Goal: Task Accomplishment & Management: Manage account settings

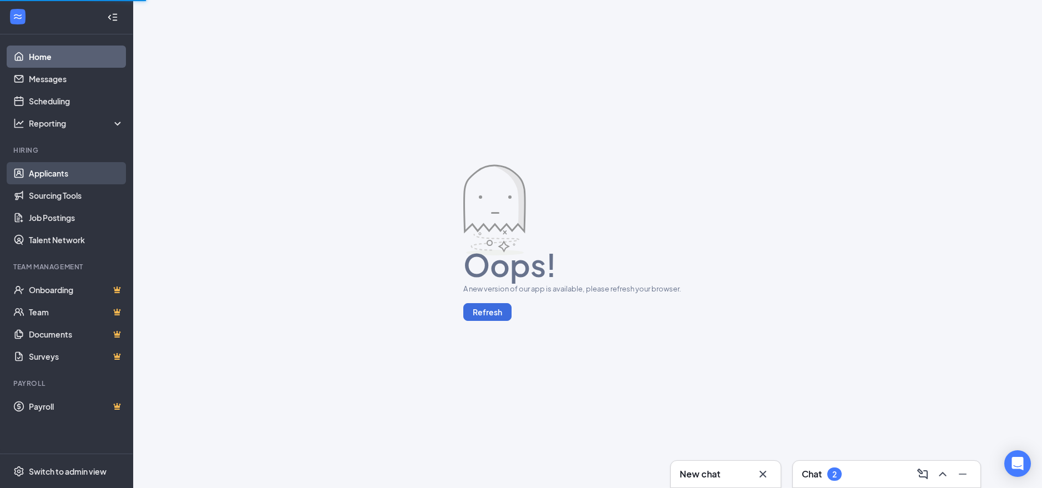
click at [68, 167] on link "Applicants" at bounding box center [76, 173] width 95 height 22
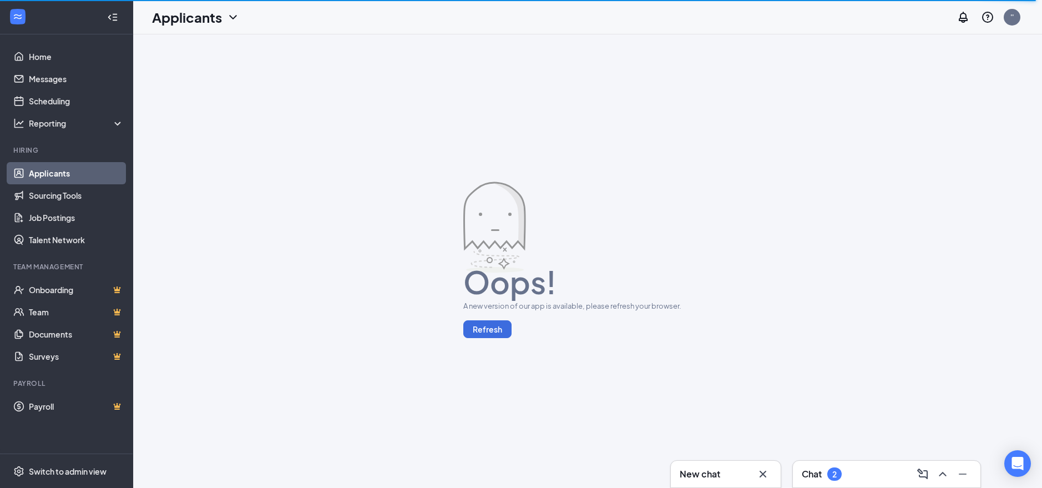
click at [51, 177] on link "Applicants" at bounding box center [76, 173] width 95 height 22
click at [480, 331] on button "Refresh" at bounding box center [487, 329] width 48 height 18
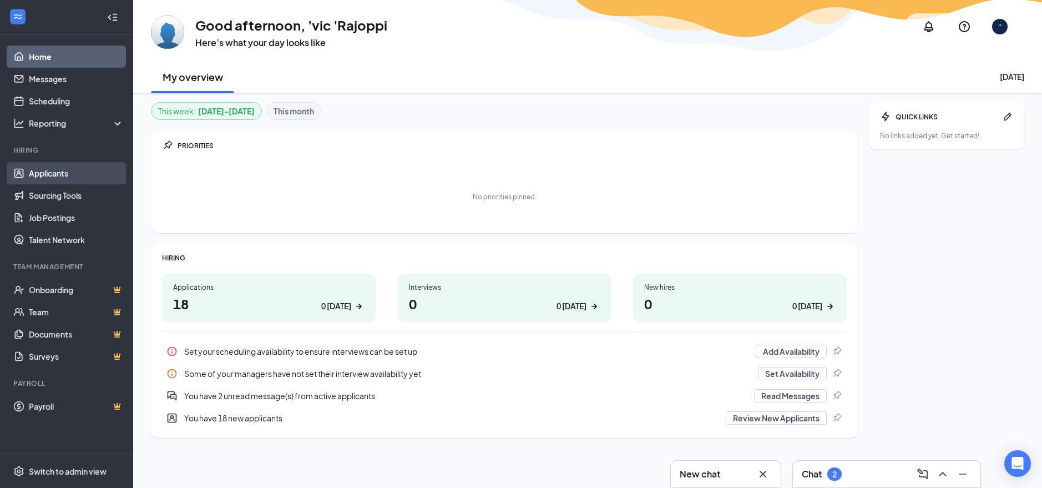
click at [55, 171] on link "Applicants" at bounding box center [76, 173] width 95 height 22
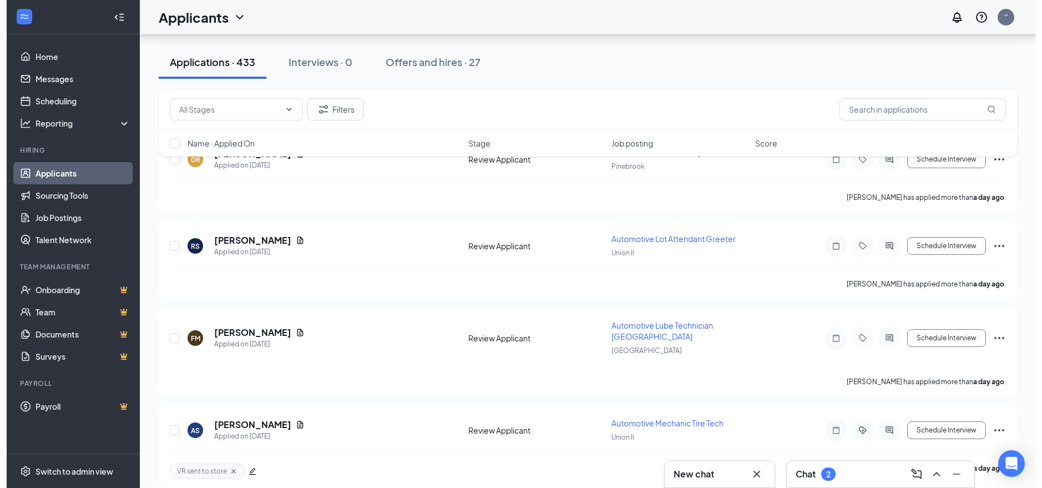
scroll to position [2340, 0]
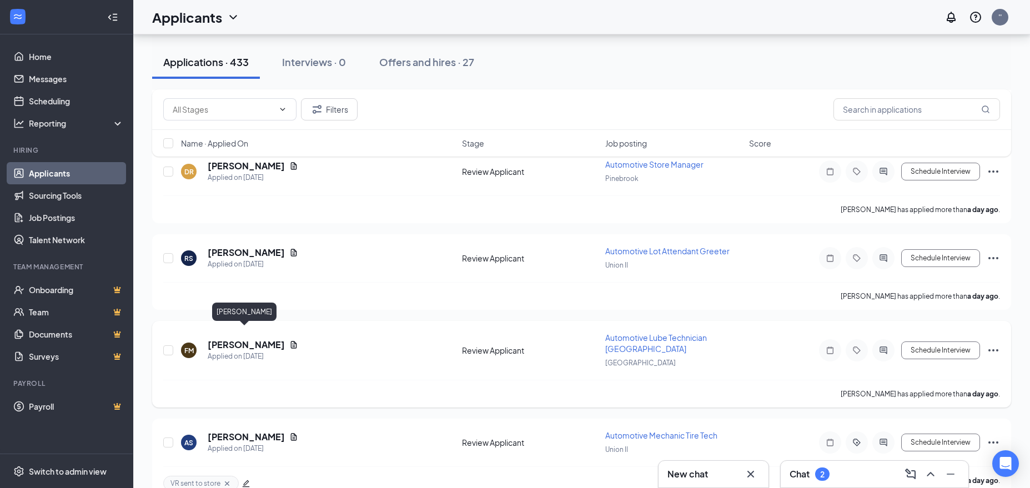
click at [246, 339] on h5 "[PERSON_NAME]" at bounding box center [246, 345] width 77 height 12
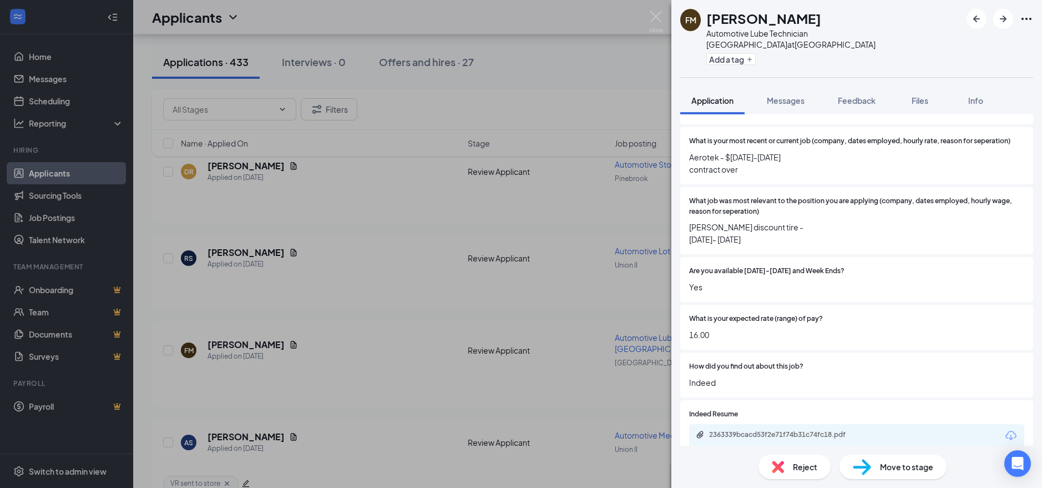
scroll to position [327, 0]
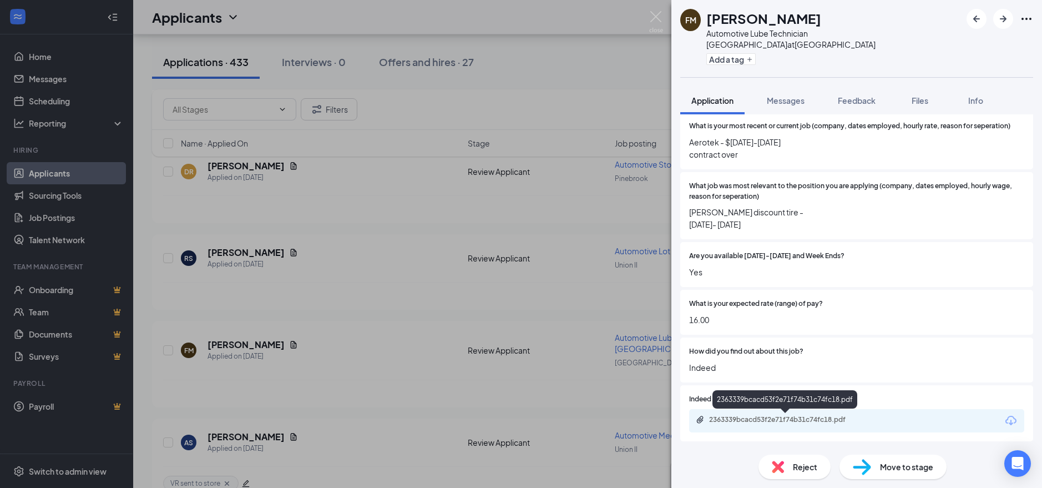
click at [756, 421] on div "2363339bcacd53f2e71f74b31c74fc18.pdf" at bounding box center [786, 419] width 155 height 9
click at [738, 53] on button "Add a tag" at bounding box center [731, 59] width 49 height 12
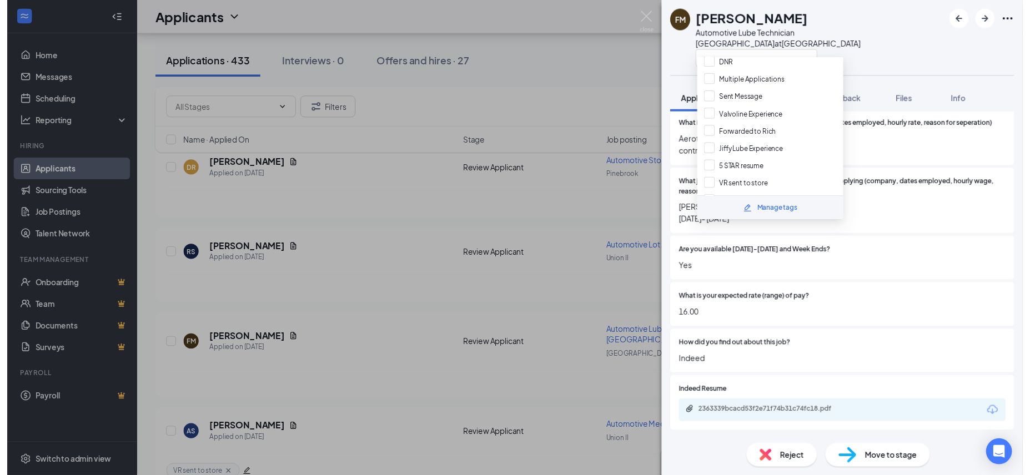
scroll to position [35, 0]
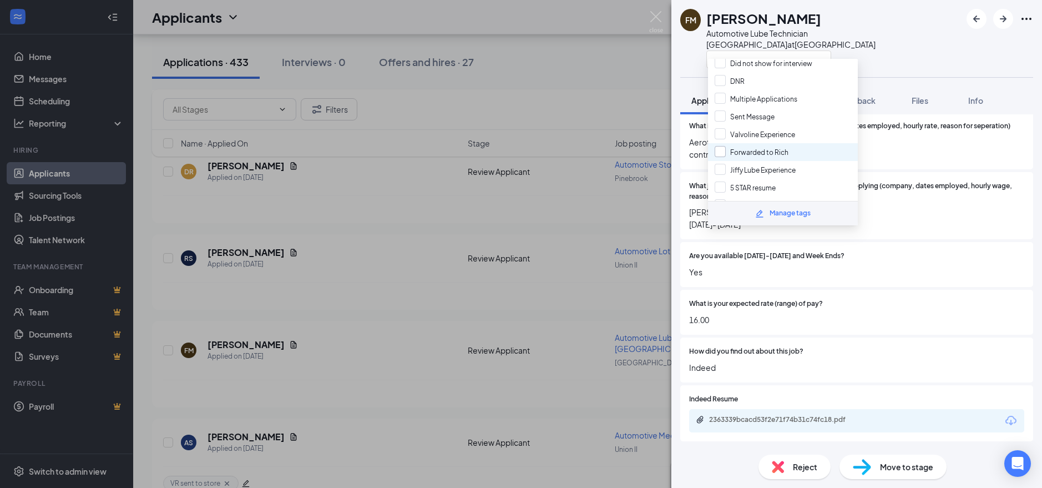
click at [719, 154] on input "Forwarded to Rich" at bounding box center [752, 152] width 74 height 12
checkbox input "true"
click at [954, 48] on div "FM Fabian Menard Automotive Lube Technician Lower Bay at North Brunswick" at bounding box center [857, 38] width 371 height 77
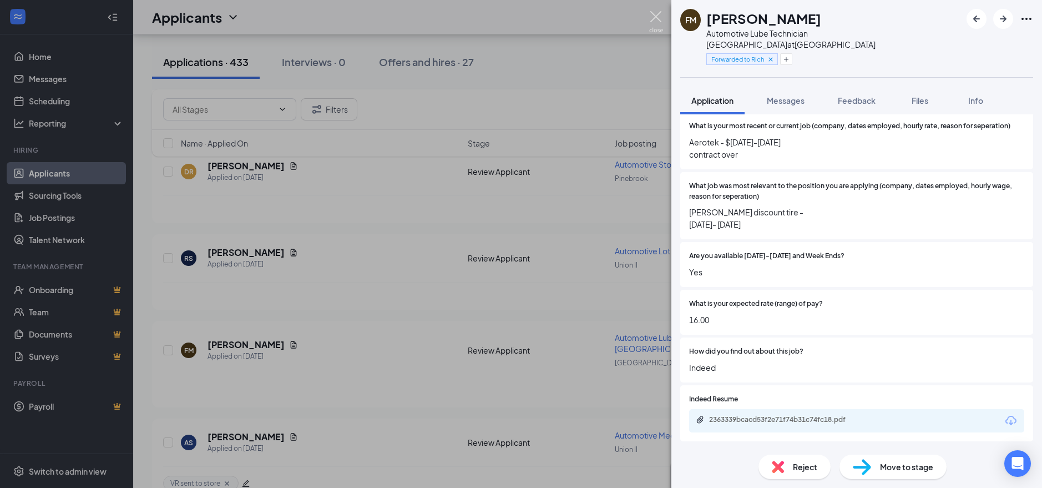
click at [655, 15] on img at bounding box center [656, 22] width 14 height 22
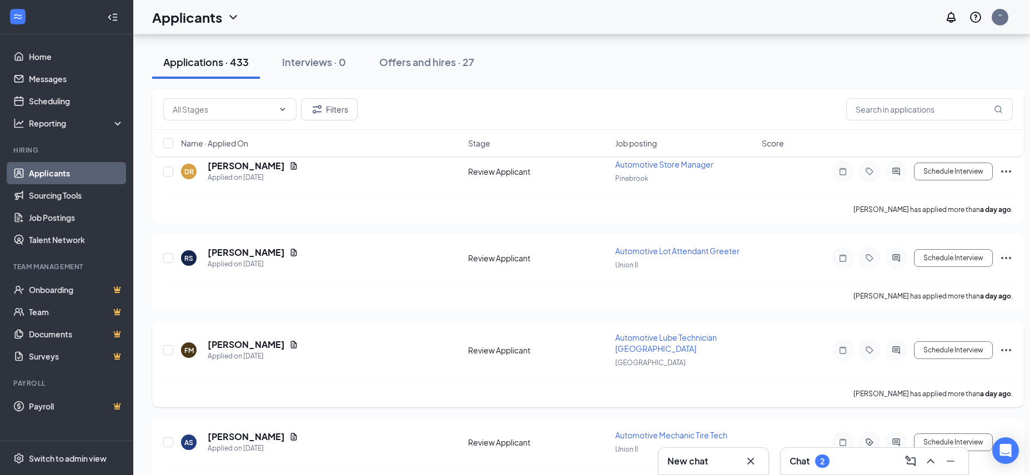
click at [1007, 344] on icon "Ellipses" at bounding box center [1005, 350] width 13 height 13
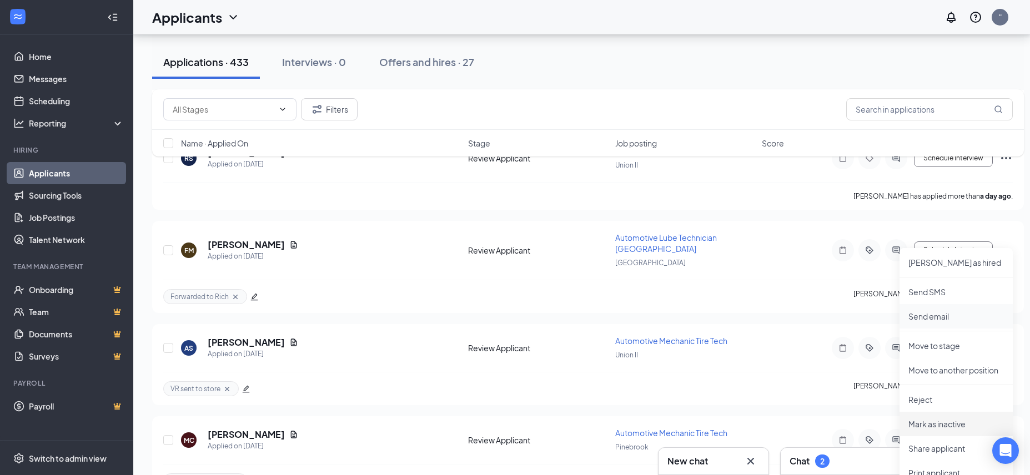
scroll to position [2474, 0]
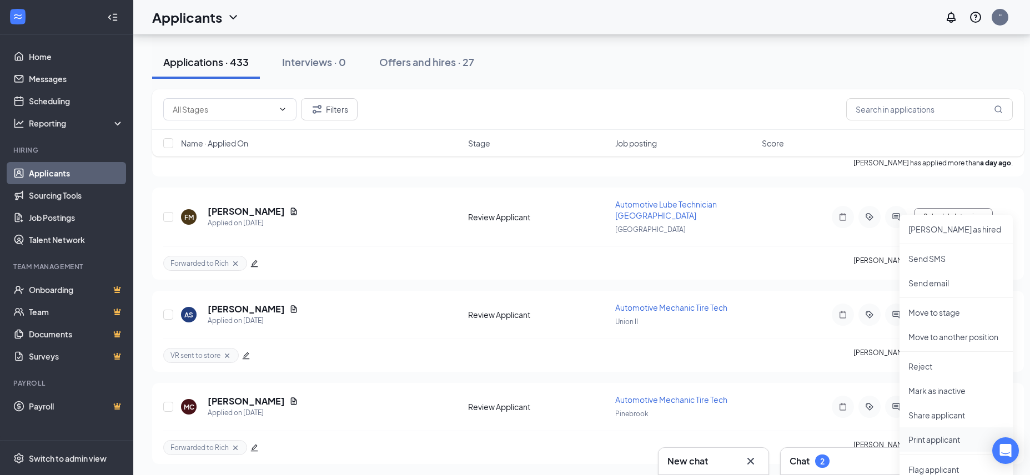
click at [944, 437] on p "Print applicant" at bounding box center [955, 439] width 95 height 11
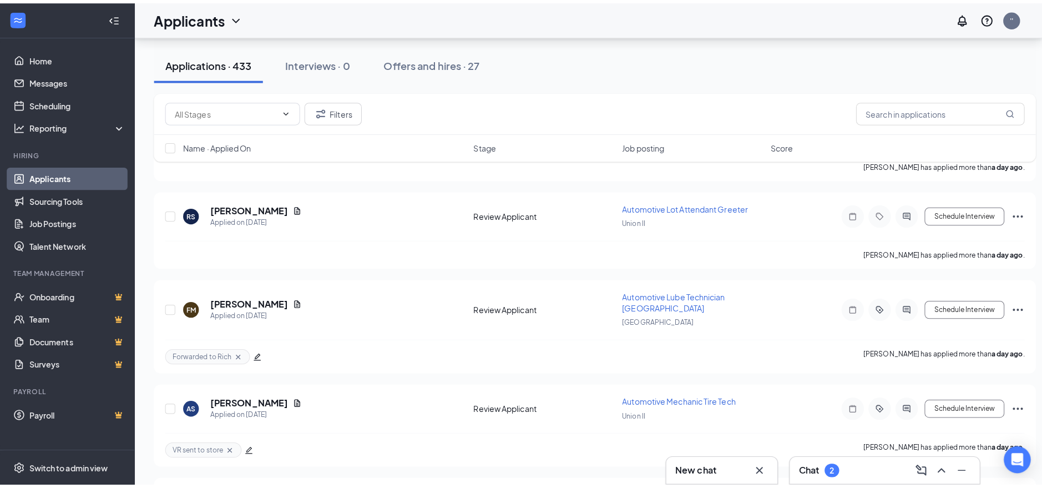
scroll to position [2374, 0]
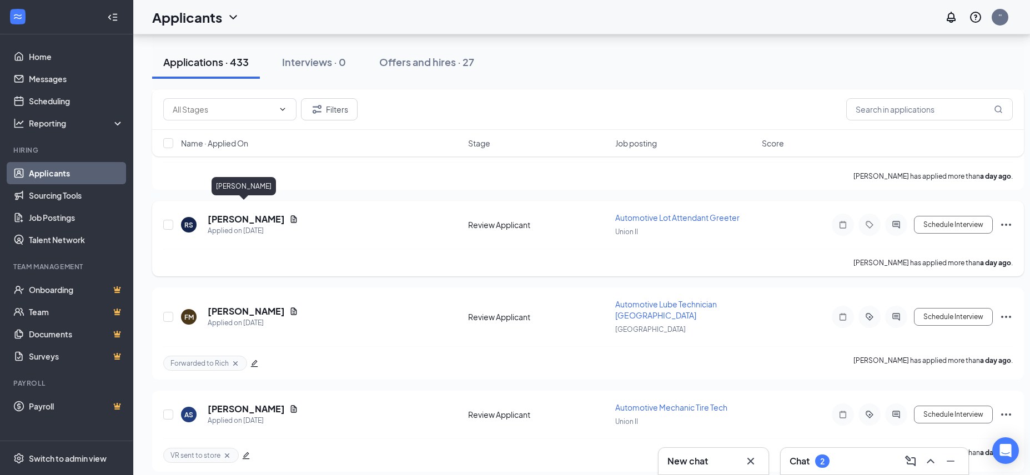
click at [252, 213] on h5 "[PERSON_NAME]" at bounding box center [246, 219] width 77 height 12
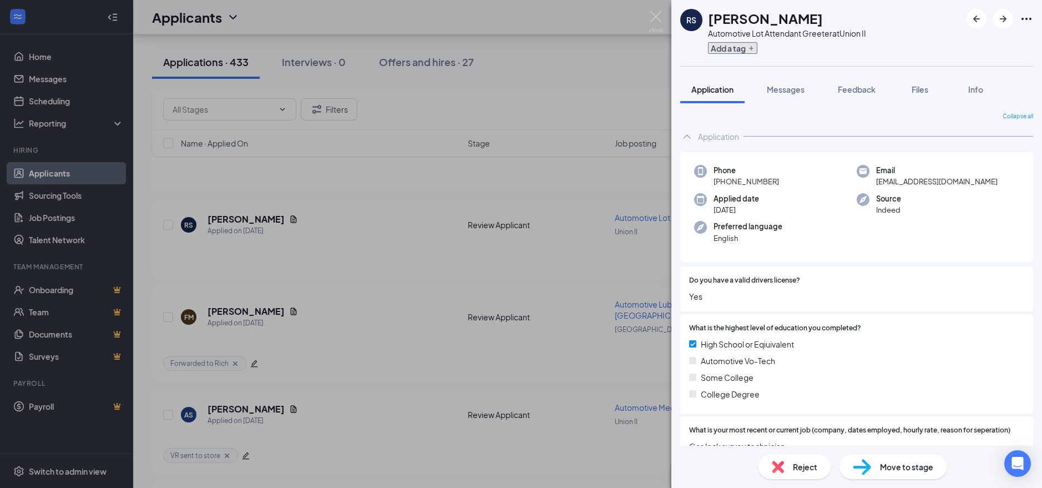
click at [743, 52] on button "Add a tag" at bounding box center [732, 48] width 49 height 12
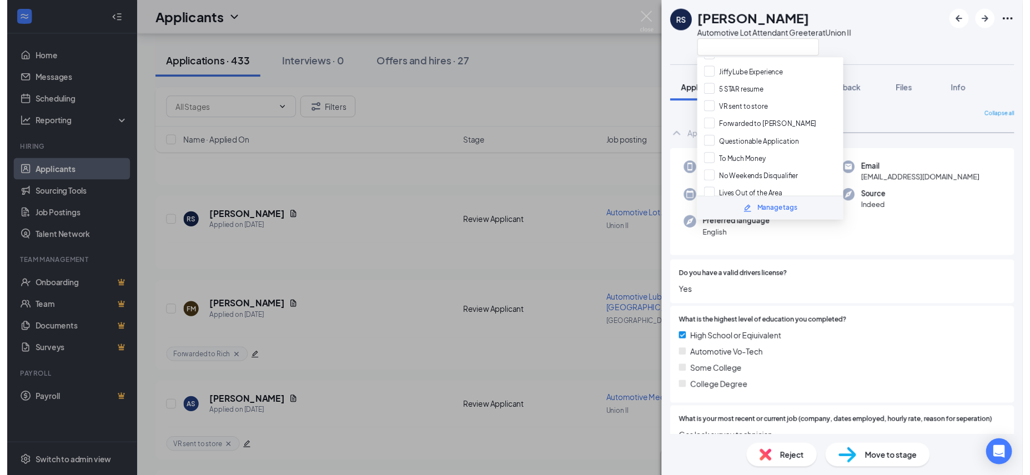
scroll to position [142, 0]
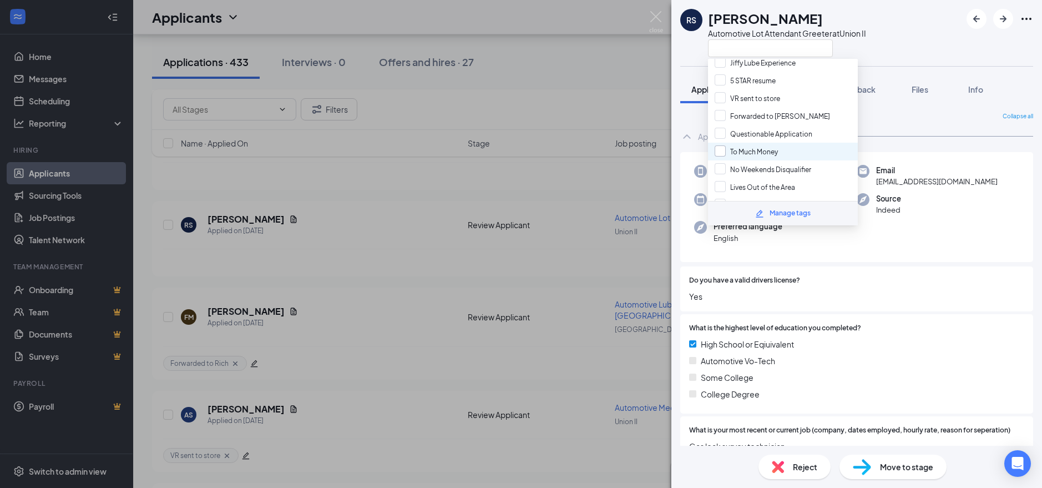
click at [724, 154] on input "To Much Money" at bounding box center [746, 151] width 63 height 12
checkbox input "true"
click at [563, 198] on div "RS Roberto Salas Automotive Lot Attendant Greeter at Union II Application Messa…" at bounding box center [521, 244] width 1042 height 488
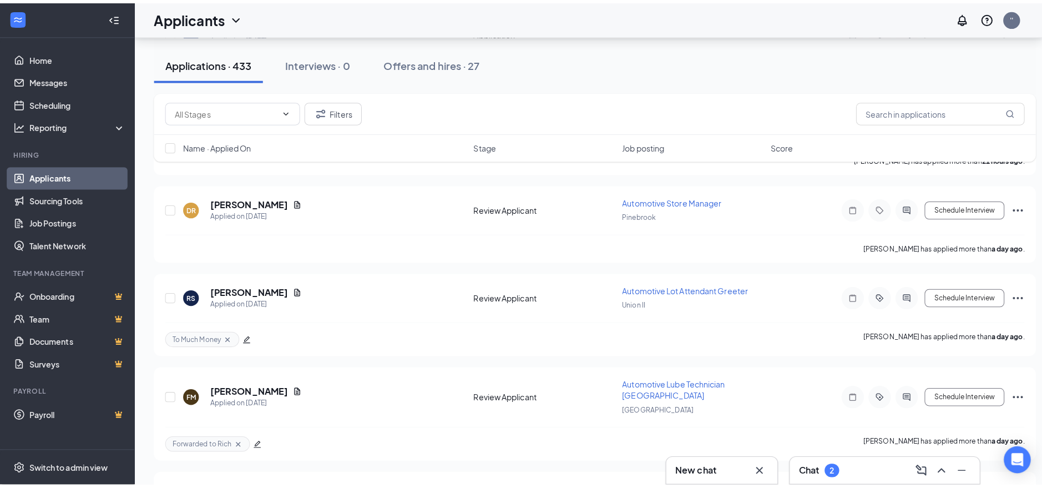
scroll to position [2274, 0]
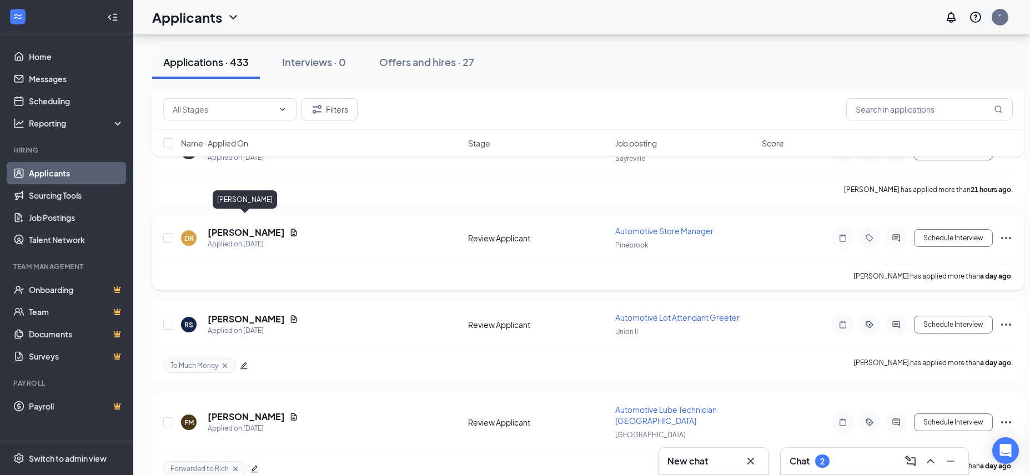
click at [250, 226] on h5 "[PERSON_NAME]" at bounding box center [246, 232] width 77 height 12
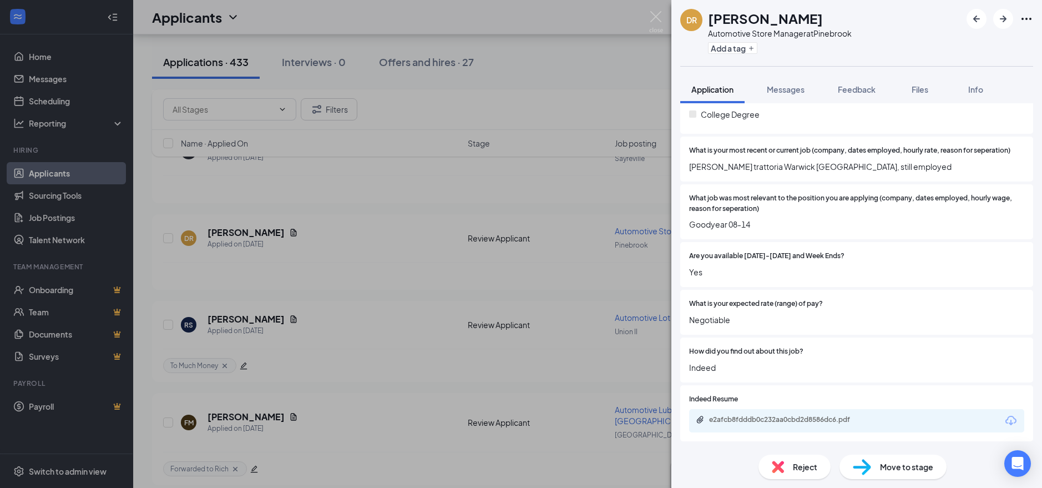
scroll to position [290, 0]
click at [798, 419] on div "e2afcb8fdddb0c232aa0cbd2d8586dc6.pdf" at bounding box center [786, 419] width 155 height 9
click at [717, 50] on button "Add a tag" at bounding box center [732, 48] width 49 height 12
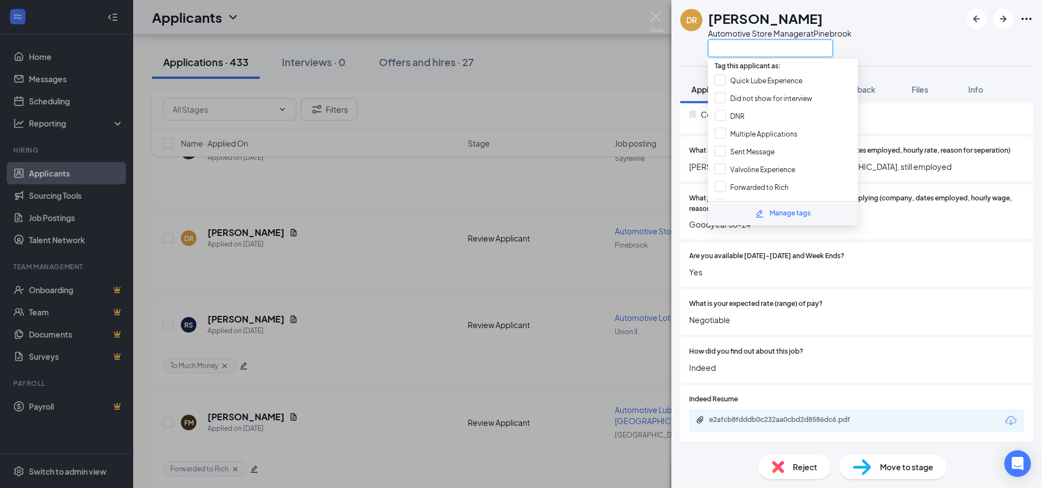
click at [809, 49] on input "text" at bounding box center [770, 48] width 125 height 18
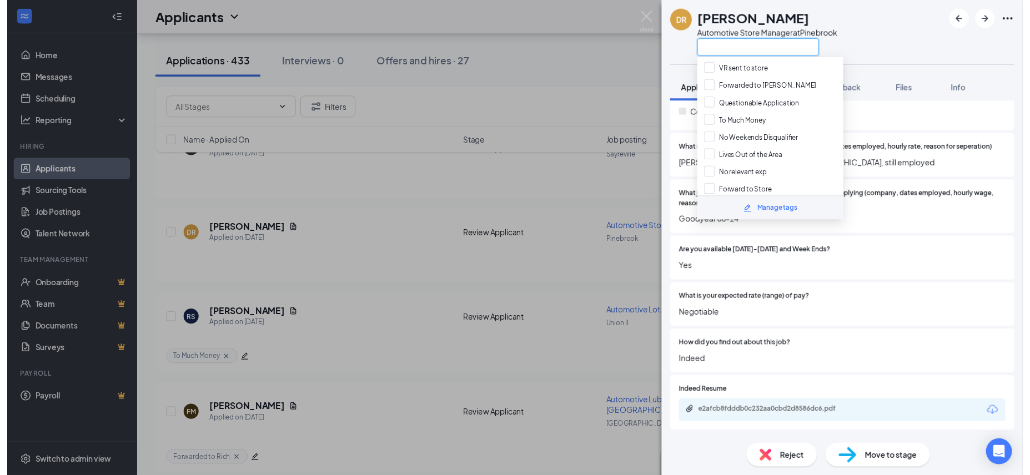
scroll to position [173, 0]
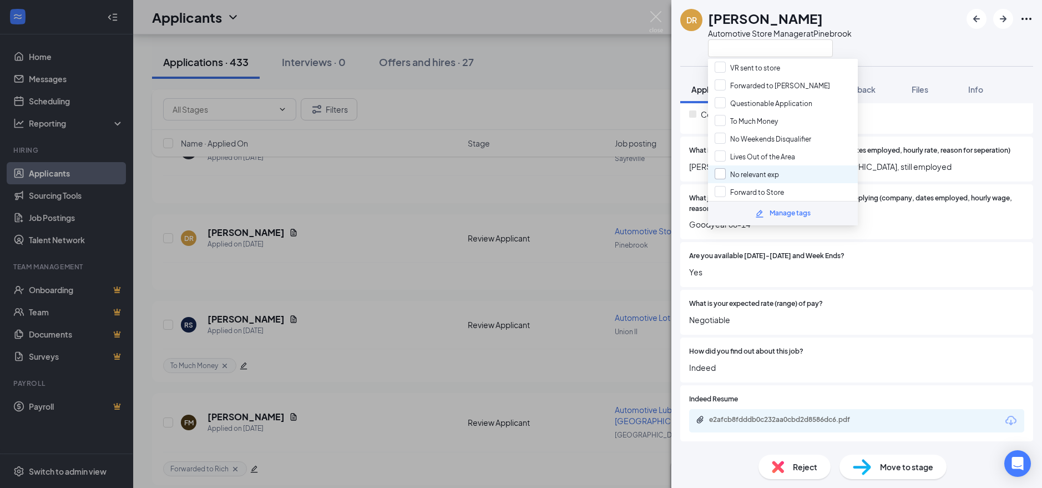
click at [718, 174] on input "No relevant exp" at bounding box center [747, 174] width 64 height 12
checkbox input "true"
click at [406, 216] on div "DR DAVE REGELING Automotive Store Manager at Pinebrook Application Messages Fee…" at bounding box center [521, 244] width 1042 height 488
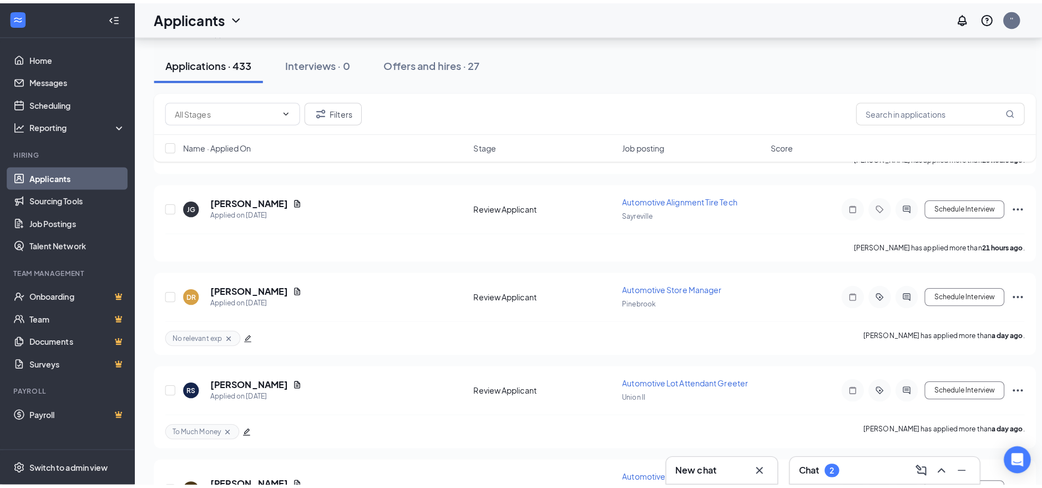
scroll to position [2174, 0]
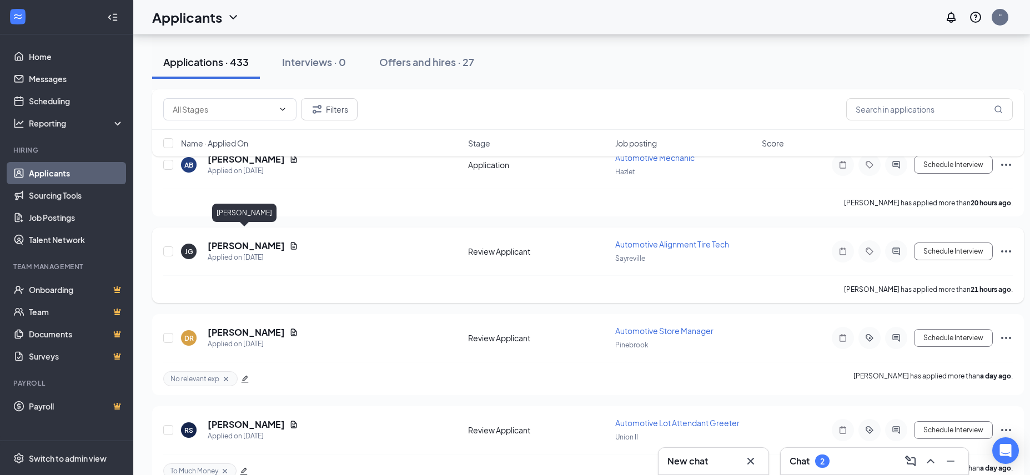
click at [245, 240] on h5 "[PERSON_NAME]" at bounding box center [246, 246] width 77 height 12
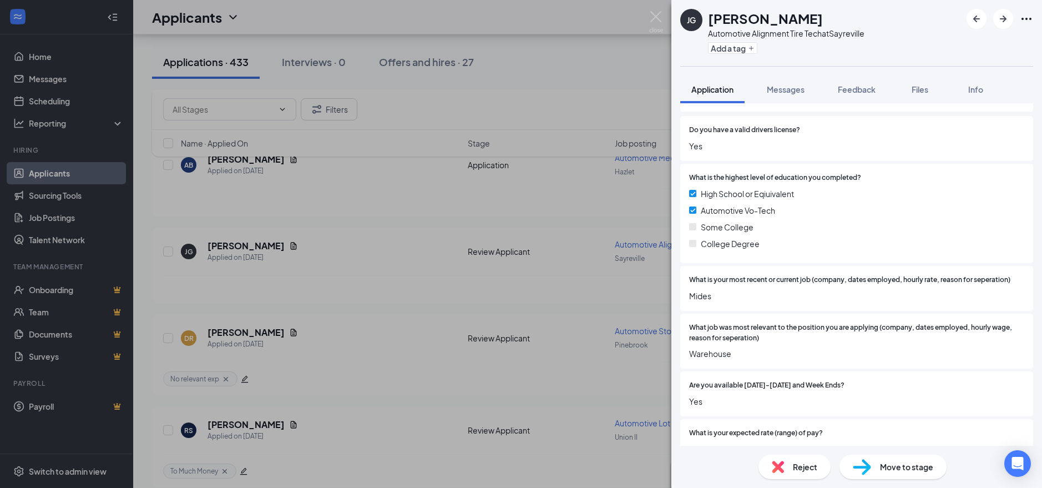
scroll to position [290, 0]
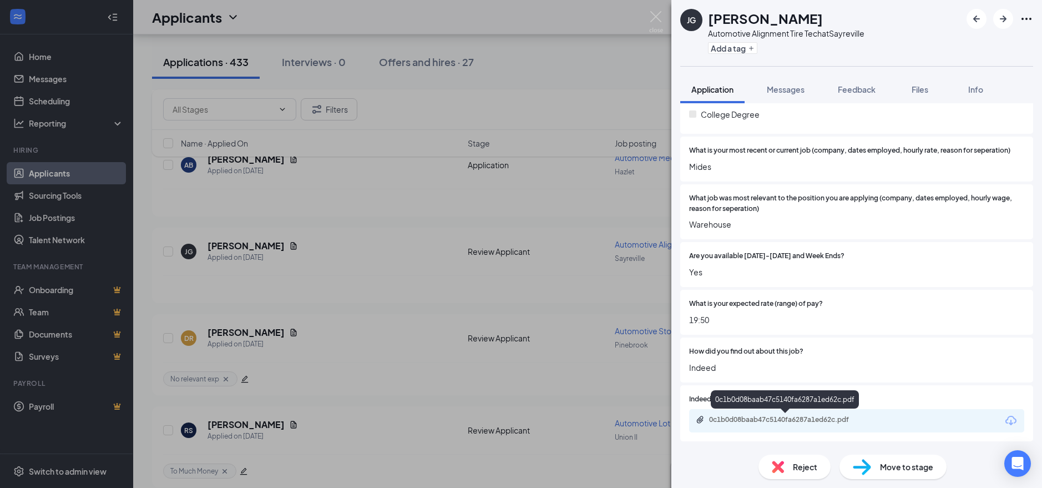
click at [815, 416] on div "0c1b0d08baab47c5140fa6287a1ed62c.pdf" at bounding box center [786, 419] width 155 height 9
click at [732, 54] on div "Add a tag" at bounding box center [786, 48] width 157 height 18
click at [730, 48] on button "Add a tag" at bounding box center [732, 48] width 49 height 12
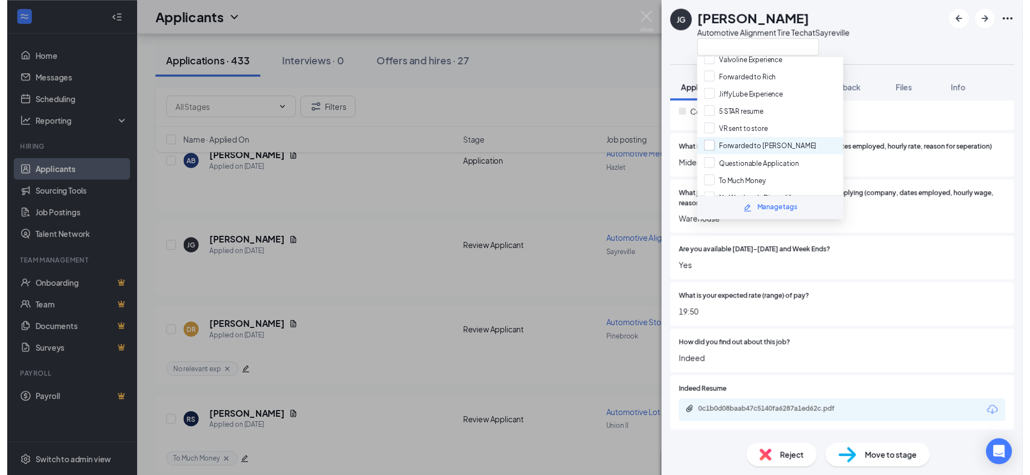
scroll to position [110, 0]
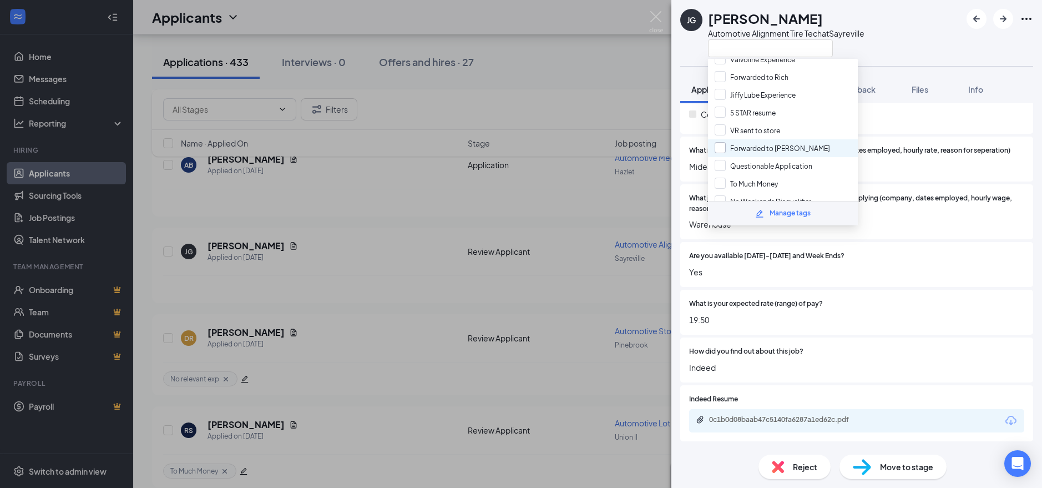
click at [722, 149] on input "Forwarded to [PERSON_NAME]" at bounding box center [772, 148] width 115 height 12
checkbox input "true"
click at [523, 181] on div "JG Javier Gonzalez Automotive Alignment Tire Tech at Sayreville Application Mes…" at bounding box center [521, 244] width 1042 height 488
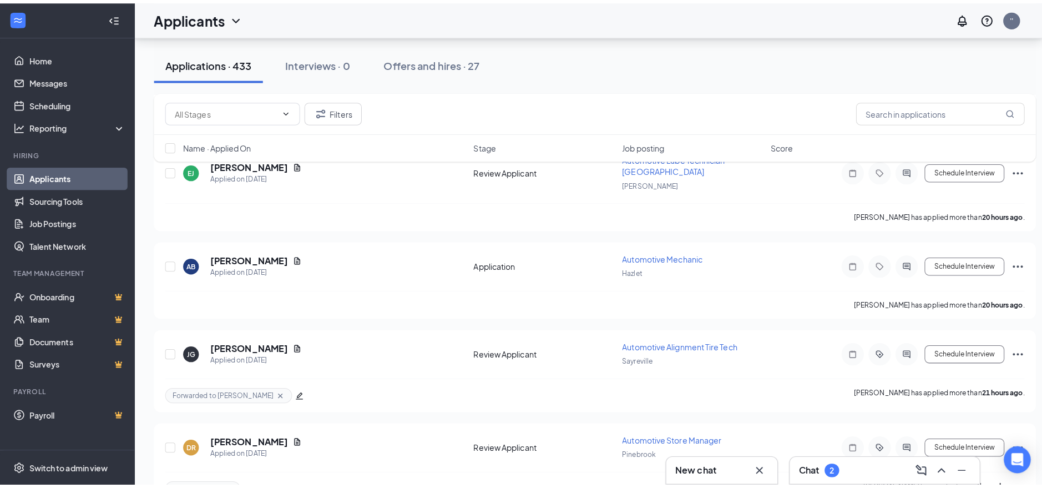
scroll to position [2074, 0]
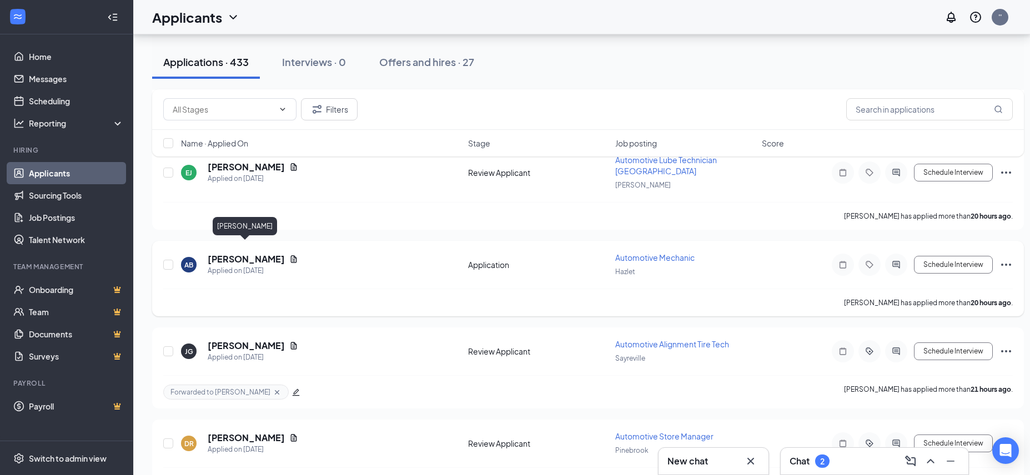
click at [238, 253] on h5 "[PERSON_NAME]" at bounding box center [246, 259] width 77 height 12
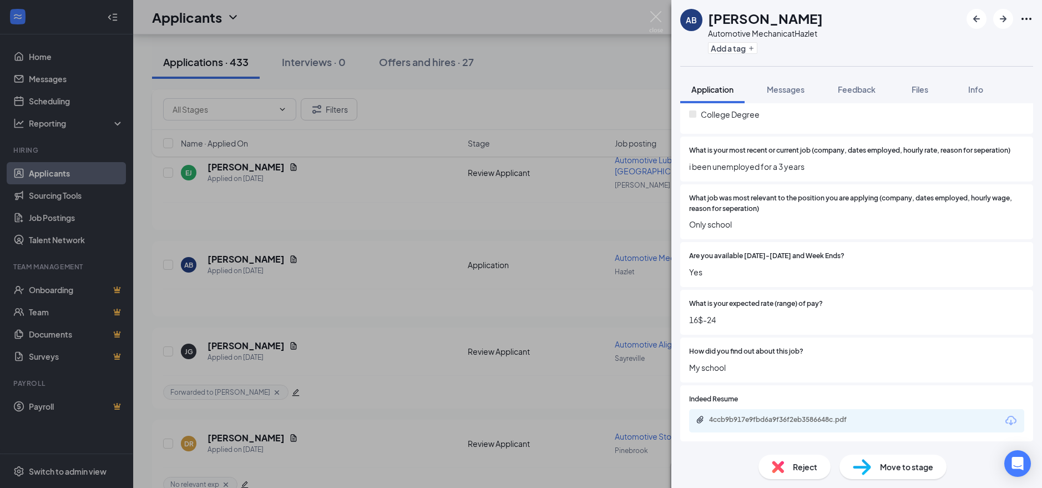
scroll to position [290, 0]
click at [763, 421] on div "4ccb9b917e9fbd6a9f36f2eb3586648c.pdf" at bounding box center [786, 419] width 155 height 9
click at [728, 47] on button "Add a tag" at bounding box center [732, 48] width 49 height 12
click at [815, 42] on input "text" at bounding box center [770, 48] width 125 height 18
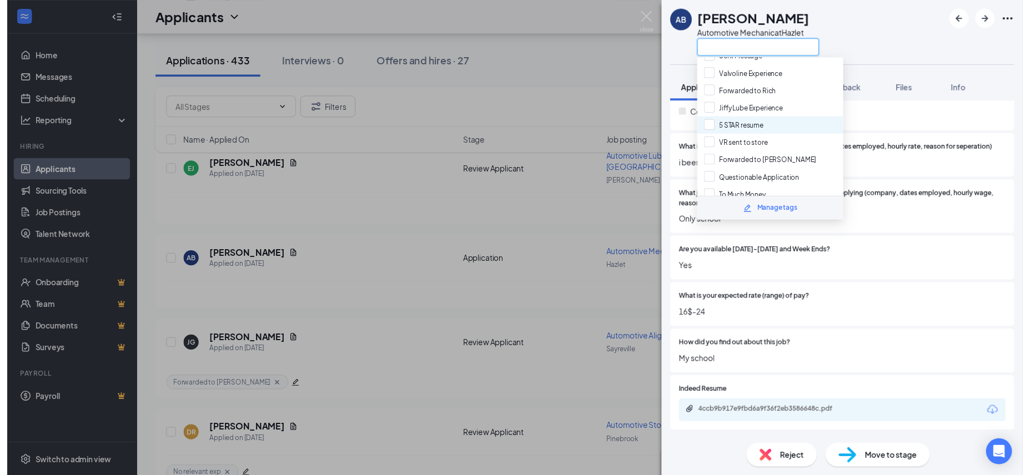
scroll to position [95, 0]
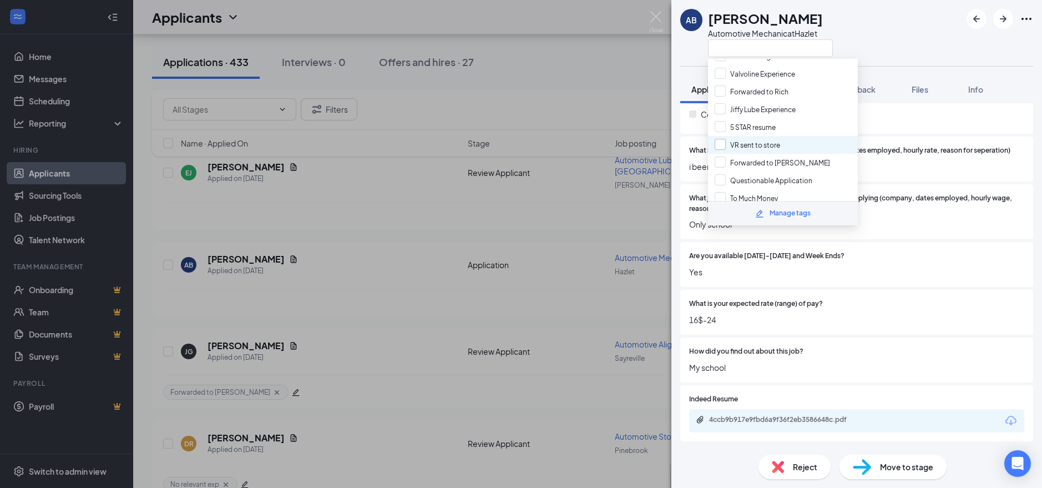
click at [719, 146] on input "VR sent to store" at bounding box center [747, 145] width 65 height 12
checkbox input "true"
click at [413, 222] on div "AB AARON BROWN Automotive Mechanic at Hazlet Application Messages Feedback File…" at bounding box center [521, 244] width 1042 height 488
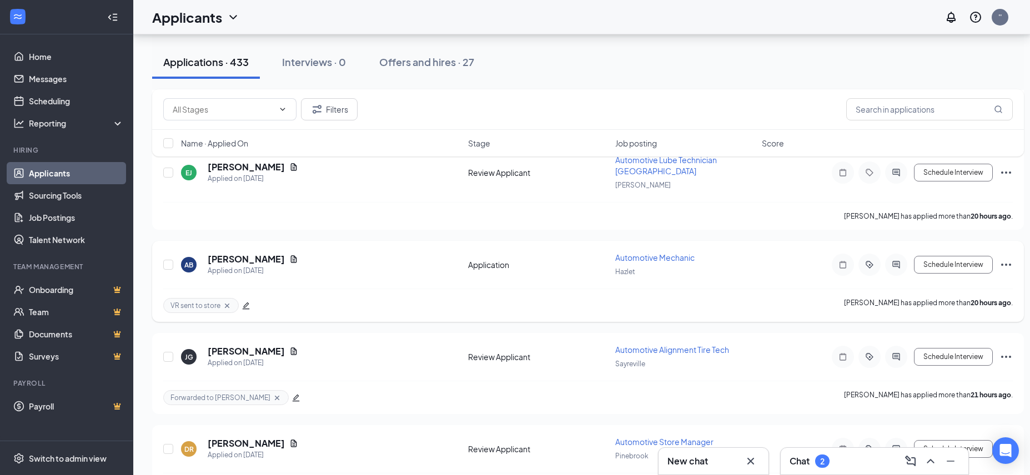
click at [1001, 264] on icon "Ellipses" at bounding box center [1006, 265] width 10 height 2
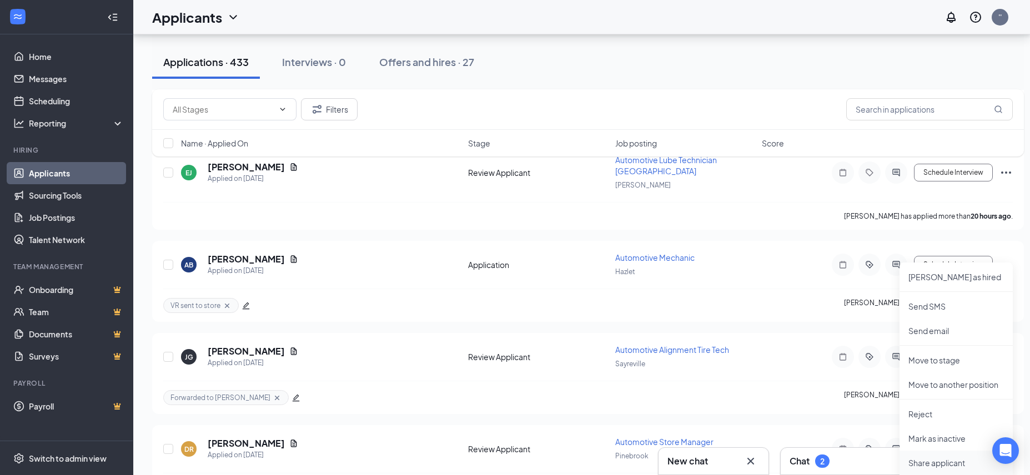
click at [929, 461] on p "Share applicant" at bounding box center [955, 462] width 95 height 11
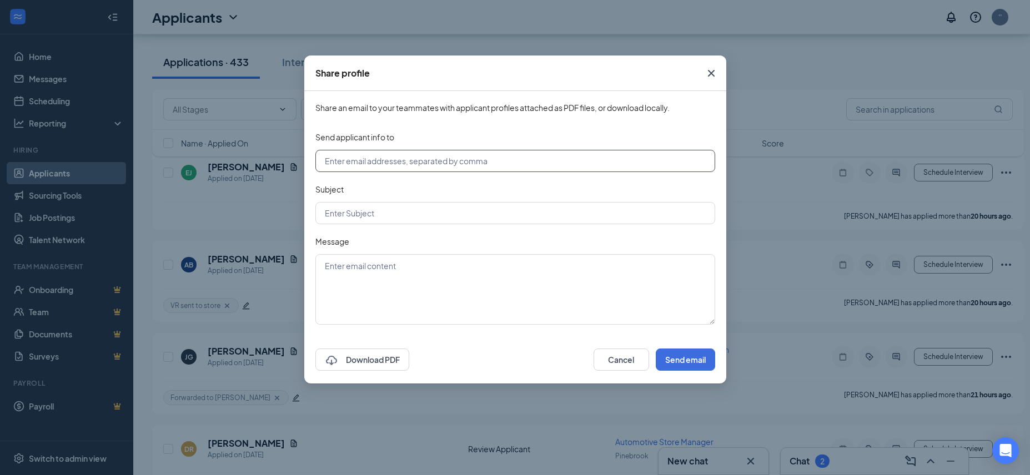
click at [412, 159] on input "text" at bounding box center [515, 161] width 400 height 22
click at [370, 162] on input "[EMAIL_ADDRESS][DOMAIN_NAME]" at bounding box center [515, 161] width 400 height 22
type input "store00371@jiffylube.com"
click at [357, 209] on input "text" at bounding box center [515, 213] width 400 height 22
type input "Applicant"
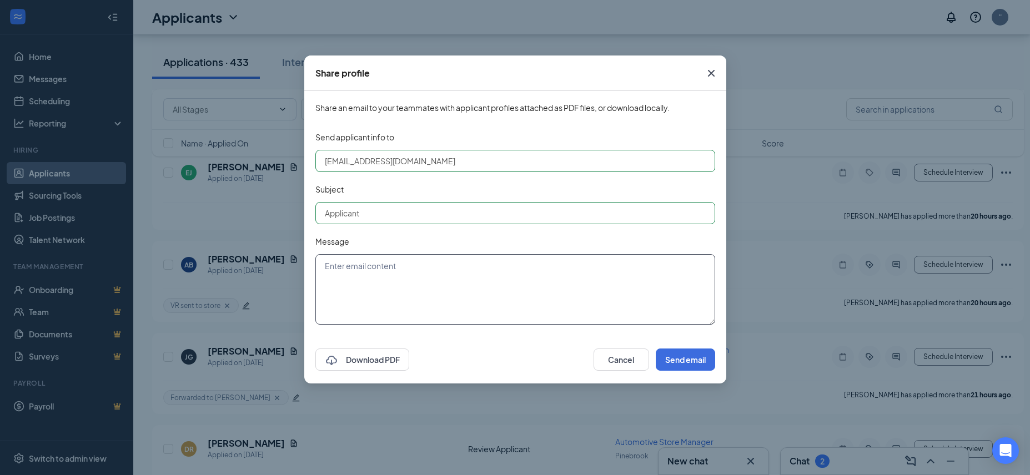
click at [382, 272] on textarea at bounding box center [515, 289] width 400 height 70
type textarea "Lube Tech"
click at [678, 358] on button "Send email" at bounding box center [684, 360] width 59 height 22
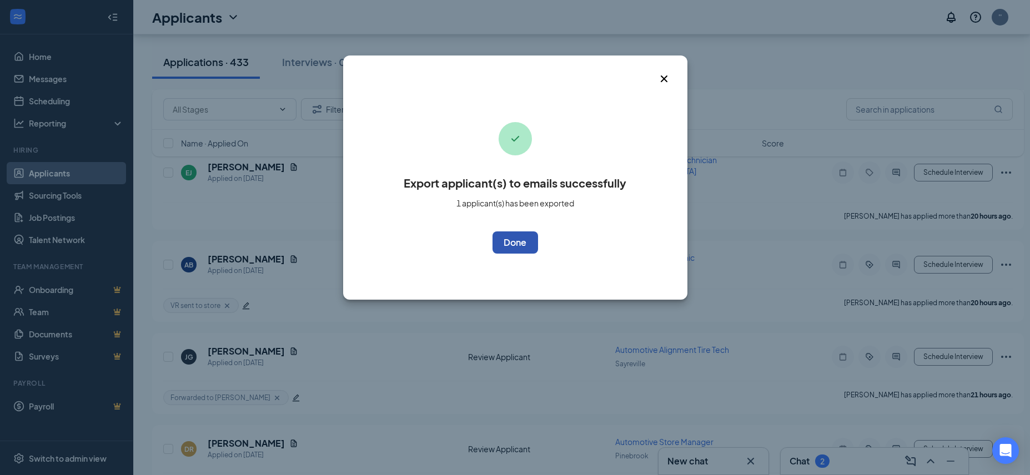
click at [523, 241] on button "OK" at bounding box center [515, 242] width 46 height 22
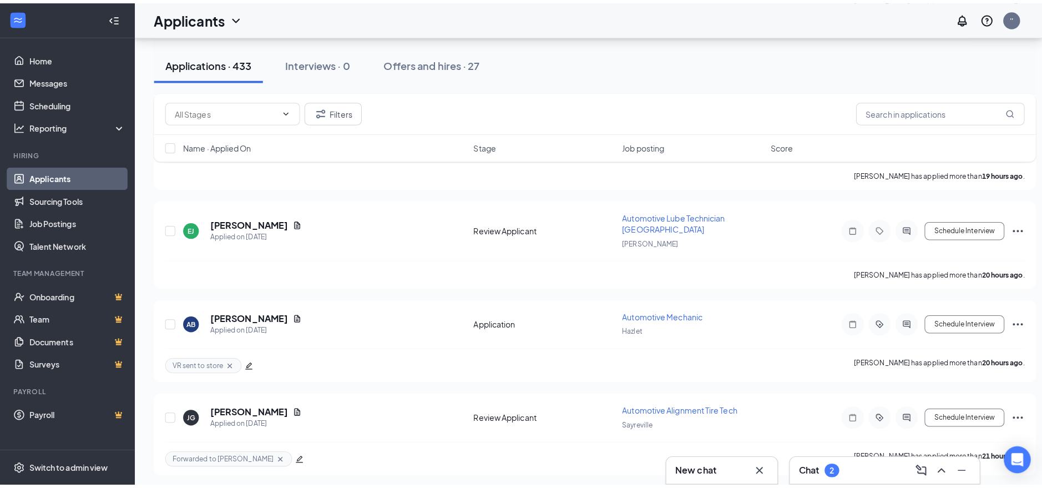
scroll to position [2007, 0]
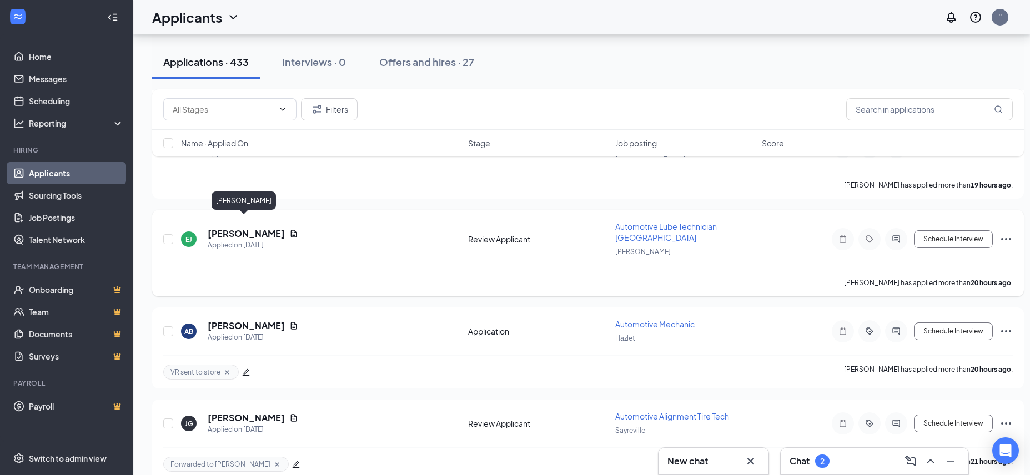
click at [264, 228] on h5 "[PERSON_NAME]" at bounding box center [246, 234] width 77 height 12
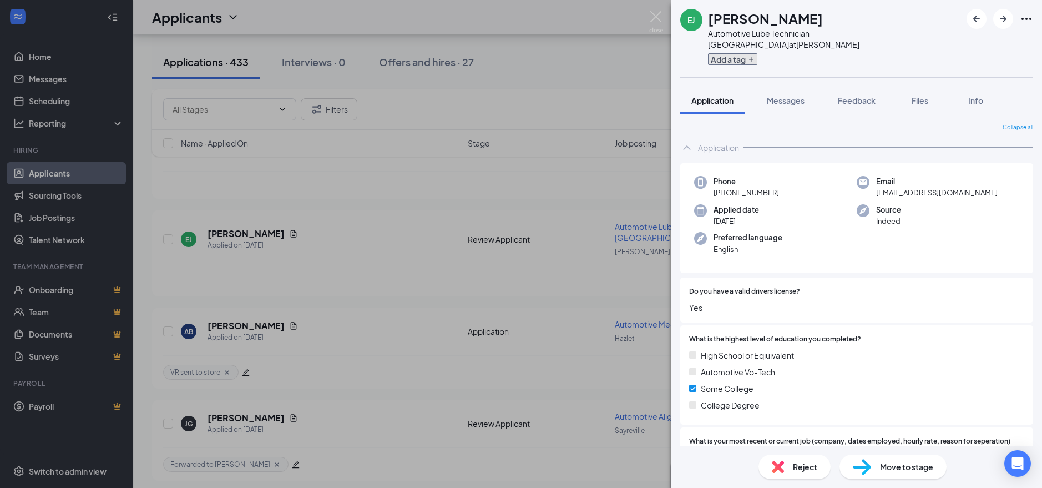
click at [728, 53] on button "Add a tag" at bounding box center [732, 59] width 49 height 12
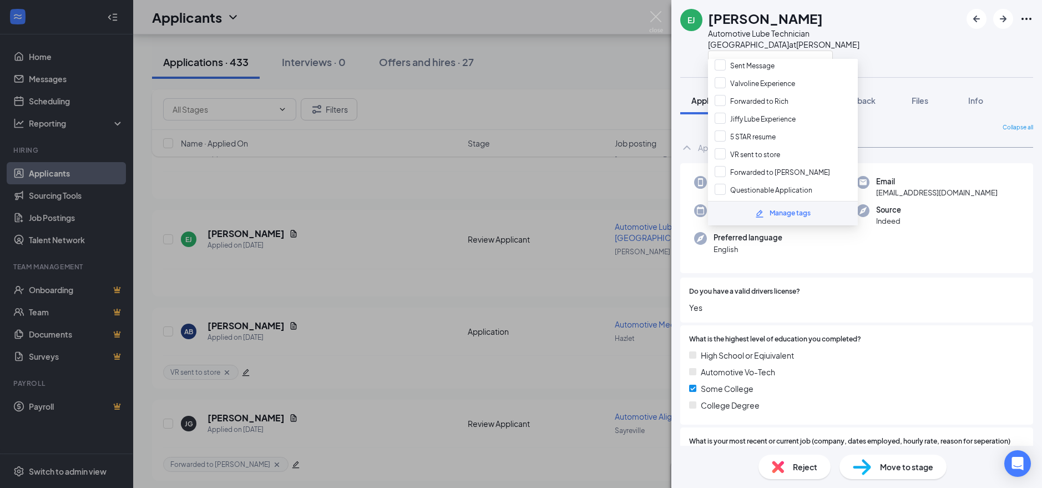
scroll to position [91, 0]
click at [720, 150] on input "VR sent to store" at bounding box center [747, 149] width 65 height 12
checkbox input "true"
click at [940, 87] on button "Files" at bounding box center [920, 101] width 44 height 28
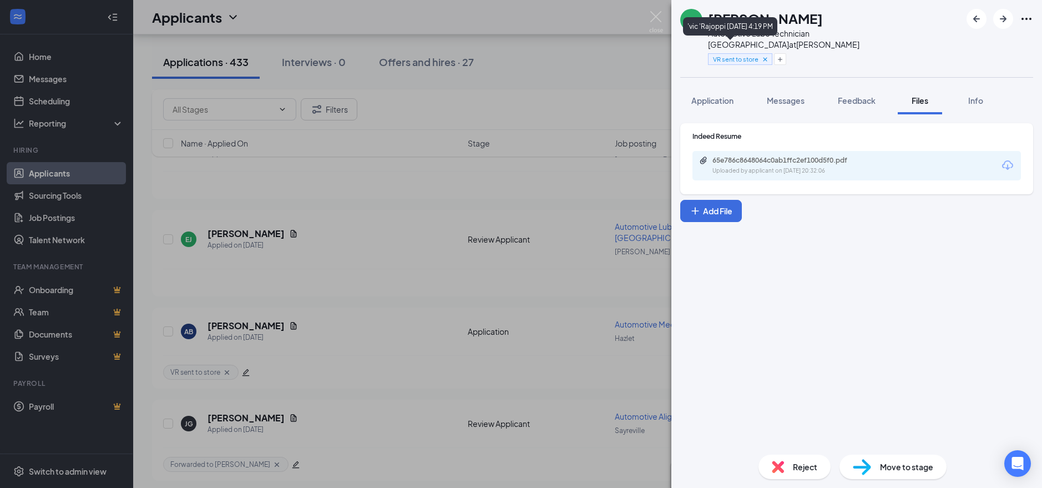
click at [725, 53] on div "VR sent to store" at bounding box center [740, 59] width 64 height 12
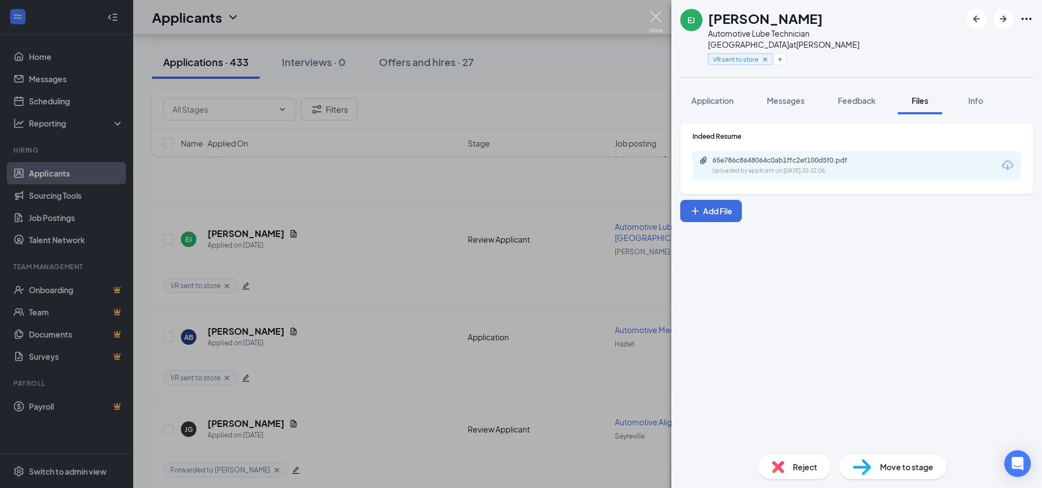
click at [652, 13] on img at bounding box center [656, 22] width 14 height 22
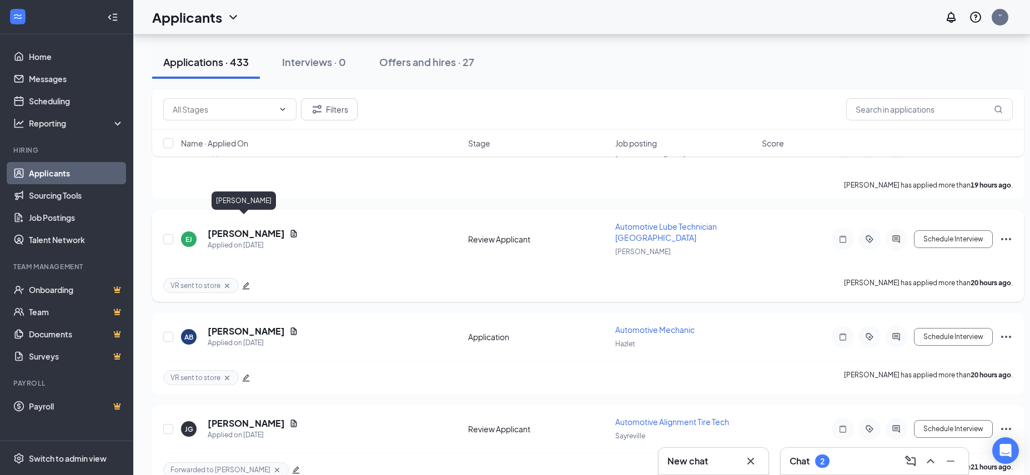
click at [243, 228] on h5 "[PERSON_NAME]" at bounding box center [246, 234] width 77 height 12
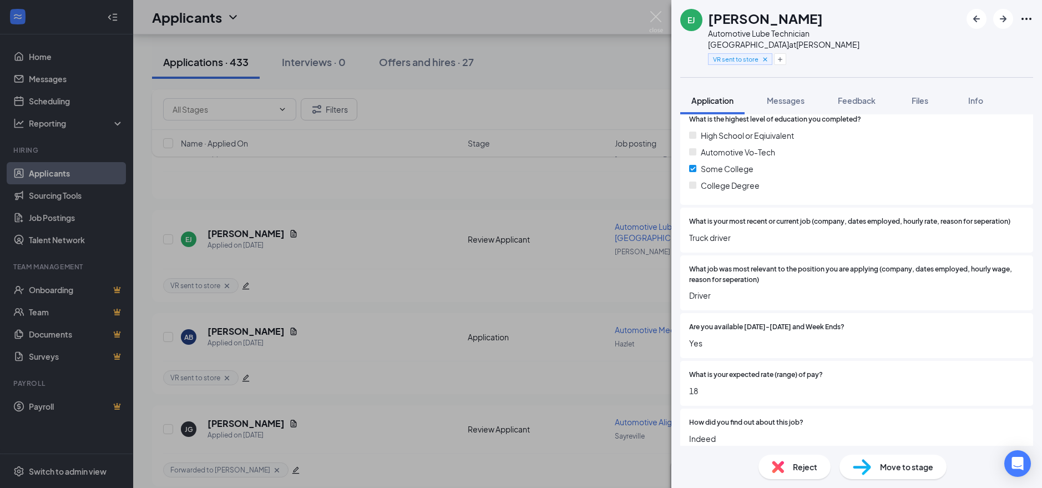
scroll to position [290, 0]
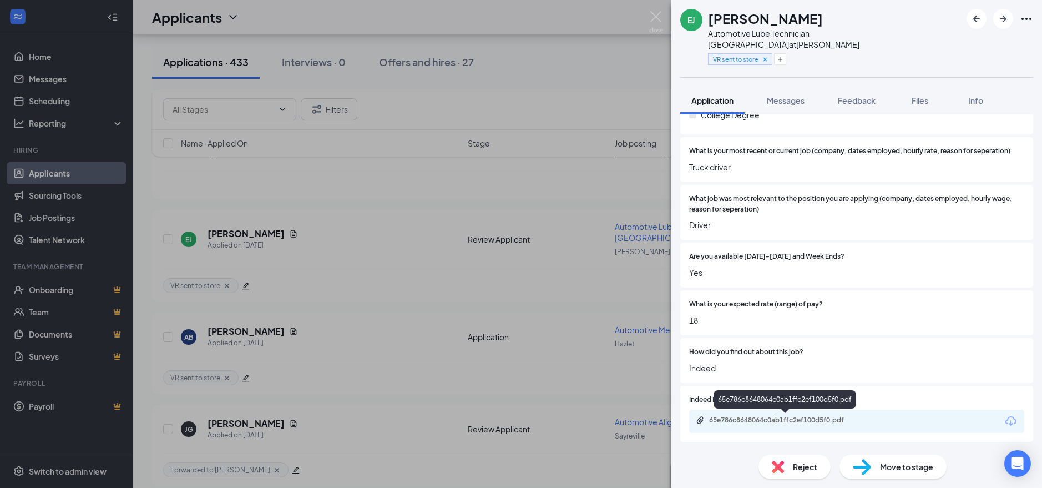
click at [866, 423] on div "65e786c8648064c0ab1ffc2ef100d5f0.pdf" at bounding box center [786, 420] width 180 height 9
click at [653, 18] on img at bounding box center [656, 22] width 14 height 22
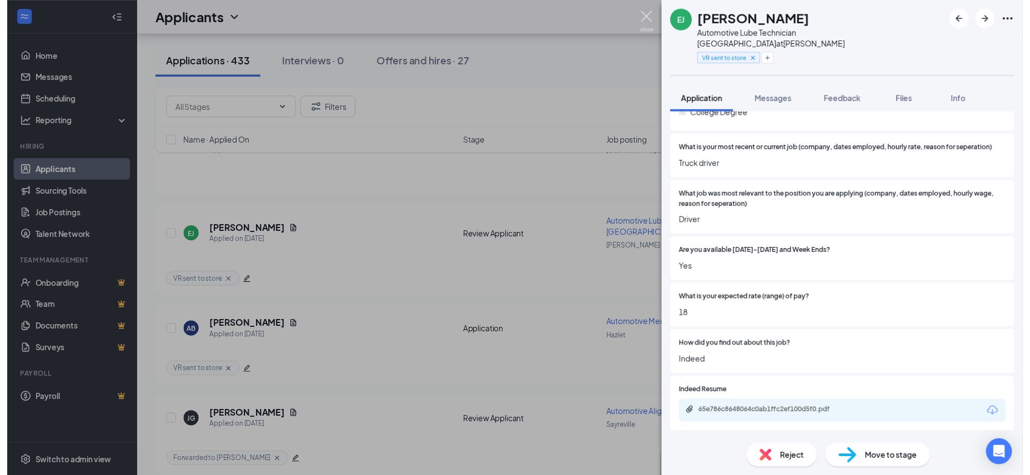
scroll to position [286, 0]
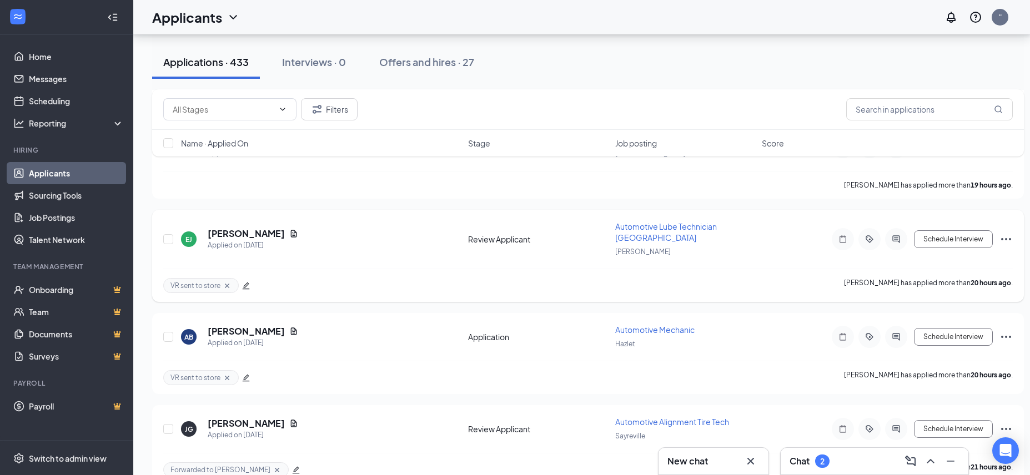
click at [1002, 233] on icon "Ellipses" at bounding box center [1005, 239] width 13 height 13
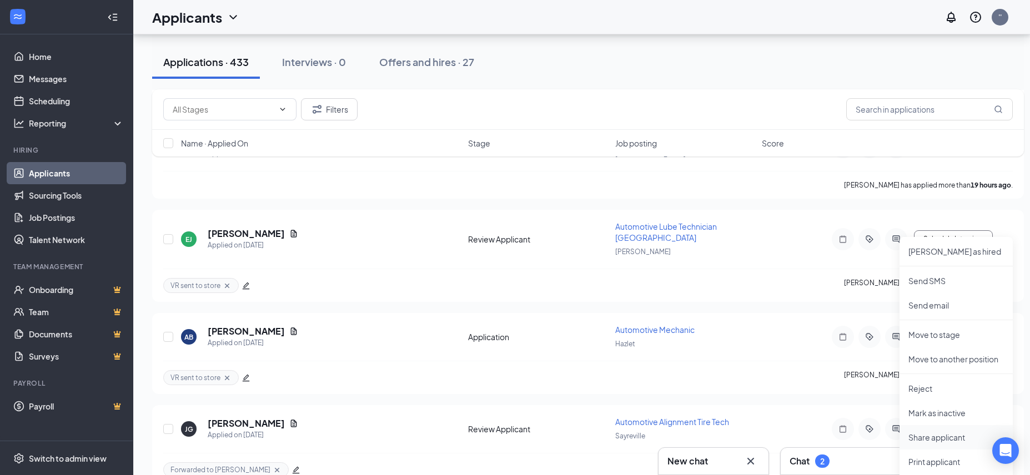
click at [936, 437] on p "Share applicant" at bounding box center [955, 437] width 95 height 11
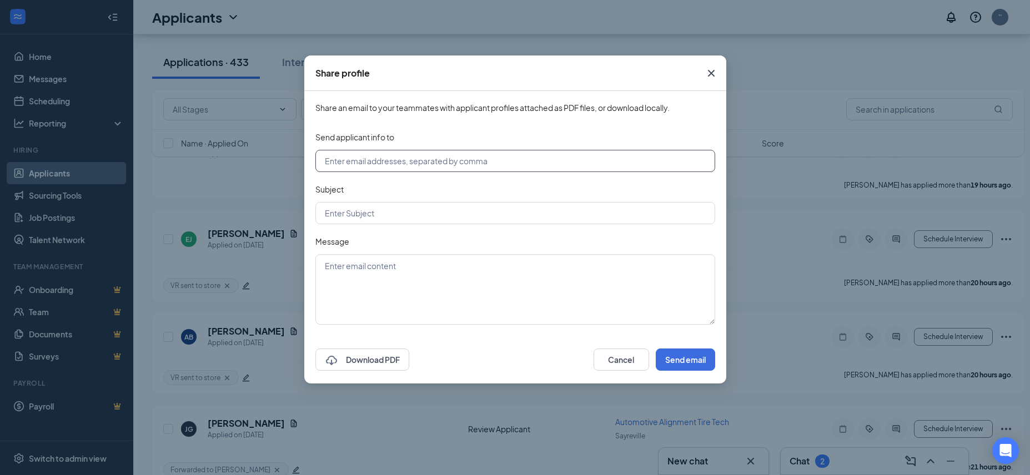
click at [371, 163] on input "text" at bounding box center [515, 161] width 400 height 22
click at [368, 160] on input "[EMAIL_ADDRESS][DOMAIN_NAME]" at bounding box center [515, 161] width 400 height 22
type input "store02912@jiffylube.com"
click at [373, 215] on input "text" at bounding box center [515, 213] width 400 height 22
type input "Applicant"
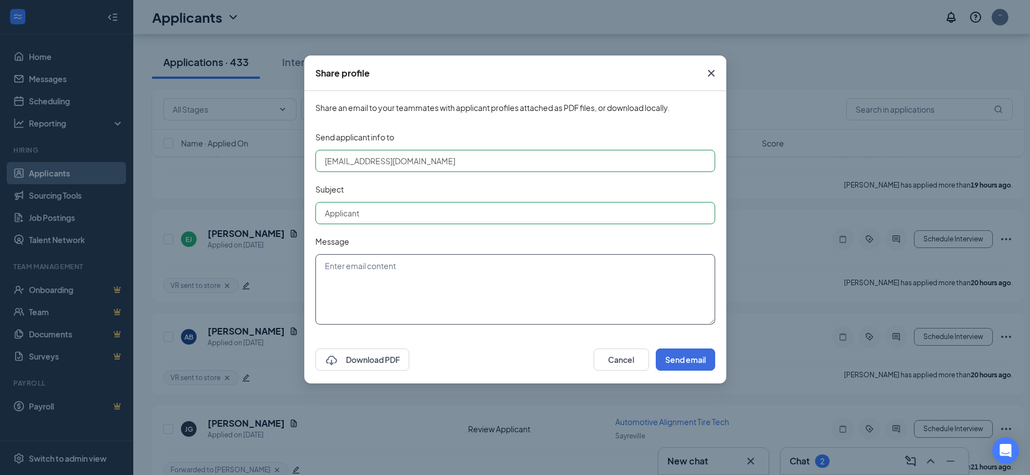
click at [412, 269] on textarea at bounding box center [515, 289] width 400 height 70
type textarea "Lube Tech"
click at [682, 361] on button "Send email" at bounding box center [684, 360] width 59 height 22
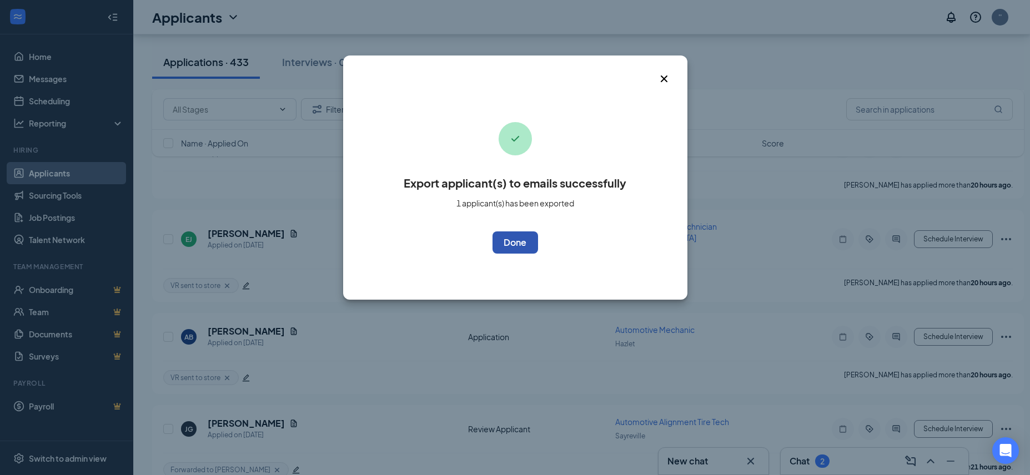
click at [518, 248] on button "OK" at bounding box center [515, 242] width 46 height 22
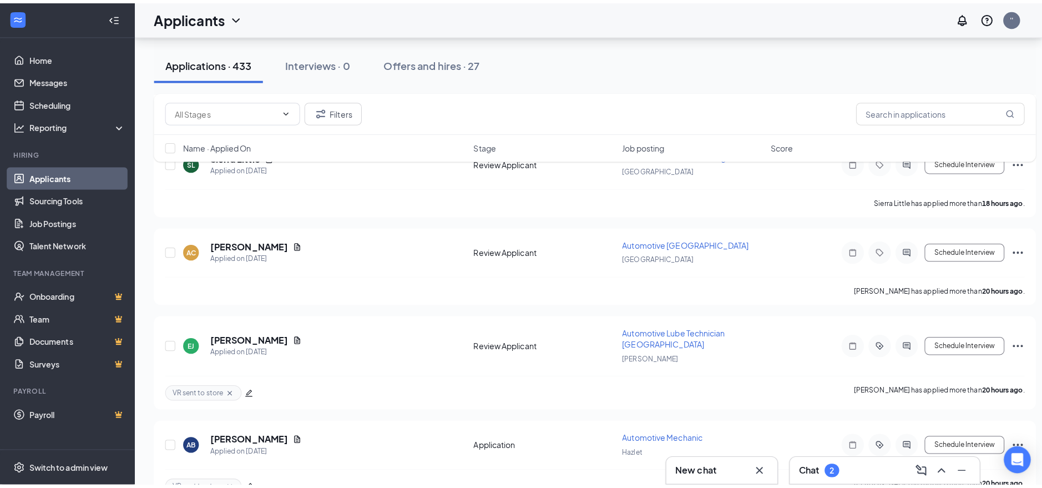
scroll to position [1908, 0]
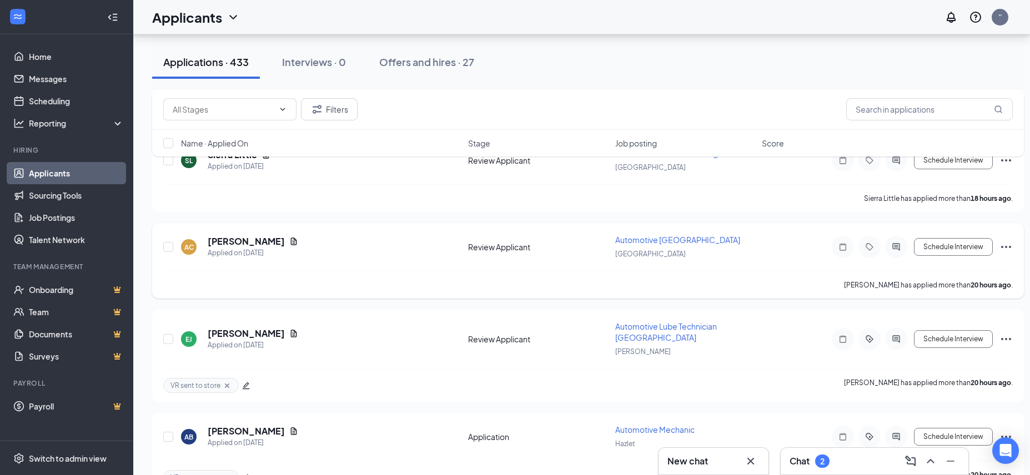
click at [254, 234] on div "AC AESHAWN CARNEY Applied on Sep 14 Review Applicant Automotive Lower Bay Techn…" at bounding box center [587, 252] width 849 height 37
click at [271, 235] on h5 "[PERSON_NAME]" at bounding box center [246, 241] width 77 height 12
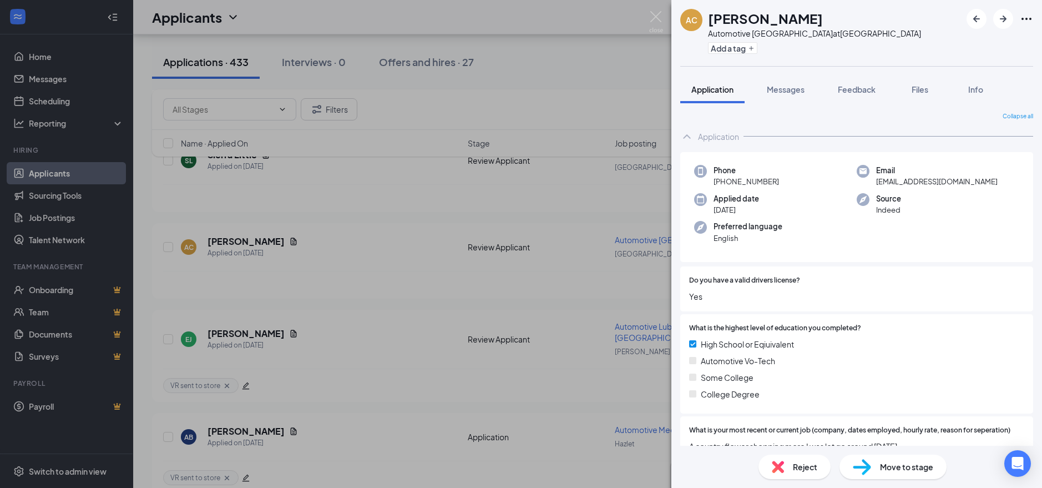
click at [734, 54] on div "Add a tag" at bounding box center [814, 48] width 213 height 18
click at [734, 46] on button "Add a tag" at bounding box center [732, 48] width 49 height 12
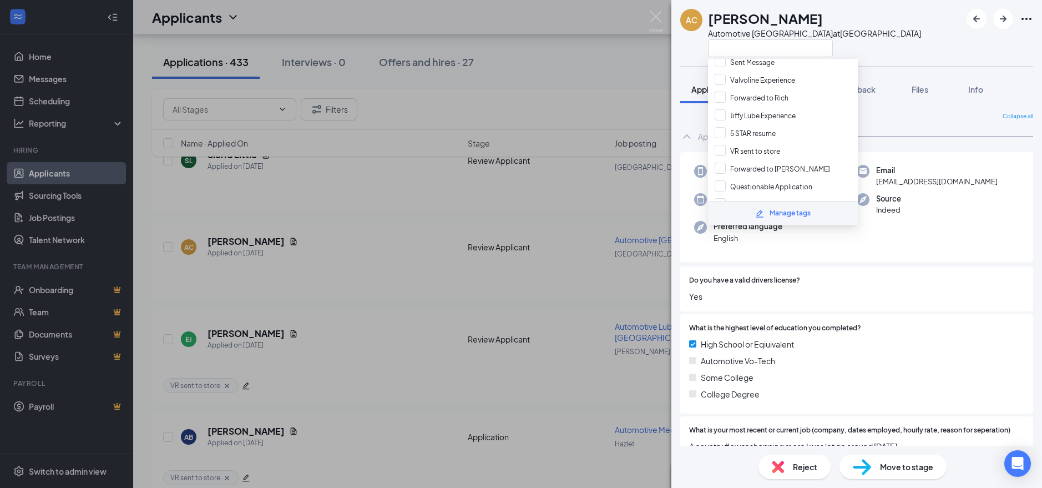
scroll to position [91, 0]
click at [722, 167] on input "Forwarded to [PERSON_NAME]" at bounding box center [772, 167] width 115 height 12
checkbox input "true"
click at [935, 104] on div "Collapse all Application Phone +1 (848) 482-0492 Email q996hv5c5p@privaterelay.…" at bounding box center [857, 274] width 371 height 342
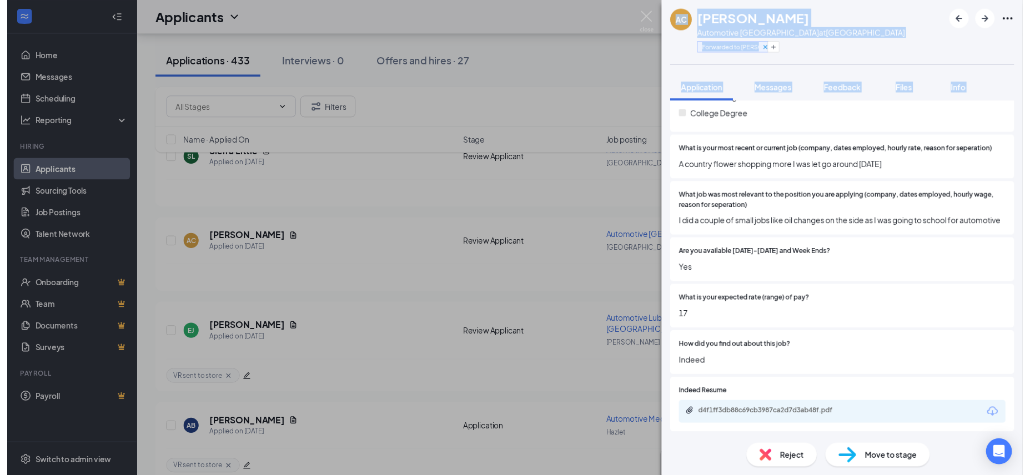
scroll to position [295, 0]
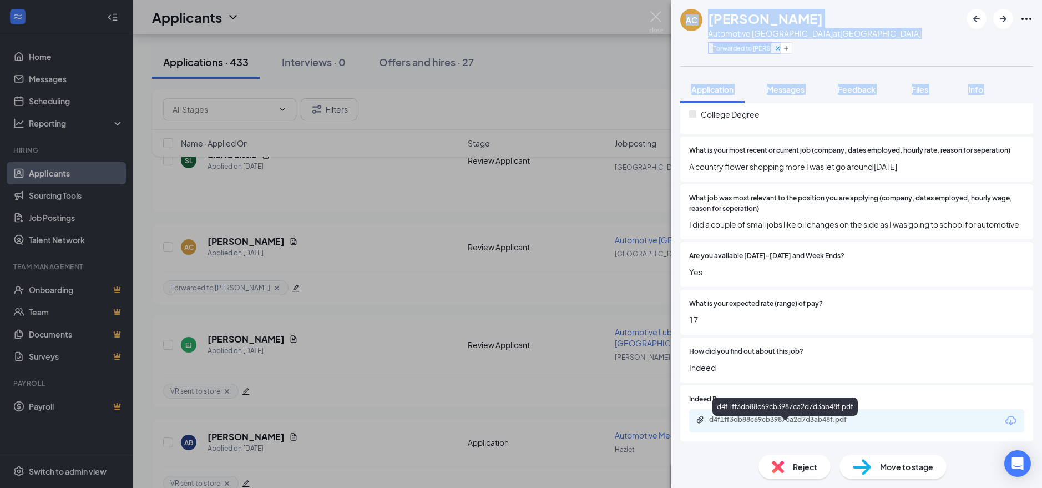
click at [815, 424] on div "d4f1ff3db88c69cb3987ca2d7d3ab48f.pdf" at bounding box center [786, 419] width 155 height 9
click at [659, 21] on img at bounding box center [656, 22] width 14 height 22
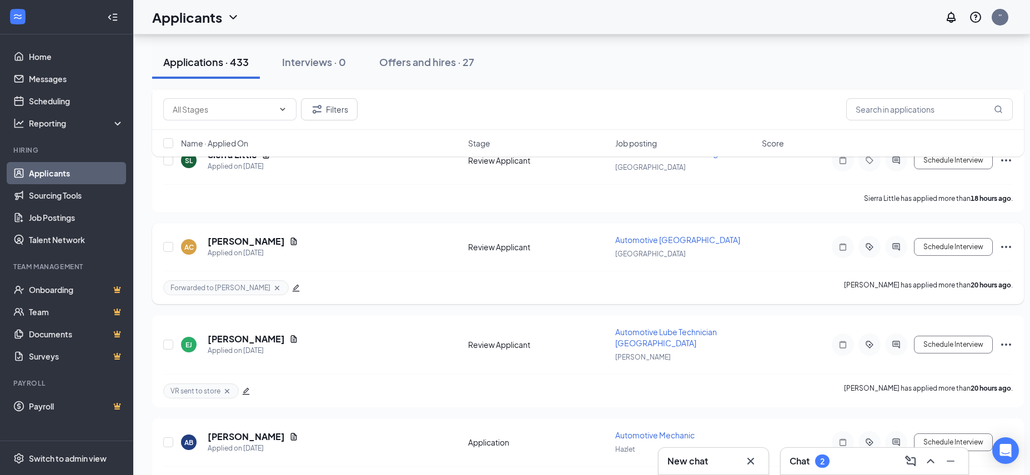
click at [1007, 240] on icon "Ellipses" at bounding box center [1005, 246] width 13 height 13
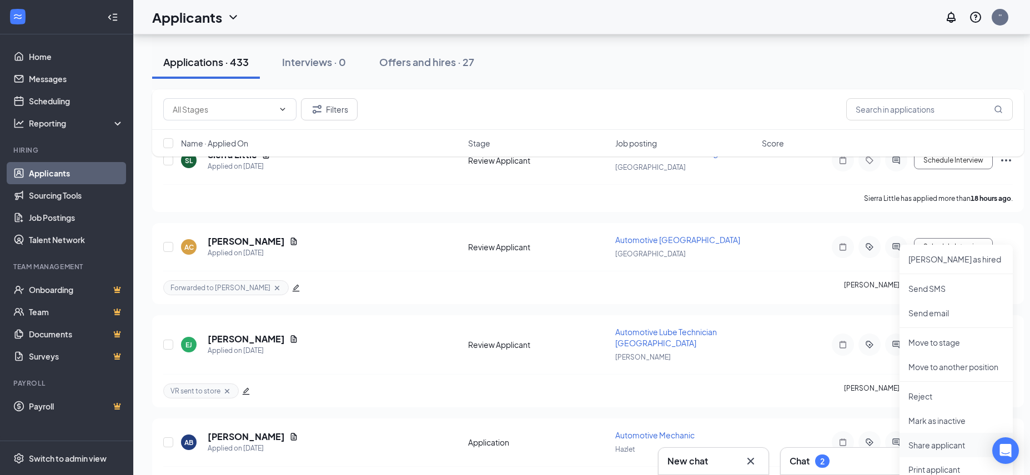
click at [931, 444] on p "Share applicant" at bounding box center [955, 445] width 95 height 11
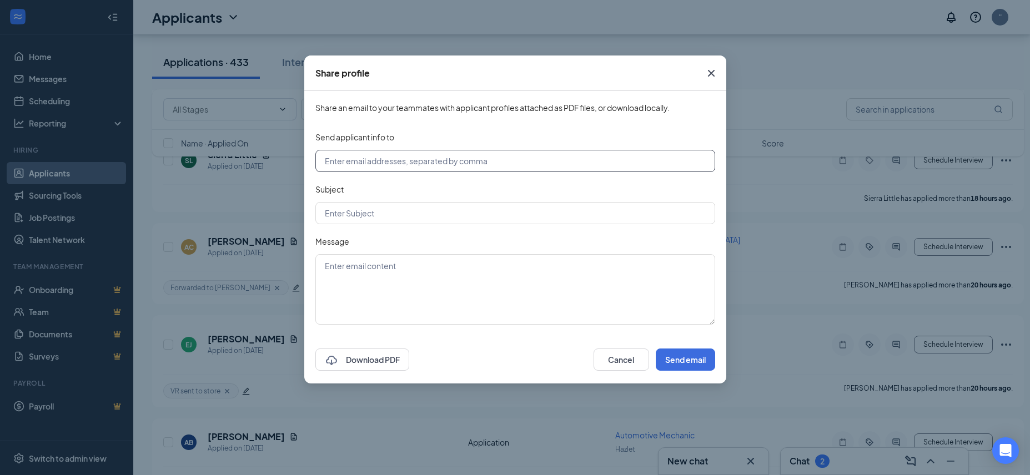
click at [391, 157] on input "text" at bounding box center [515, 161] width 400 height 22
click at [366, 156] on input "[EMAIL_ADDRESS][DOMAIN_NAME]" at bounding box center [515, 161] width 400 height 22
type input "store00841@jiffylube.com"
click at [376, 211] on input "text" at bounding box center [515, 213] width 400 height 22
type input "Applicant"
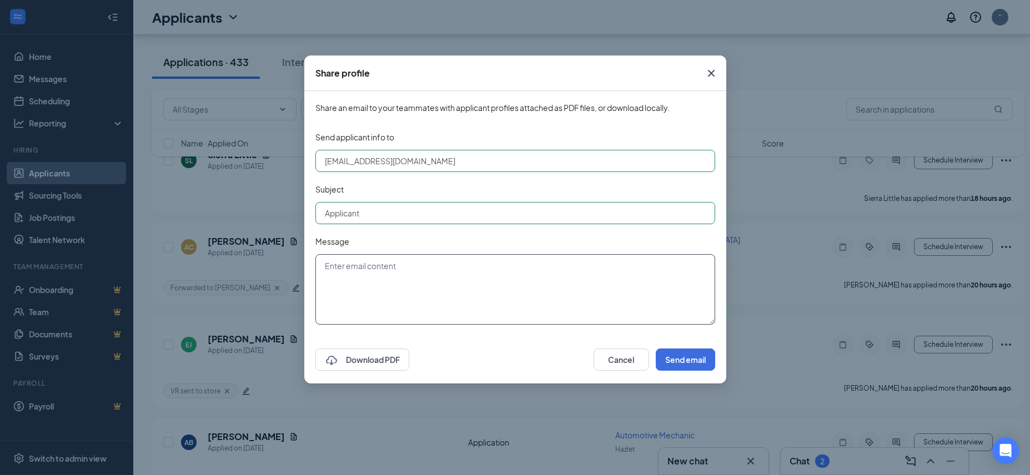
click at [398, 273] on textarea at bounding box center [515, 289] width 400 height 70
type textarea "No Experience"
click at [674, 357] on button "Send email" at bounding box center [684, 360] width 59 height 22
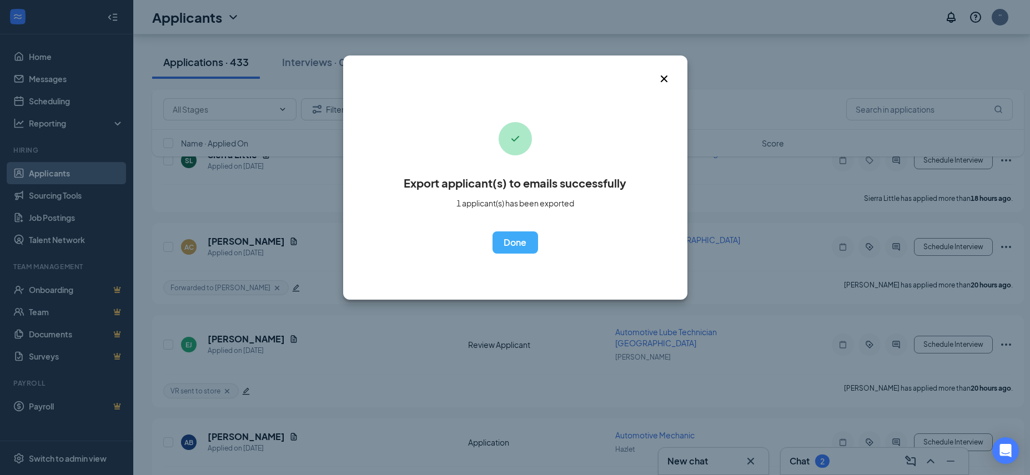
click at [662, 75] on icon "Cross" at bounding box center [663, 78] width 13 height 13
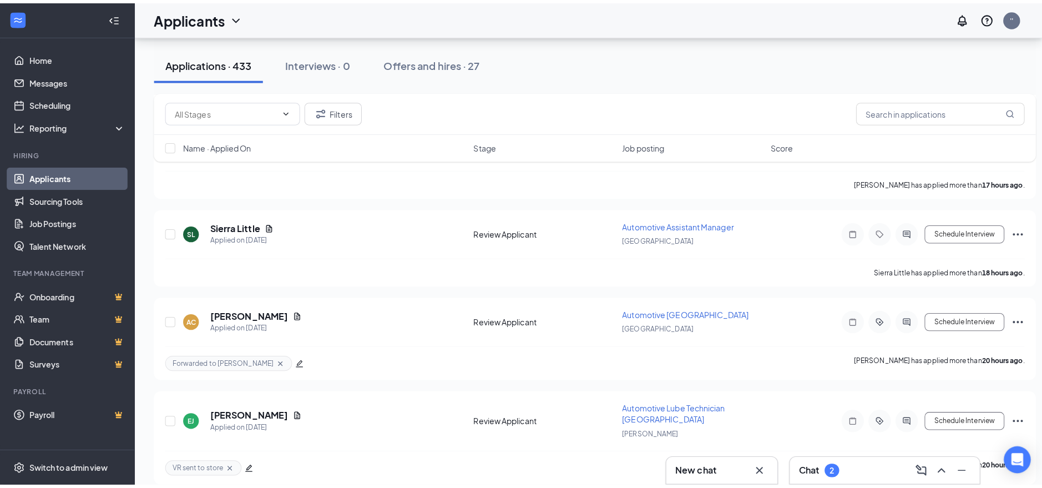
scroll to position [1808, 0]
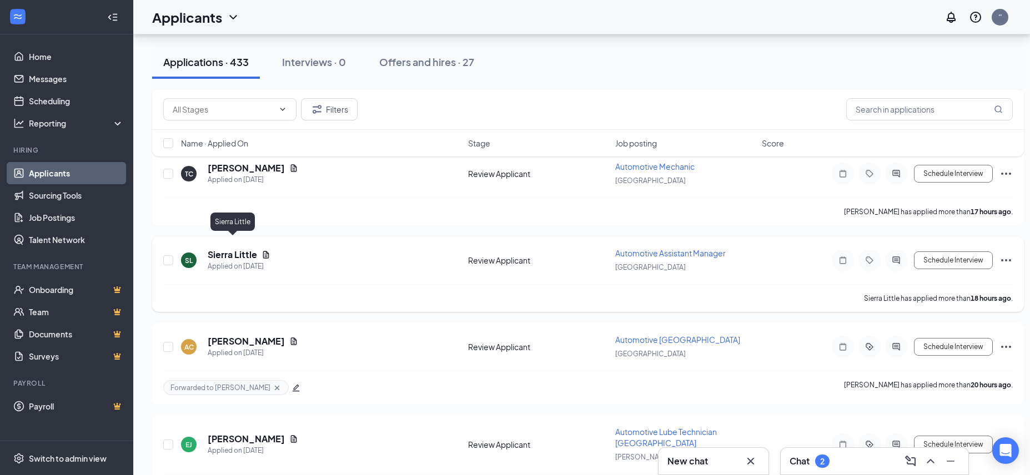
click at [241, 249] on h5 "Sierra Little" at bounding box center [232, 255] width 49 height 12
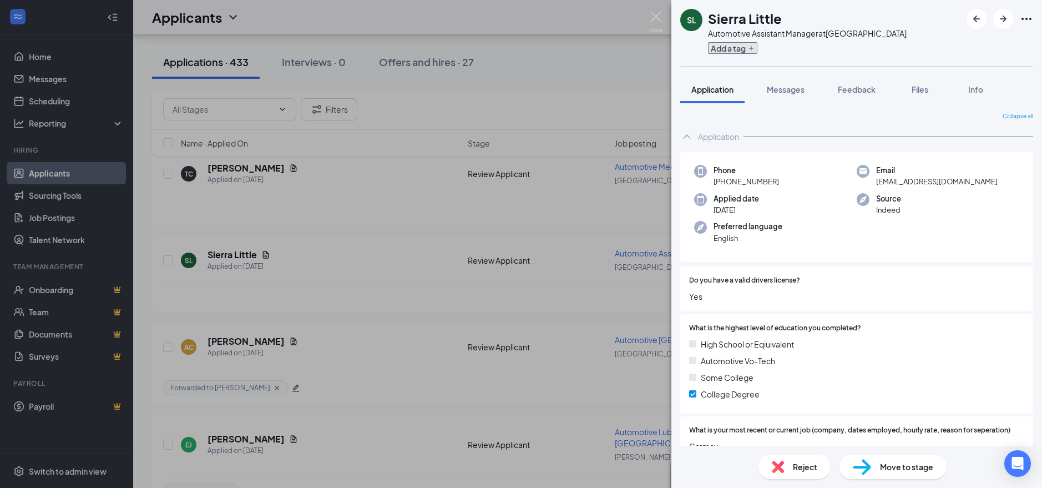
click at [731, 45] on button "Add a tag" at bounding box center [732, 48] width 49 height 12
click at [731, 45] on input "text" at bounding box center [770, 48] width 125 height 18
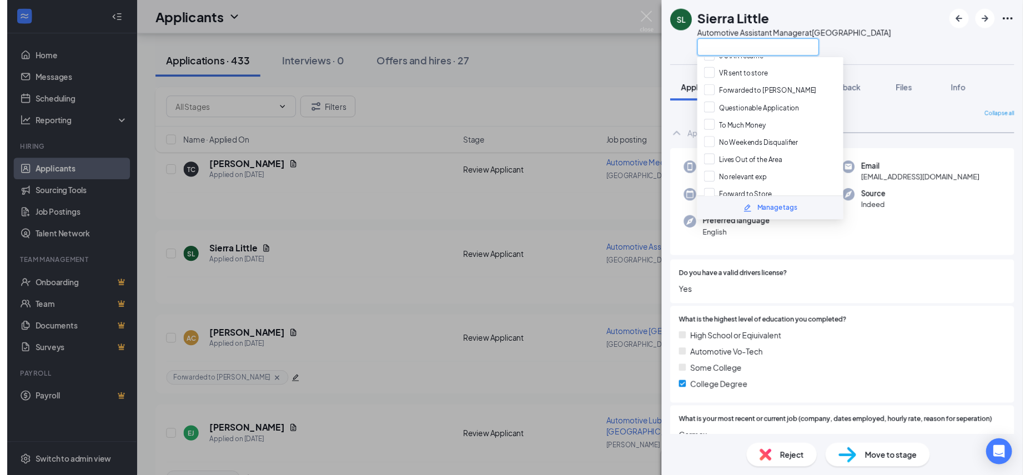
scroll to position [173, 0]
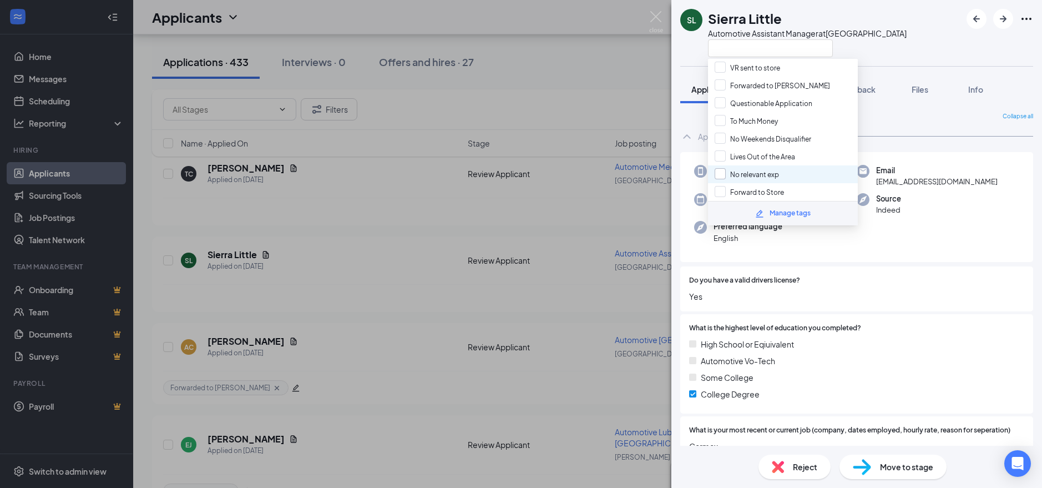
click at [718, 175] on input "No relevant exp" at bounding box center [747, 174] width 64 height 12
checkbox input "true"
click at [428, 220] on div "SL Sierra Little Automotive Assistant Manager at Scotch Plains Application Mess…" at bounding box center [521, 244] width 1042 height 488
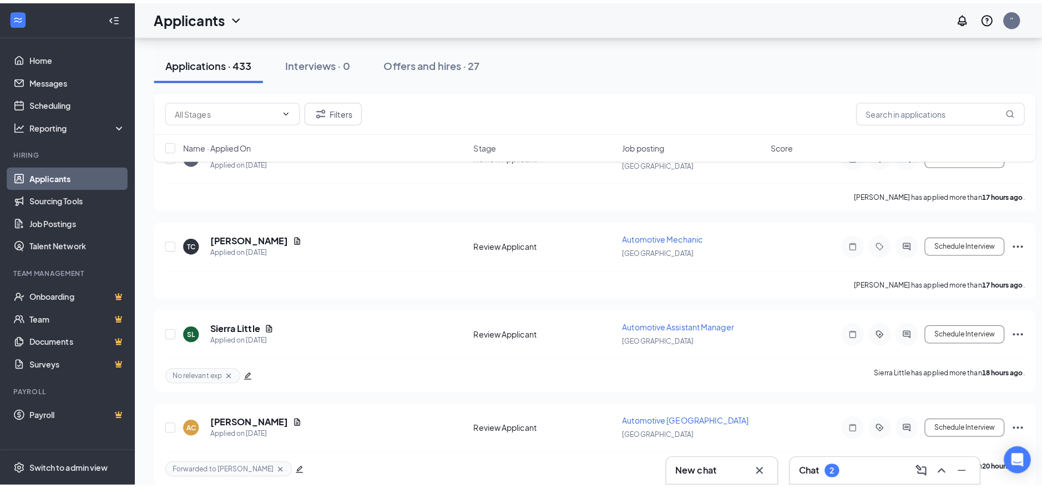
scroll to position [1708, 0]
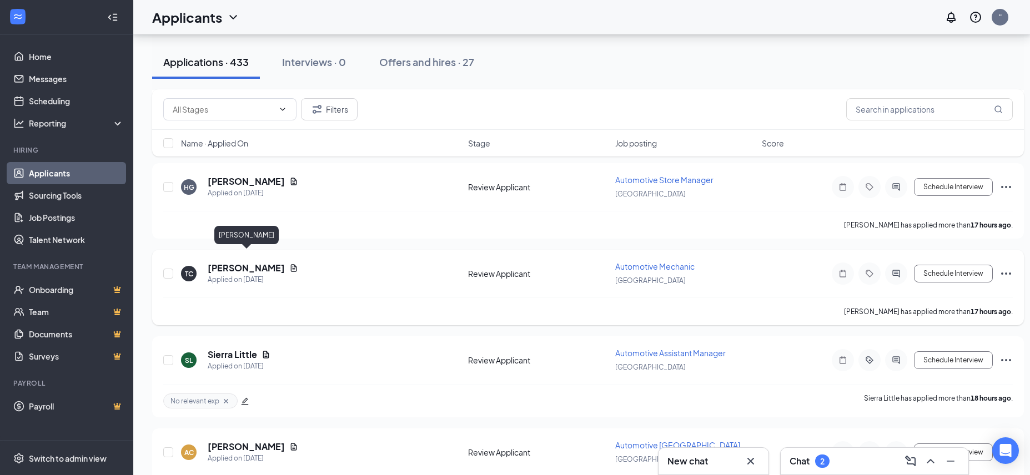
click at [259, 262] on h5 "[PERSON_NAME]" at bounding box center [246, 268] width 77 height 12
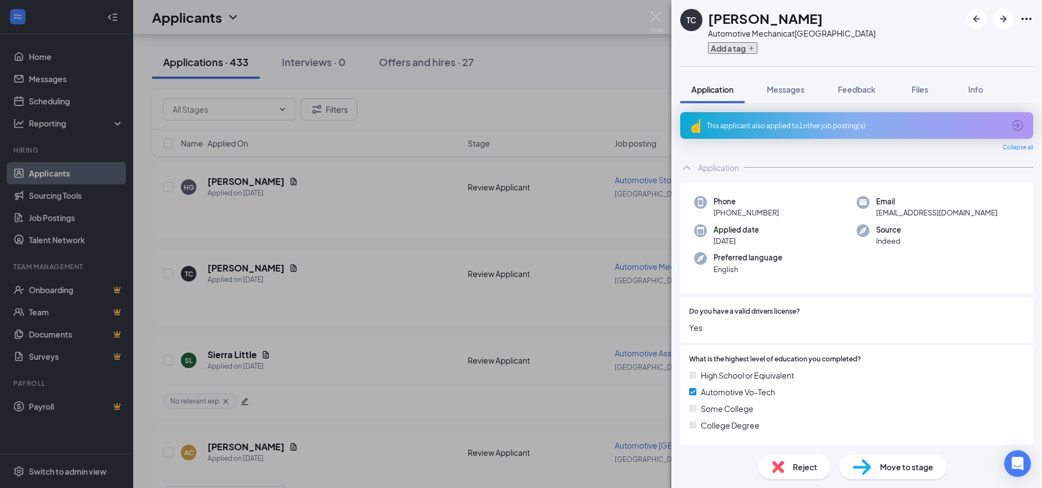
click at [733, 46] on button "Add a tag" at bounding box center [732, 48] width 49 height 12
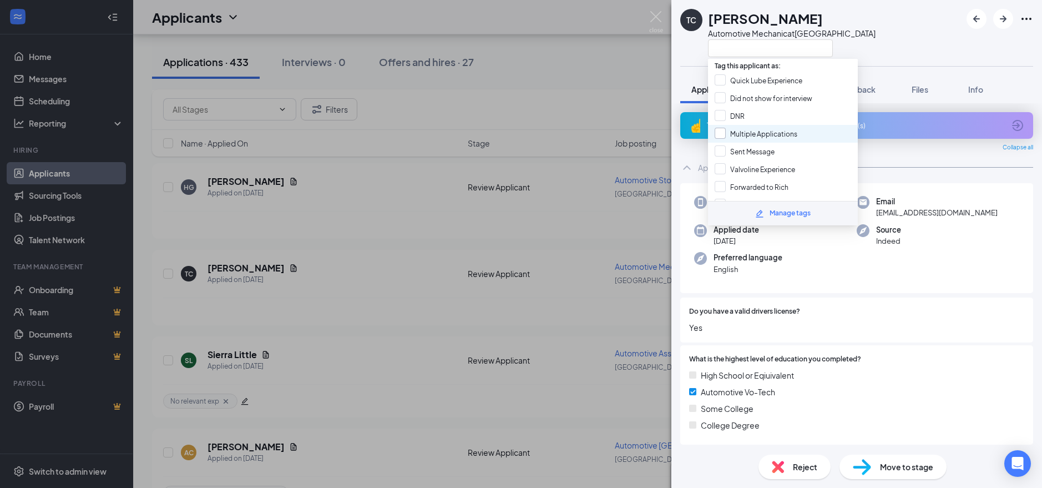
click at [722, 132] on input "Multiple Applications" at bounding box center [756, 134] width 83 height 12
checkbox input "true"
click at [446, 251] on div "TC TYSHAWN CARTER Automotive Mechanic at Belleville Application Messages Feedba…" at bounding box center [521, 244] width 1042 height 488
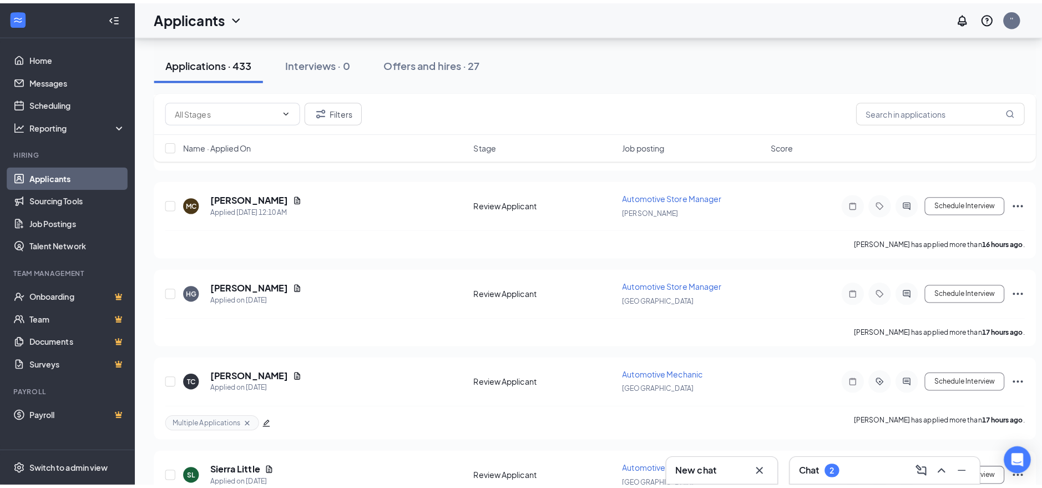
scroll to position [1575, 0]
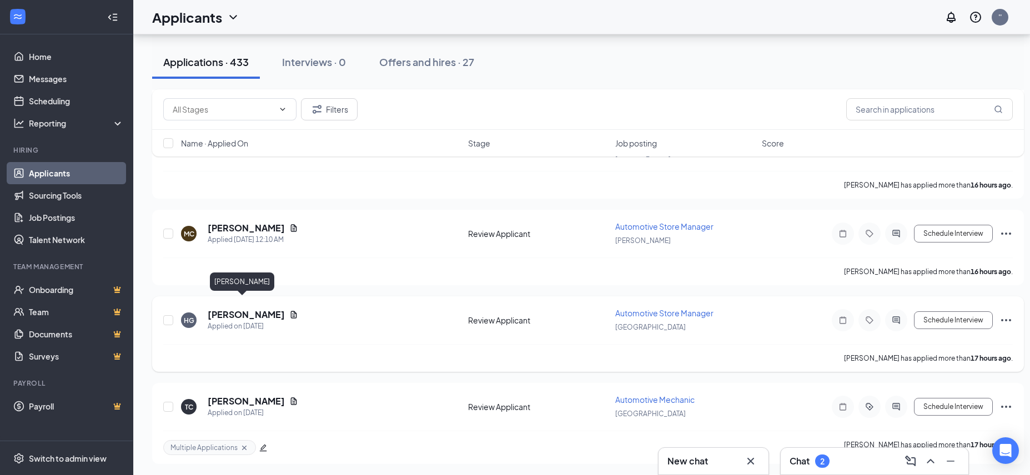
click at [220, 309] on h5 "[PERSON_NAME]" at bounding box center [246, 315] width 77 height 12
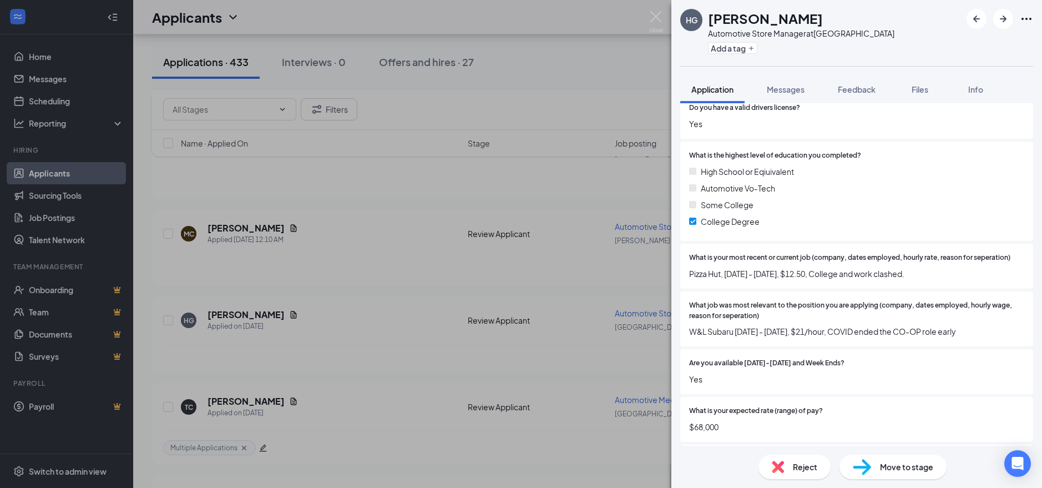
scroll to position [321, 0]
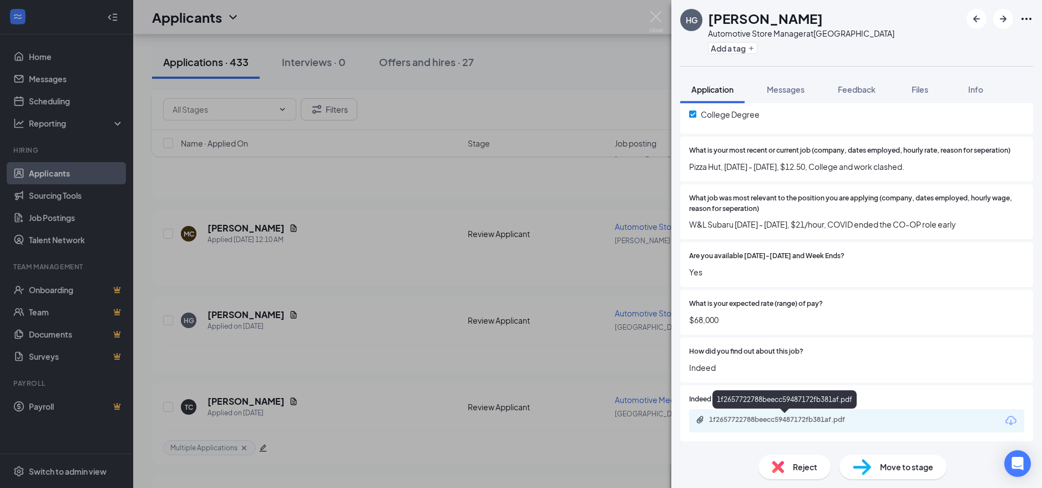
click at [809, 421] on div "1f2657722788beecc59487172fb381af.pdf" at bounding box center [786, 419] width 155 height 9
click at [724, 52] on button "Add a tag" at bounding box center [732, 48] width 49 height 12
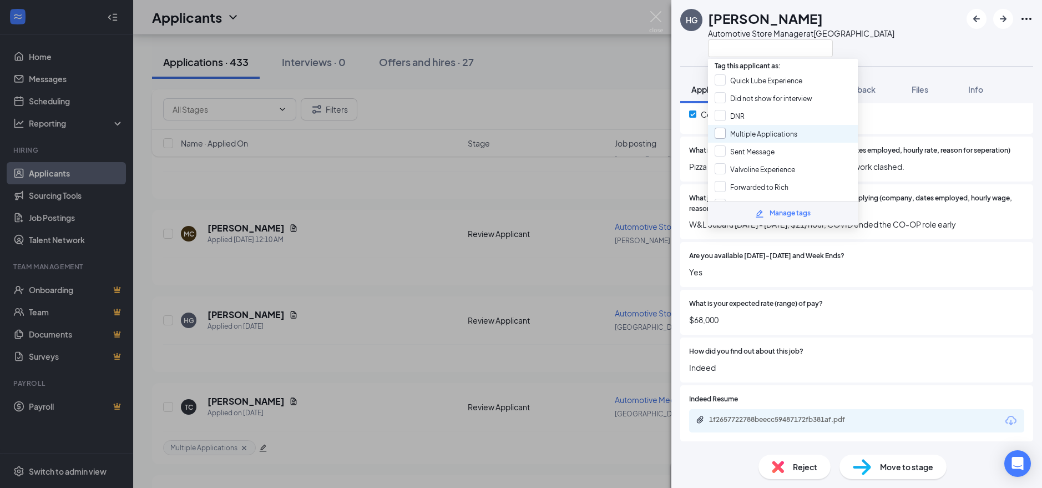
click at [728, 131] on input "Multiple Applications" at bounding box center [756, 134] width 83 height 12
checkbox input "true"
click at [599, 138] on div "HG Himay Gora Automotive Store Manager at Lawrenceville Application Messages Fe…" at bounding box center [521, 244] width 1042 height 488
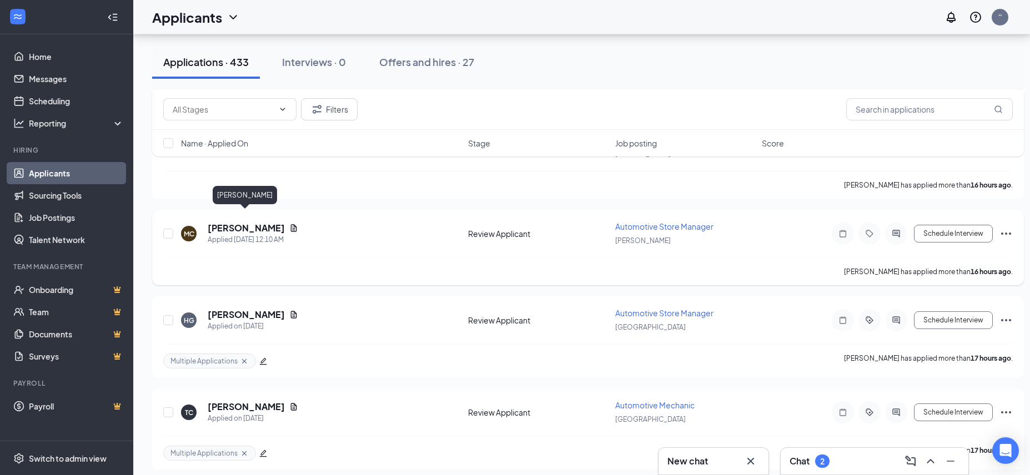
click at [241, 222] on h5 "[PERSON_NAME]" at bounding box center [246, 228] width 77 height 12
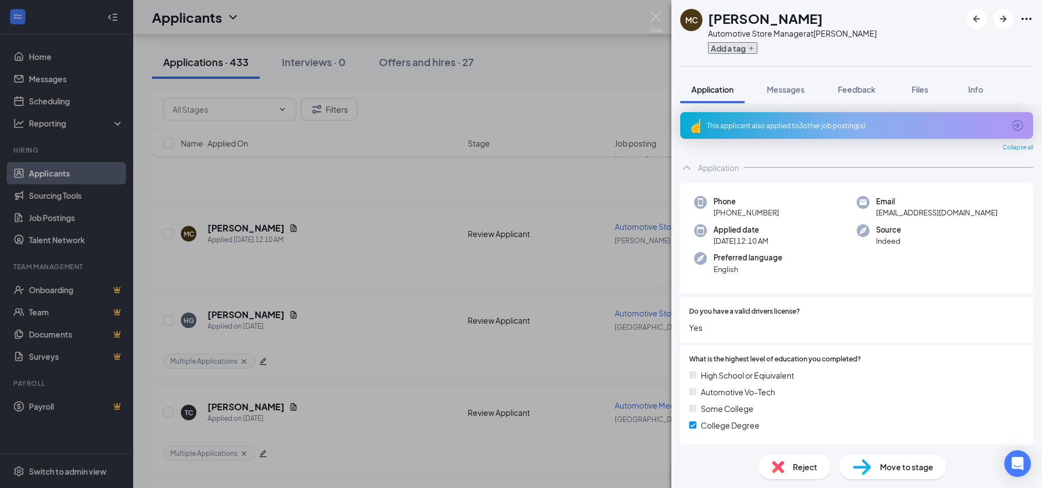
click at [737, 47] on button "Add a tag" at bounding box center [732, 48] width 49 height 12
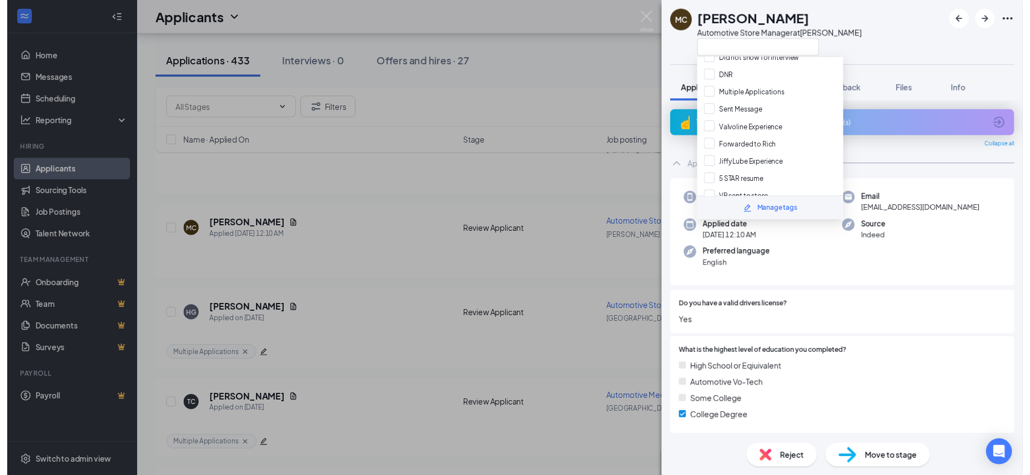
scroll to position [43, 0]
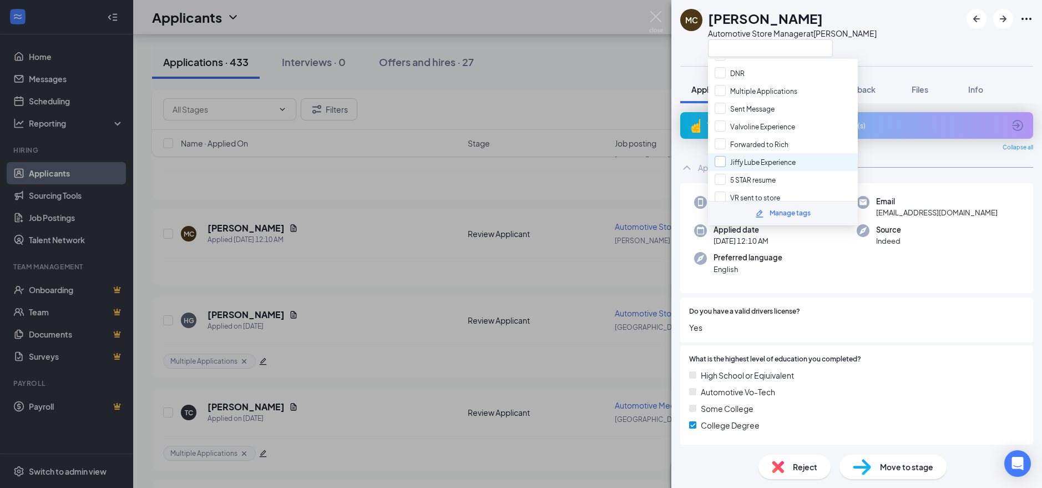
click at [718, 161] on input "Jiffy Lube Experience" at bounding box center [755, 162] width 81 height 12
checkbox input "true"
click at [537, 170] on div "MC Michael Cadlett Automotive Store Manager at Ewing Application Messages Feedb…" at bounding box center [521, 244] width 1042 height 488
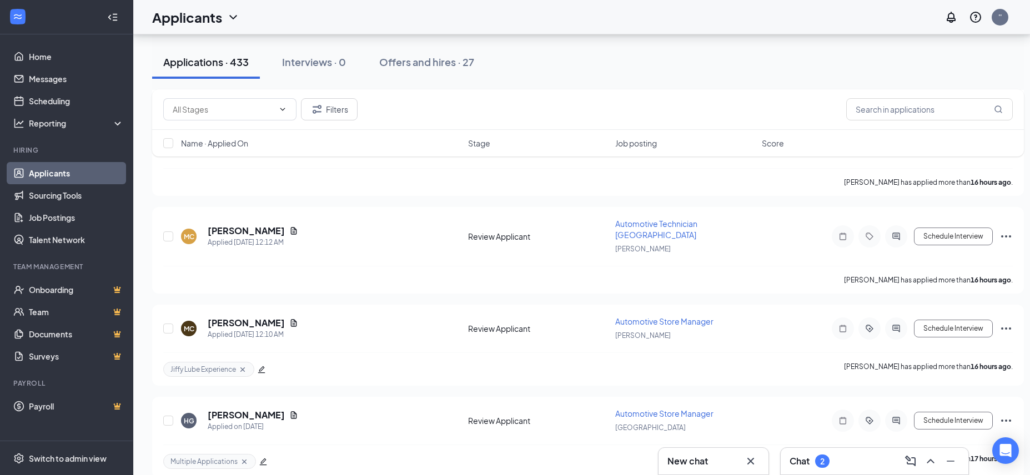
scroll to position [1475, 0]
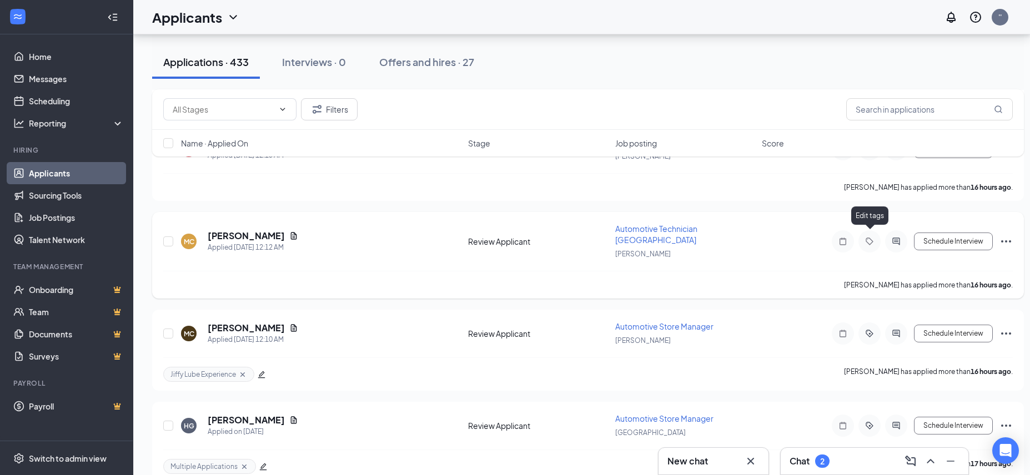
click at [866, 238] on icon "Tag" at bounding box center [868, 241] width 7 height 7
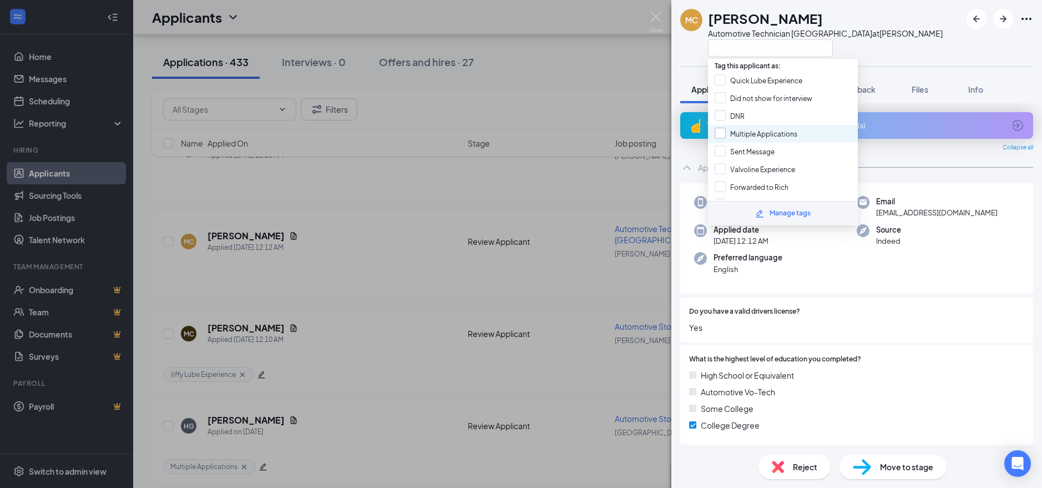
click at [718, 137] on input "Multiple Applications" at bounding box center [756, 134] width 83 height 12
checkbox input "true"
click at [546, 223] on div "MC [PERSON_NAME] Automotive Technician [GEOGRAPHIC_DATA] at [PERSON_NAME] Appli…" at bounding box center [521, 244] width 1042 height 488
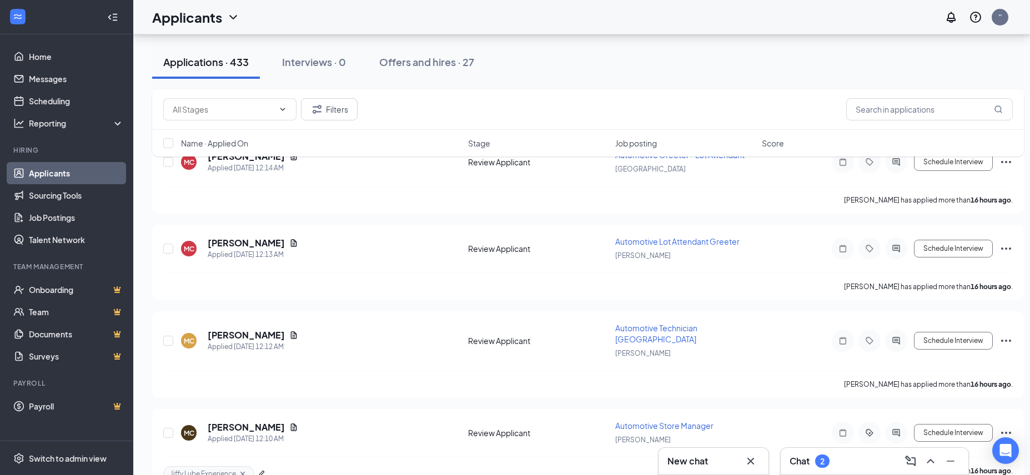
scroll to position [1375, 0]
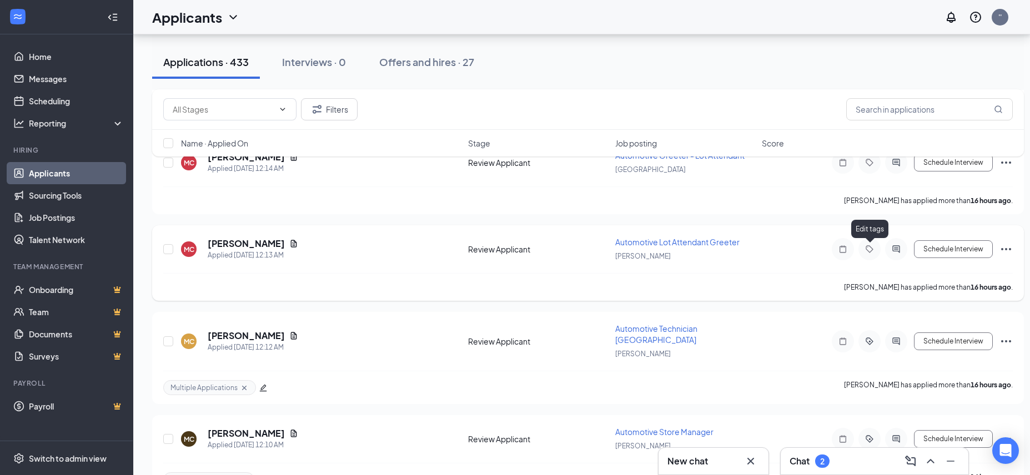
click at [867, 251] on icon "Tag" at bounding box center [868, 248] width 7 height 7
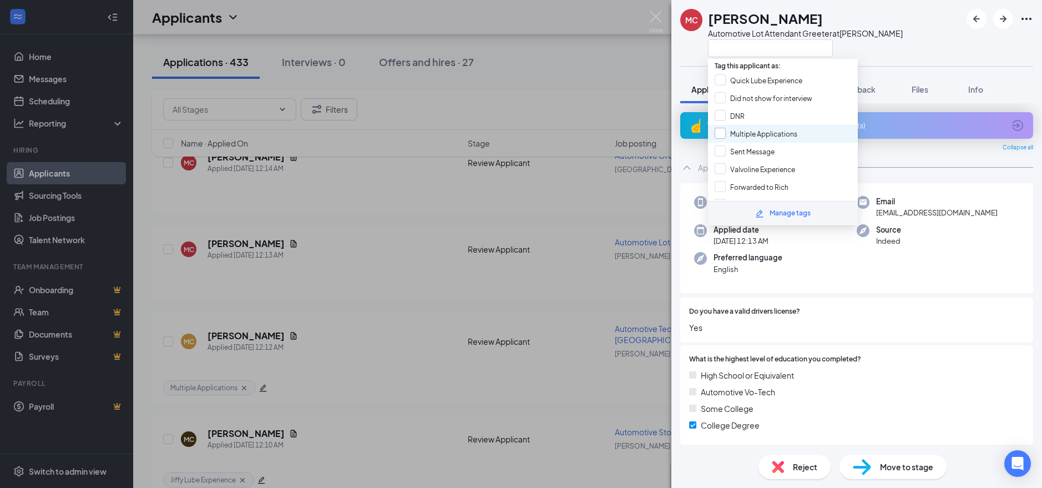
click at [716, 134] on input "Multiple Applications" at bounding box center [756, 134] width 83 height 12
checkbox input "true"
click at [574, 201] on div "MC [PERSON_NAME] Automotive Lot Attendant Greeter at [PERSON_NAME] Application …" at bounding box center [521, 244] width 1042 height 488
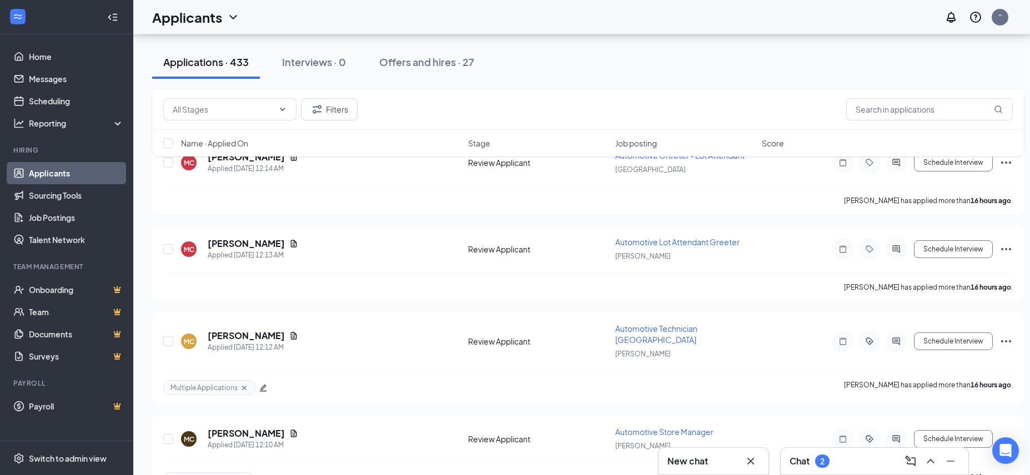
scroll to position [1308, 0]
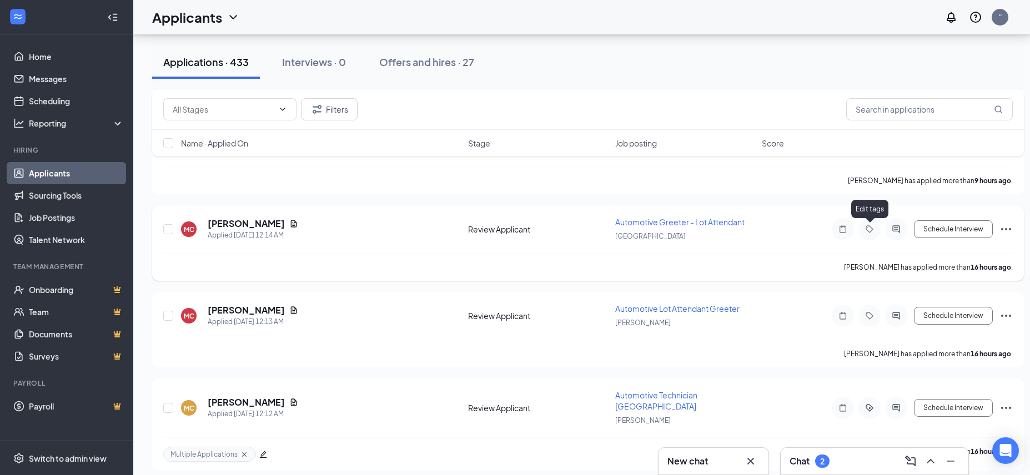
click at [866, 229] on icon "Tag" at bounding box center [868, 228] width 7 height 7
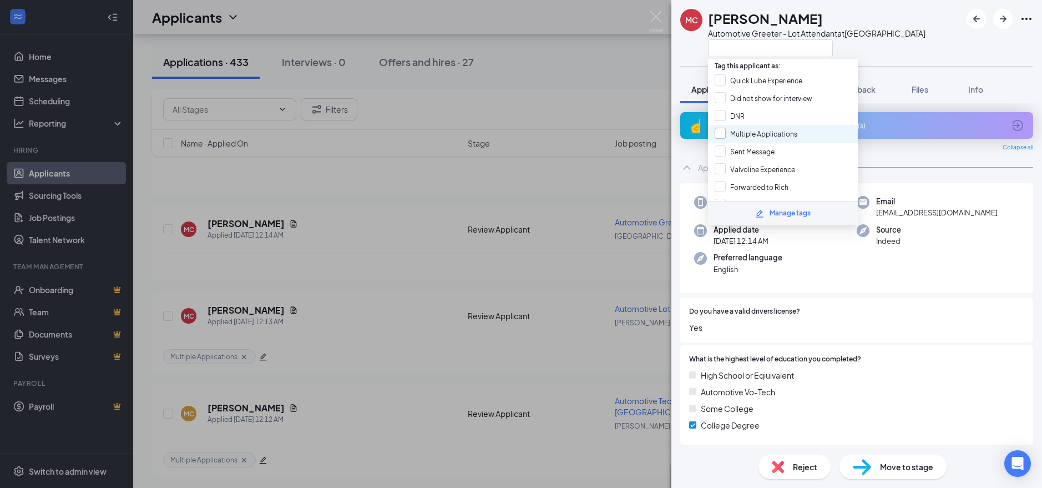
click at [719, 134] on input "Multiple Applications" at bounding box center [756, 134] width 83 height 12
checkbox input "true"
click at [487, 209] on div "MC [PERSON_NAME] Automotive Greeter - Lot Attendant at [GEOGRAPHIC_DATA] Applic…" at bounding box center [521, 244] width 1042 height 488
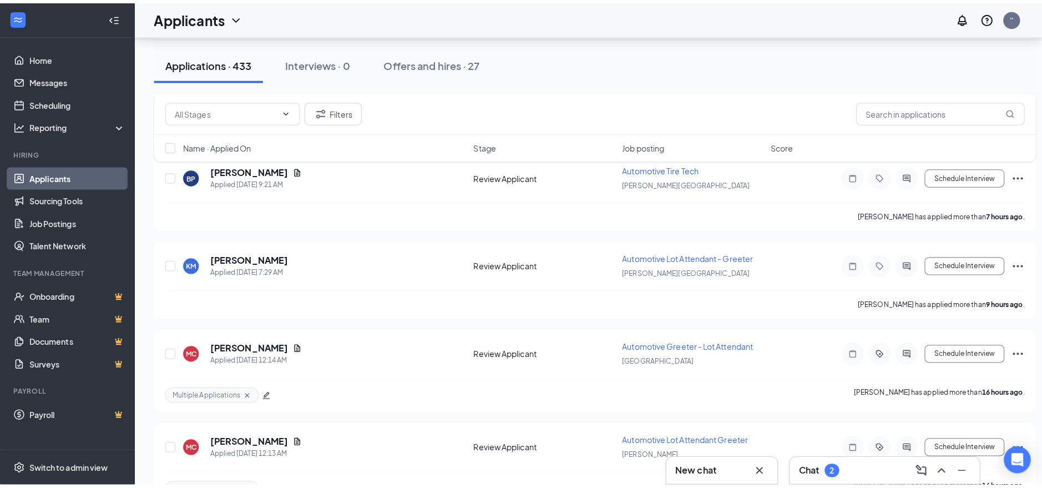
scroll to position [1175, 0]
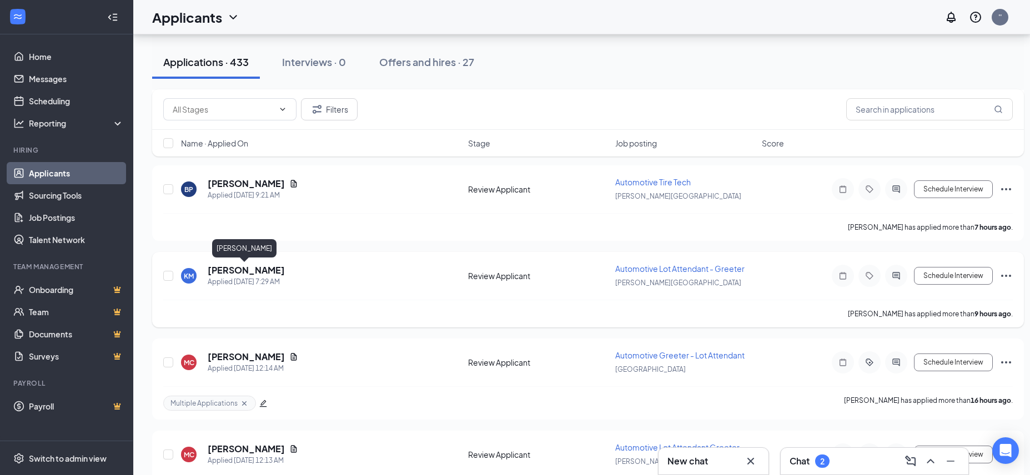
click at [247, 275] on h5 "[PERSON_NAME]" at bounding box center [246, 270] width 77 height 12
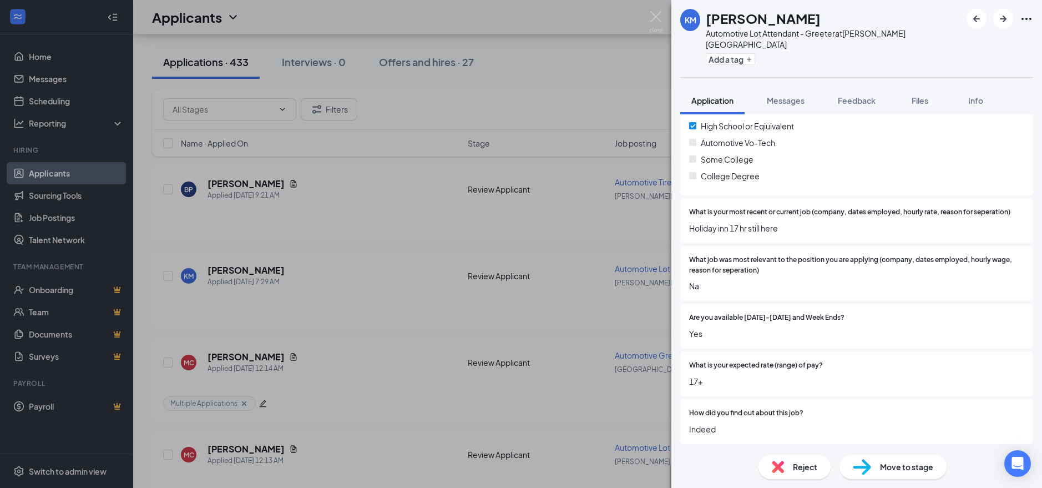
scroll to position [261, 0]
click at [736, 53] on button "Add a tag" at bounding box center [730, 59] width 49 height 12
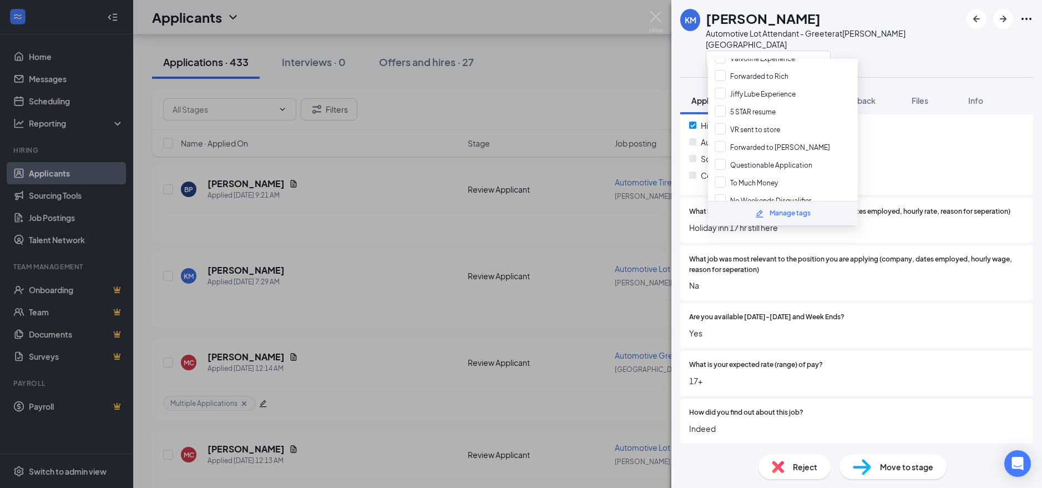
scroll to position [173, 0]
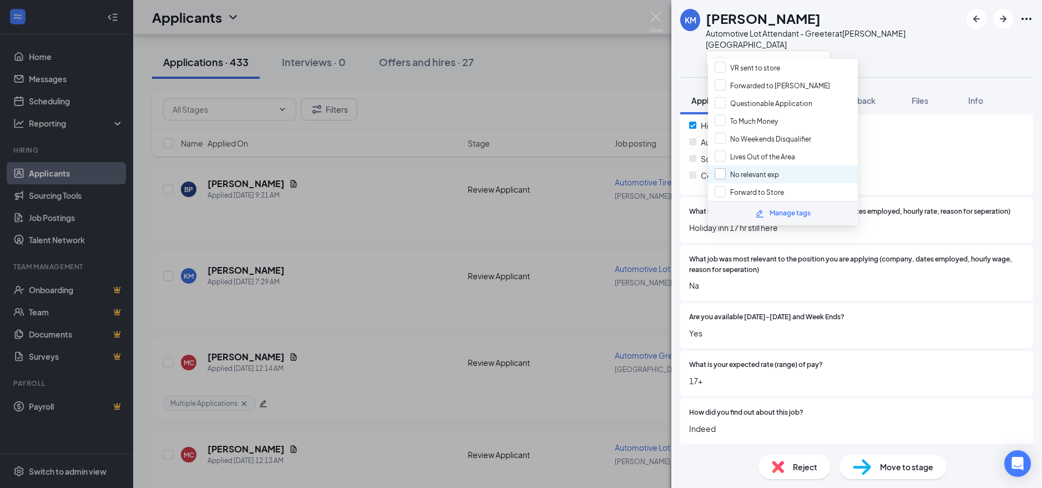
click at [719, 173] on input "No relevant exp" at bounding box center [747, 174] width 64 height 12
checkbox input "true"
click at [464, 175] on div "KM Kevoy Mckitty Automotive Lot Attendant - Greeter at [PERSON_NAME][GEOGRAPHIC…" at bounding box center [521, 244] width 1042 height 488
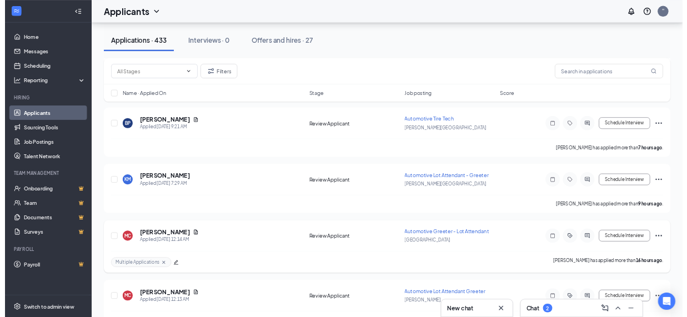
scroll to position [1176, 0]
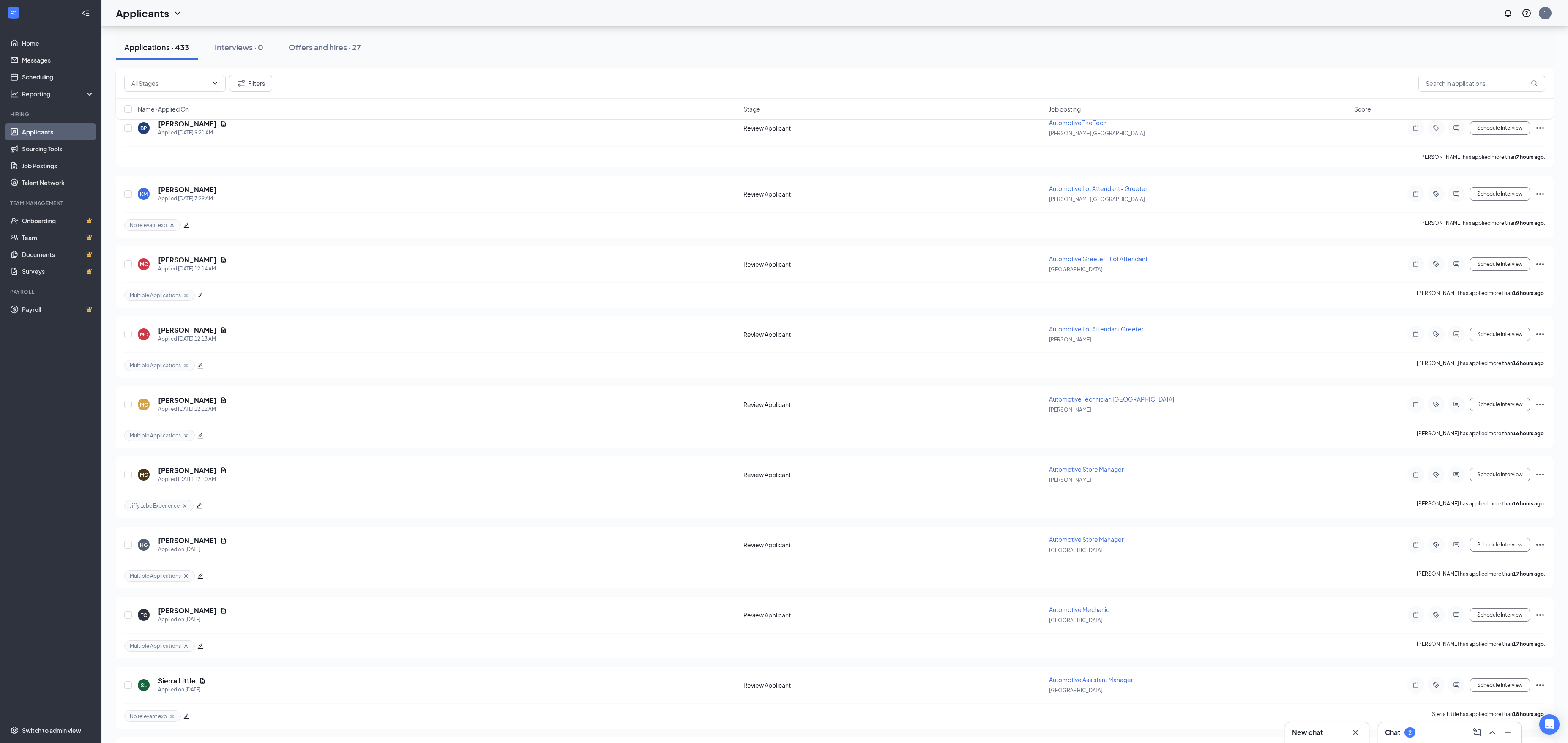
click at [784, 42] on div "Applications · 433 Interviews · 0 Offers and hires · 27" at bounding box center [835, 47] width 1438 height 25
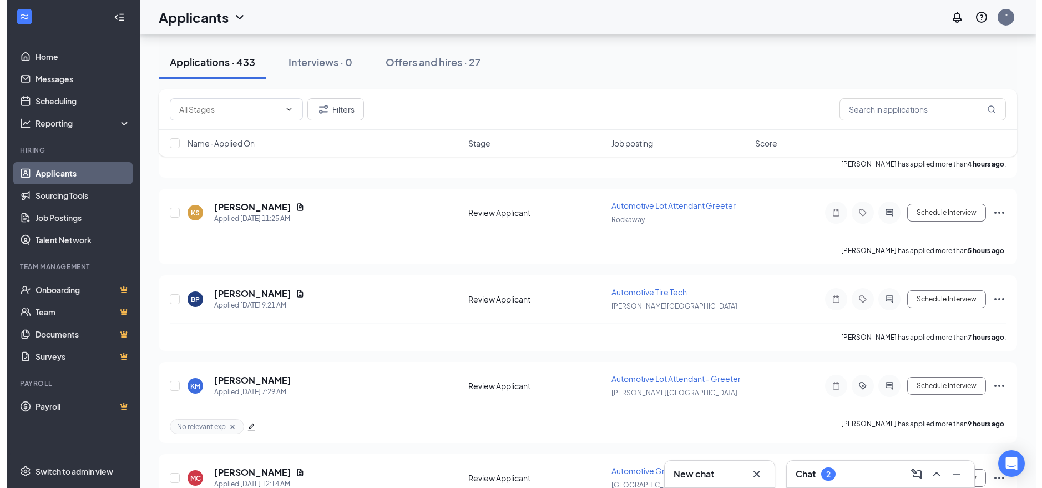
scroll to position [1059, 0]
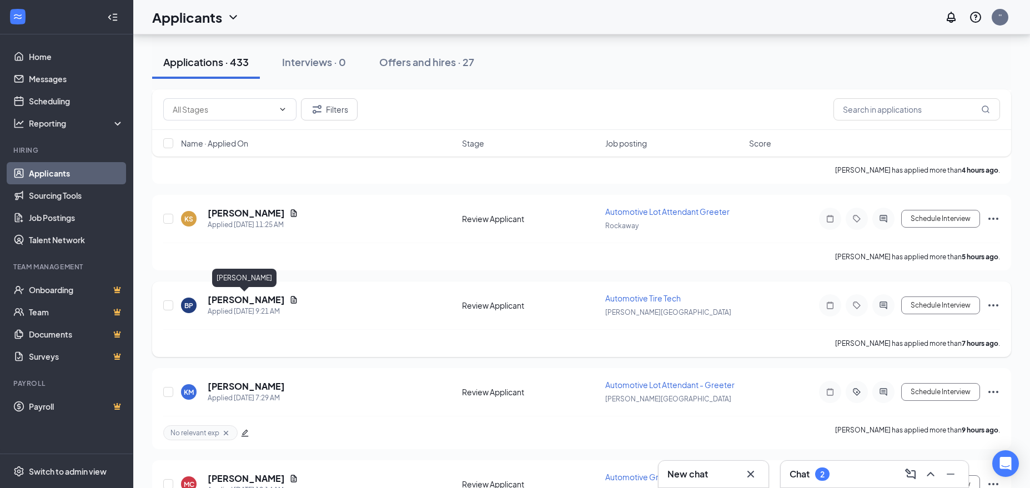
click at [246, 294] on h5 "[PERSON_NAME]" at bounding box center [246, 300] width 77 height 12
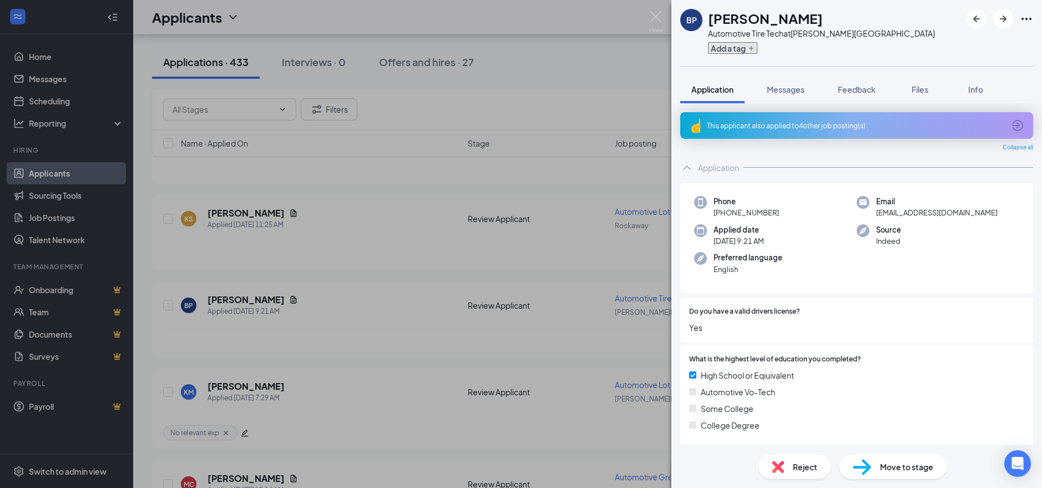
click at [746, 48] on button "Add a tag" at bounding box center [732, 48] width 49 height 12
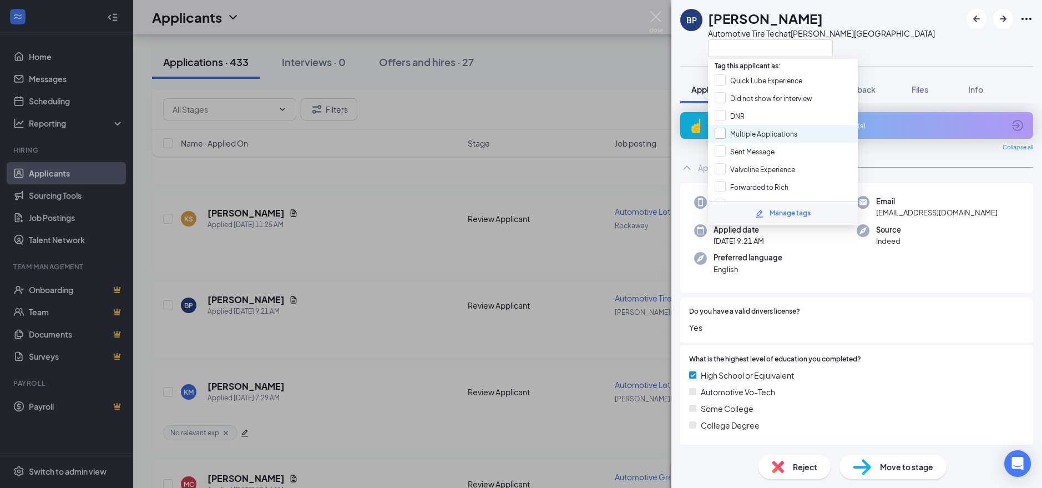
click at [727, 131] on input "Multiple Applications" at bounding box center [756, 134] width 83 height 12
checkbox input "true"
click at [476, 219] on div "BP [PERSON_NAME] Automotive Tire Tech at [PERSON_NAME][GEOGRAPHIC_DATA] Applica…" at bounding box center [521, 244] width 1042 height 488
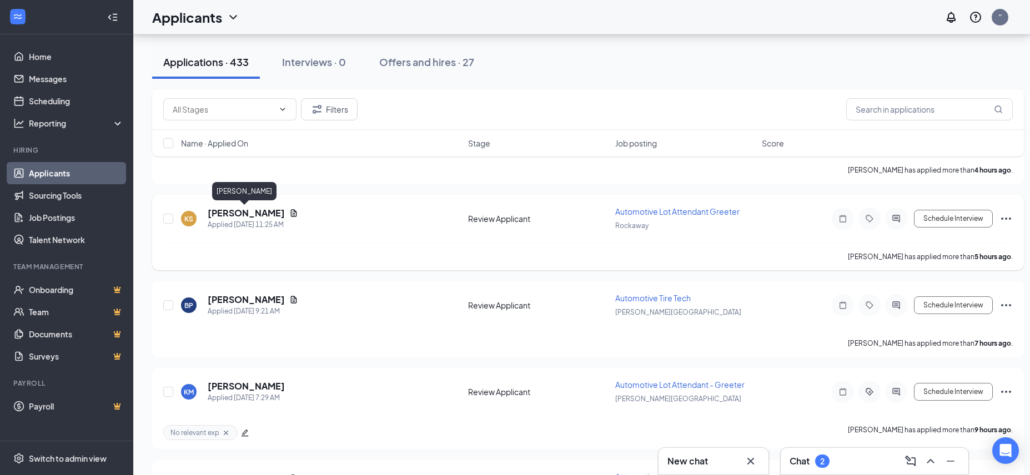
click at [247, 214] on h5 "[PERSON_NAME]" at bounding box center [246, 213] width 77 height 12
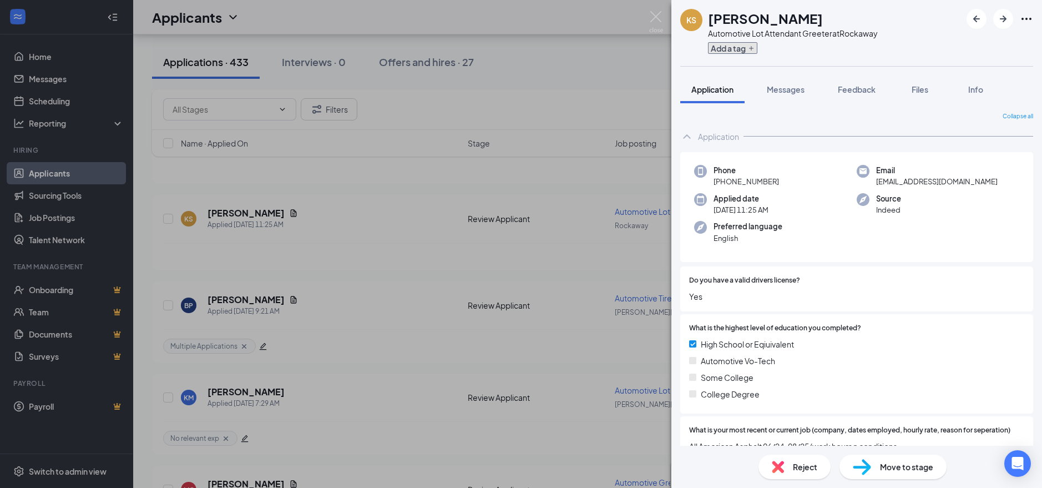
click at [730, 45] on button "Add a tag" at bounding box center [732, 48] width 49 height 12
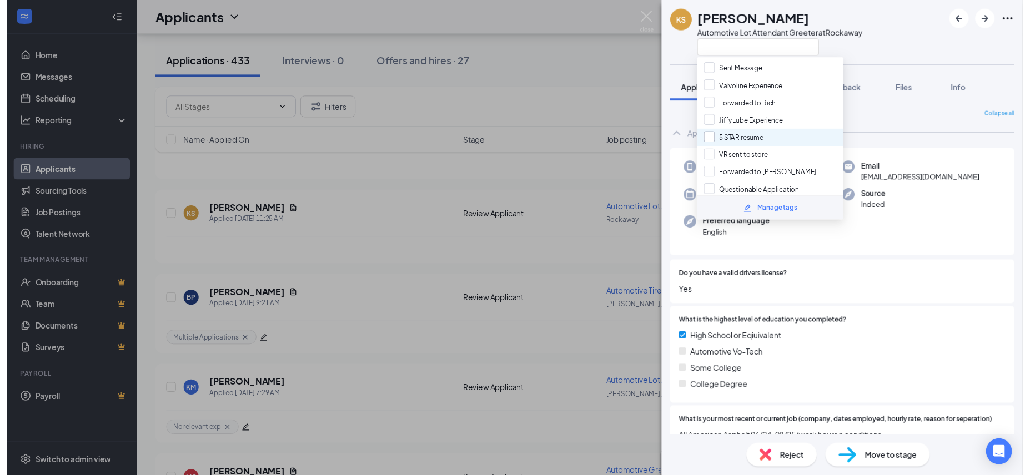
scroll to position [88, 0]
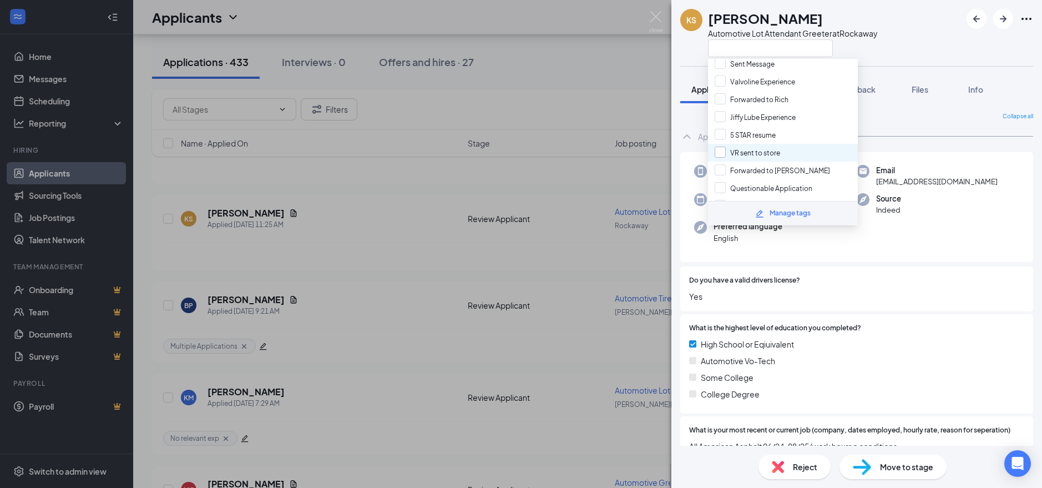
click at [721, 153] on input "VR sent to store" at bounding box center [747, 153] width 65 height 12
checkbox input "true"
click at [483, 199] on div "KS [PERSON_NAME] Automotive Lot Attendant Greeter at Rockaway Application Messa…" at bounding box center [521, 244] width 1042 height 488
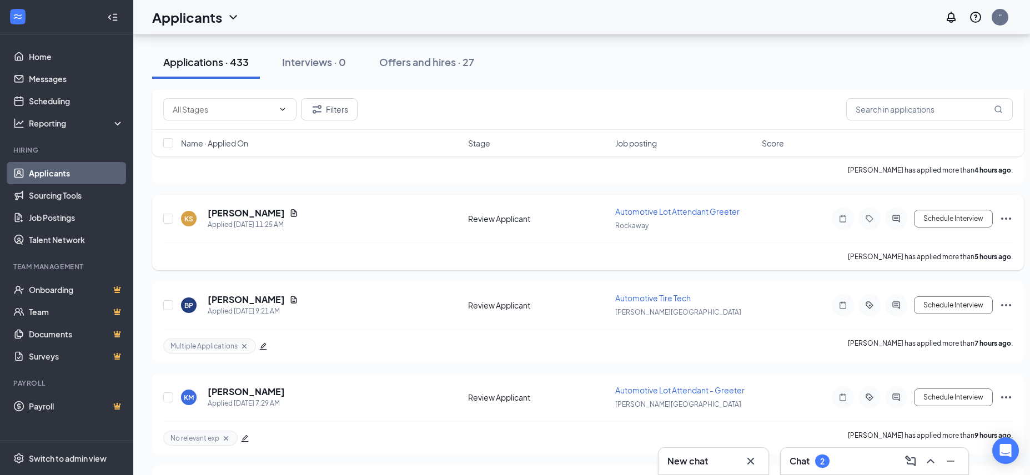
click at [1004, 213] on icon "Ellipses" at bounding box center [1005, 218] width 13 height 13
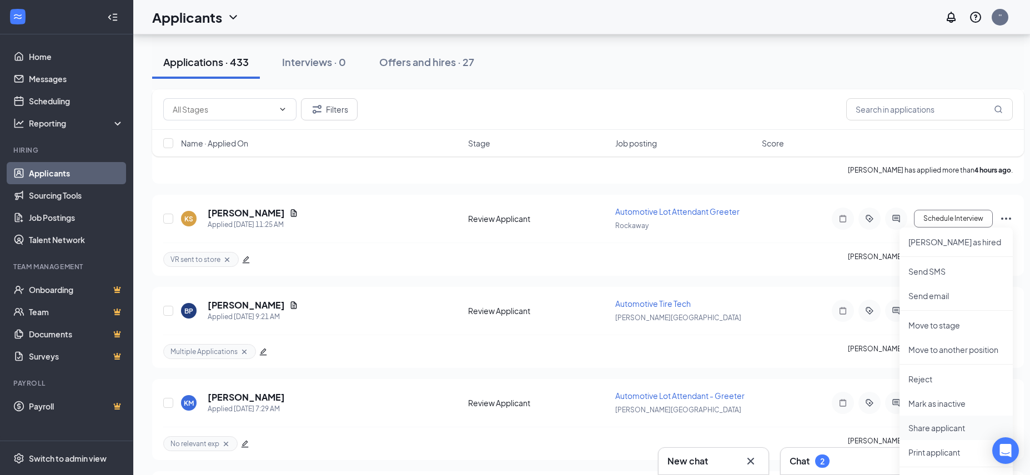
click at [919, 430] on p "Share applicant" at bounding box center [955, 427] width 95 height 11
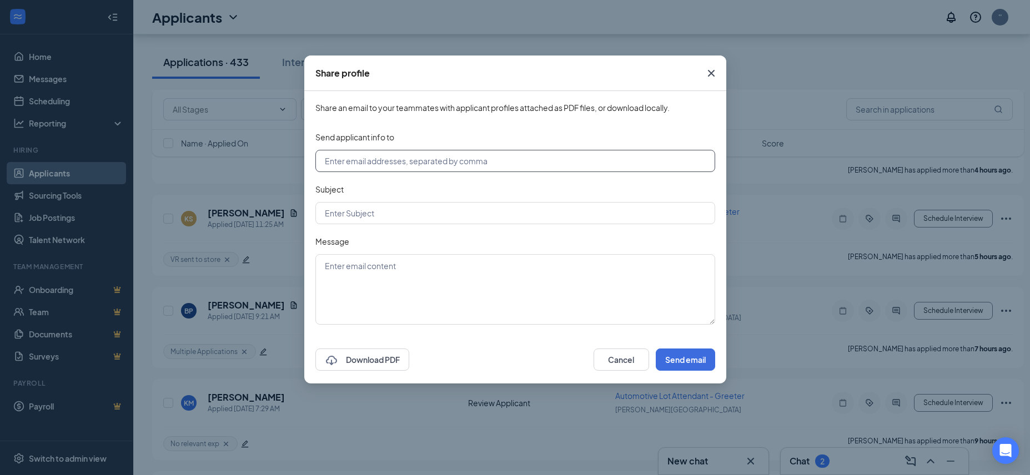
click at [440, 158] on input "text" at bounding box center [515, 161] width 400 height 22
click at [367, 162] on input "[EMAIL_ADDRESS][DOMAIN_NAME]" at bounding box center [515, 161] width 400 height 22
type input "[EMAIL_ADDRESS][DOMAIN_NAME]"
click at [346, 213] on input "text" at bounding box center [515, 213] width 400 height 22
type input "Applicant"
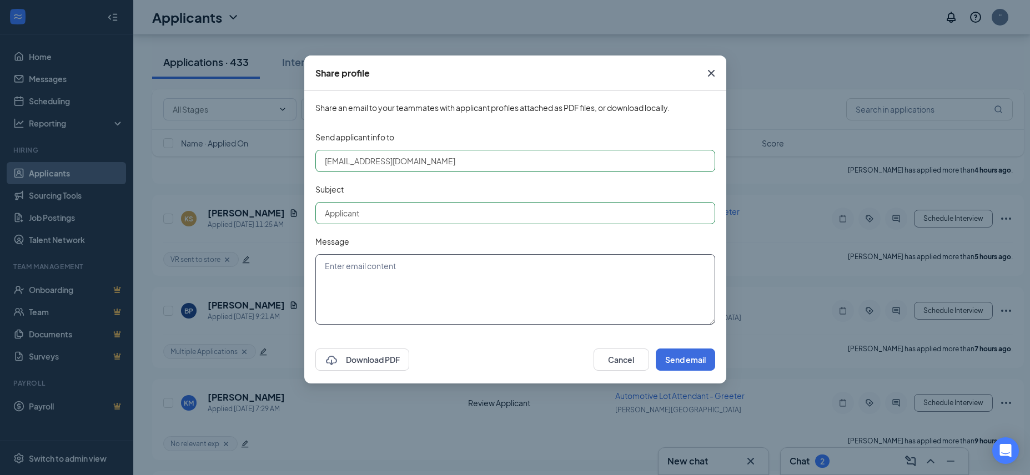
click at [369, 273] on textarea at bounding box center [515, 289] width 400 height 70
type textarea "Courtesy Tech"
click at [703, 361] on button "Send email" at bounding box center [684, 360] width 59 height 22
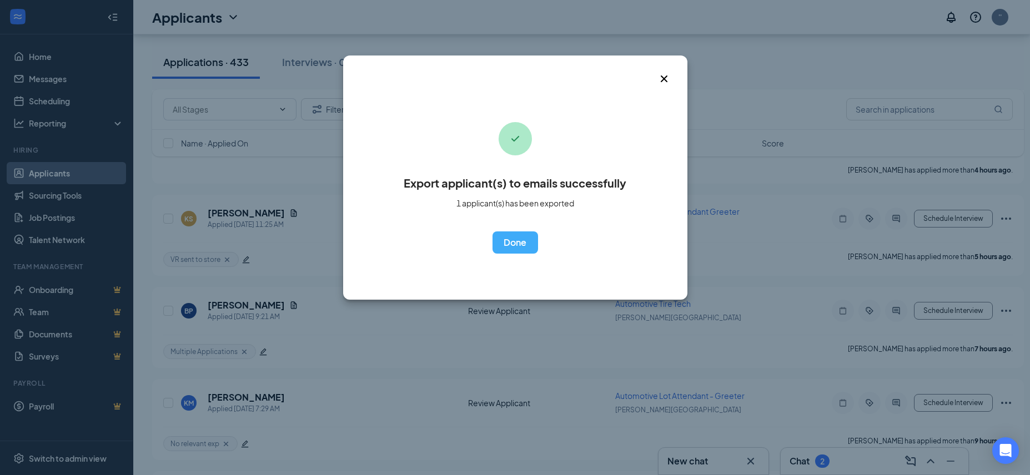
click at [668, 78] on icon "Cross" at bounding box center [663, 78] width 13 height 13
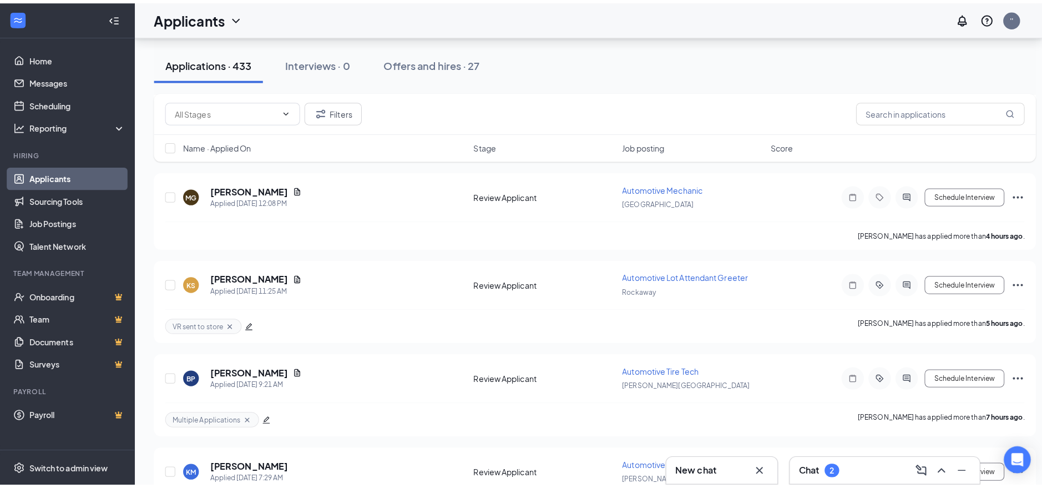
scroll to position [992, 0]
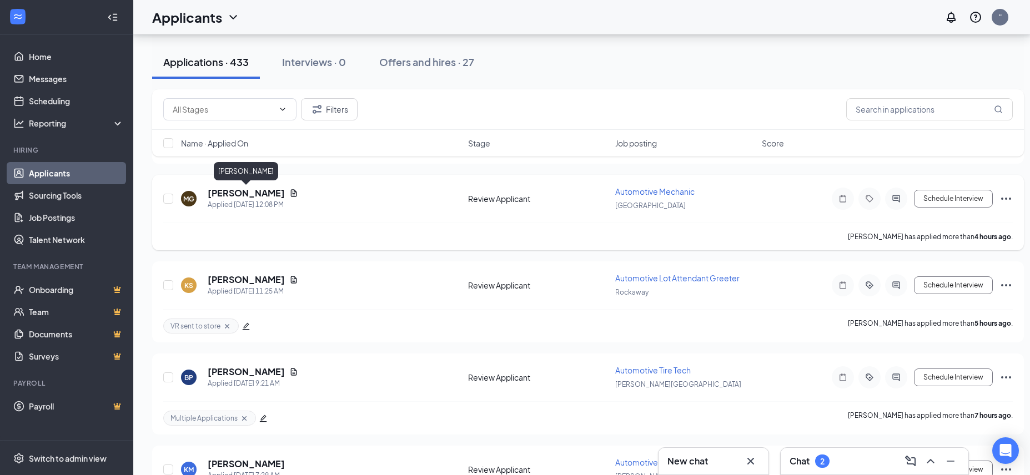
click at [271, 194] on h5 "[PERSON_NAME]" at bounding box center [246, 193] width 77 height 12
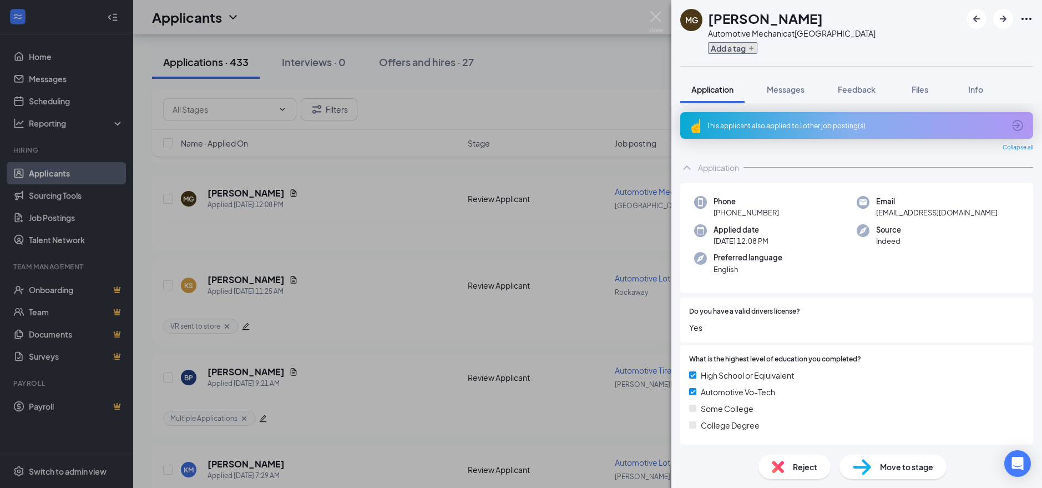
click at [719, 46] on button "Add a tag" at bounding box center [732, 48] width 49 height 12
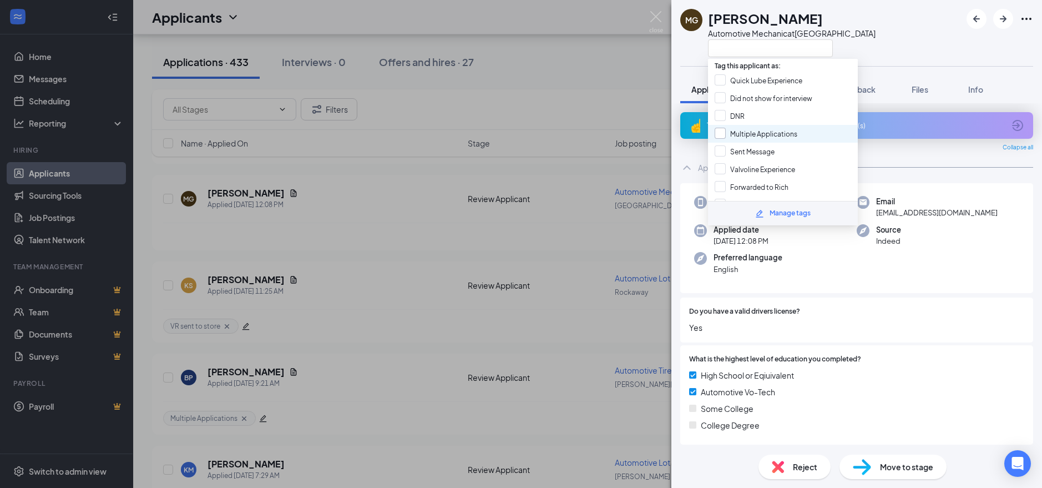
click at [722, 133] on input "Multiple Applications" at bounding box center [756, 134] width 83 height 12
checkbox input "true"
click at [583, 190] on div "MG [PERSON_NAME] Automotive Mechanic at [GEOGRAPHIC_DATA] Application Messages …" at bounding box center [521, 244] width 1042 height 488
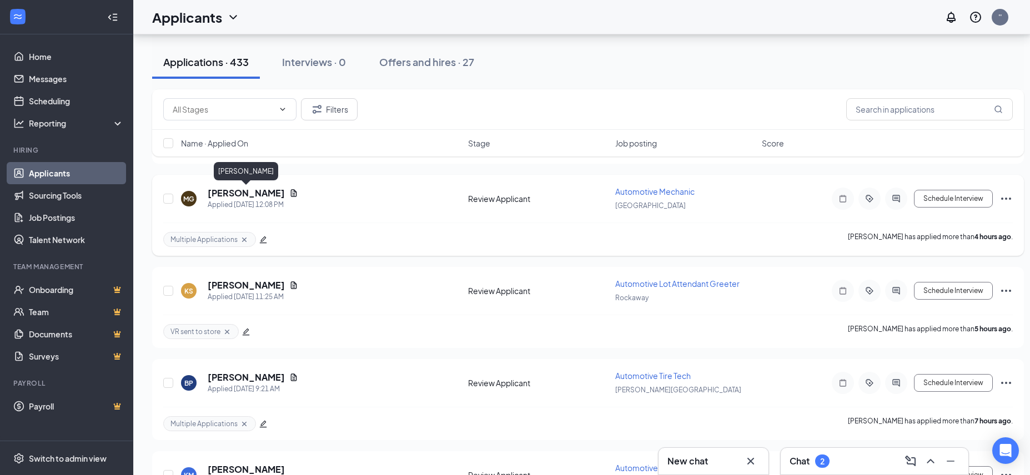
click at [254, 191] on h5 "[PERSON_NAME]" at bounding box center [246, 193] width 77 height 12
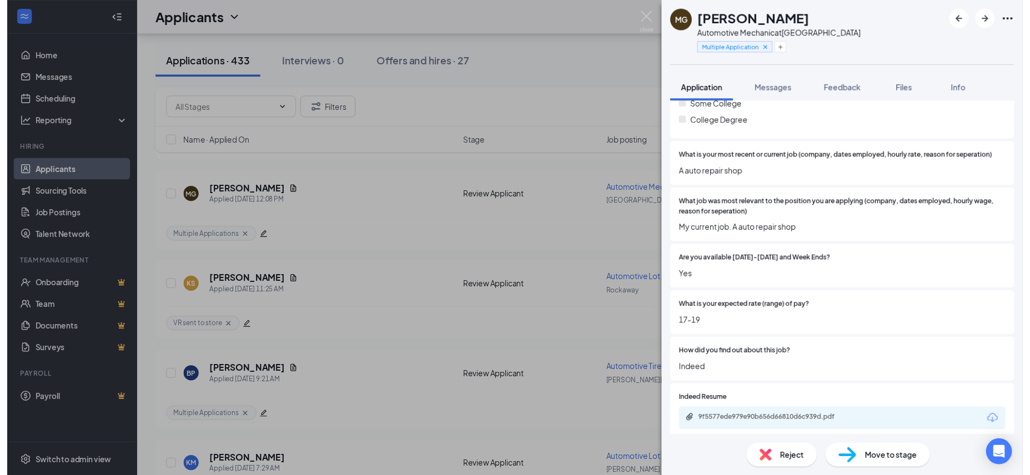
scroll to position [321, 0]
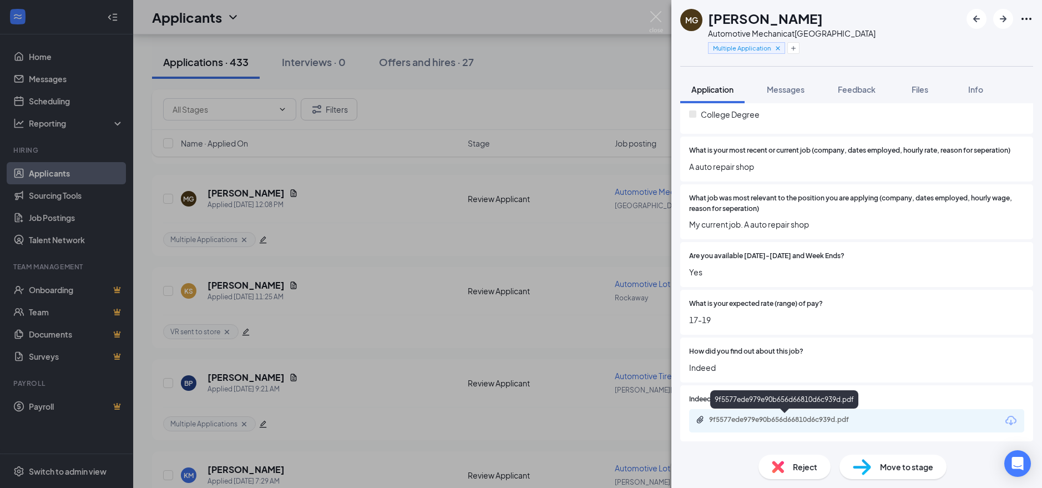
click at [764, 418] on div "9f5577ede979e90b656d66810d6c939d.pdf" at bounding box center [786, 419] width 155 height 9
click at [656, 21] on img at bounding box center [656, 22] width 14 height 22
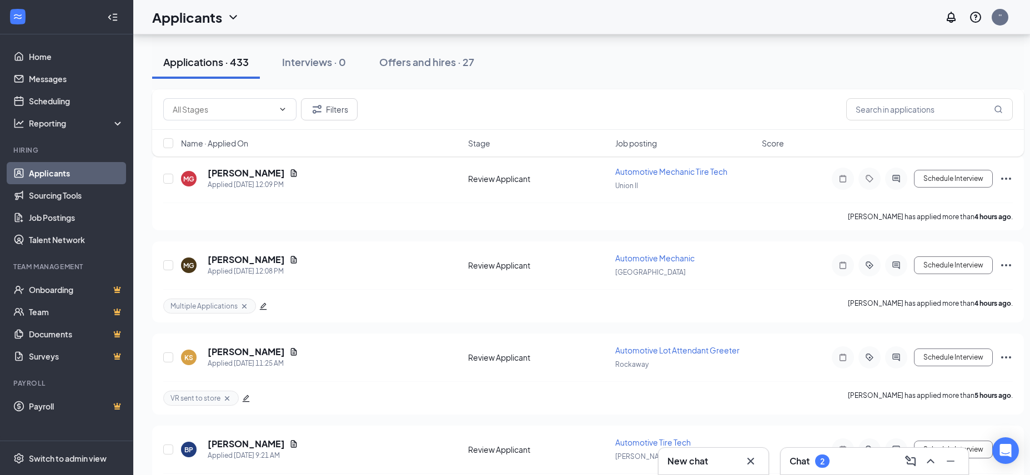
scroll to position [892, 0]
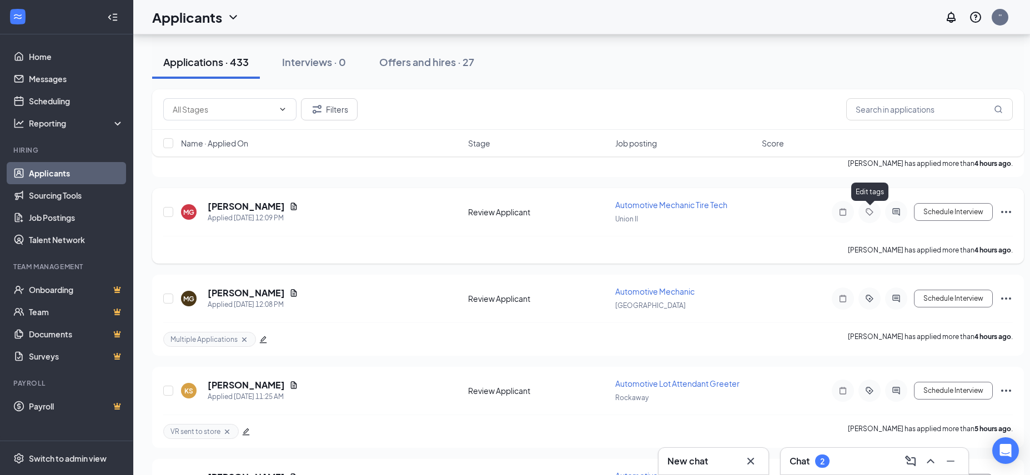
click at [867, 210] on icon "Tag" at bounding box center [868, 212] width 13 height 9
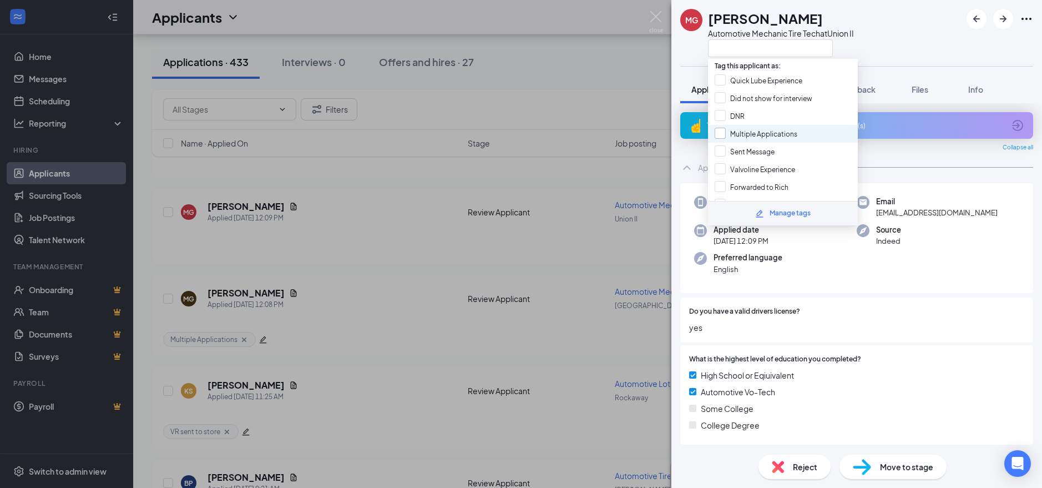
click at [722, 132] on input "Multiple Applications" at bounding box center [756, 134] width 83 height 12
checkbox input "true"
click at [534, 195] on div "MG [PERSON_NAME] Automotive Mechanic Tire Tech at Union II Application Messages…" at bounding box center [521, 244] width 1042 height 488
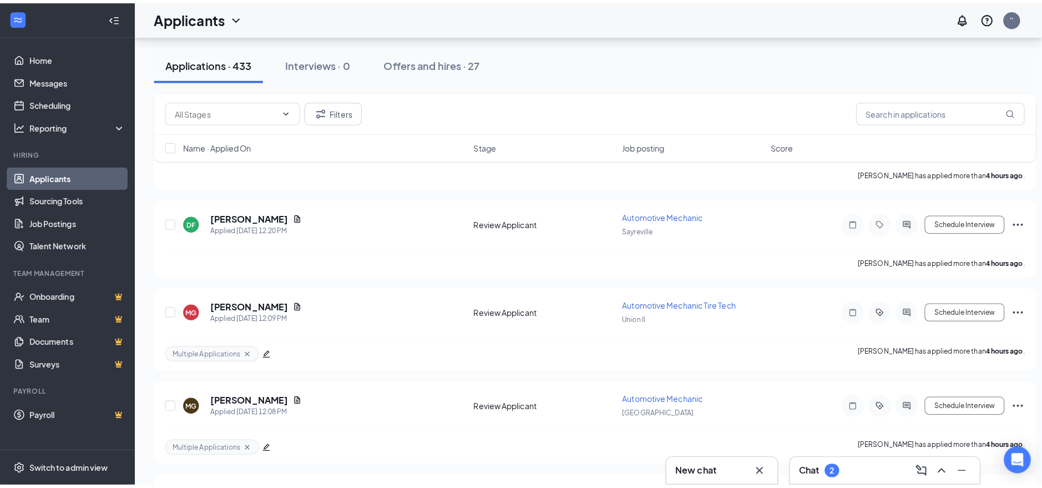
scroll to position [793, 0]
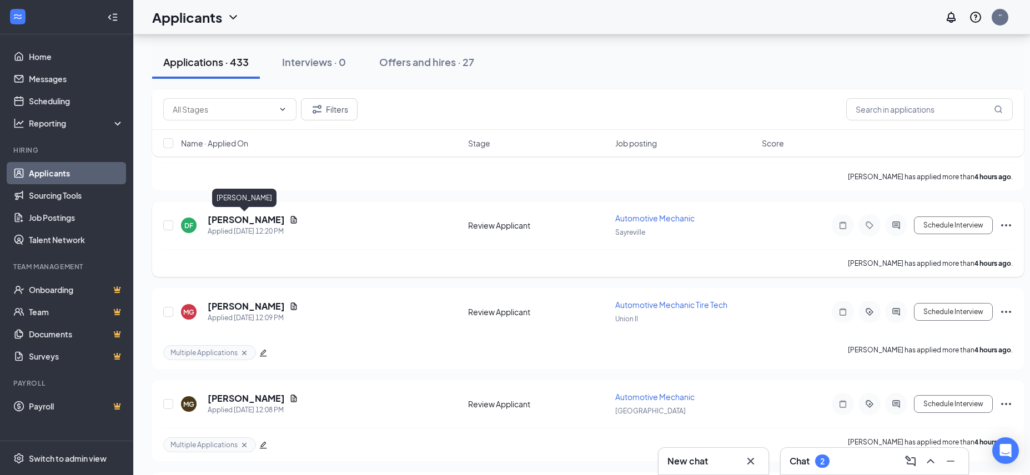
click at [245, 218] on h5 "[PERSON_NAME]" at bounding box center [246, 220] width 77 height 12
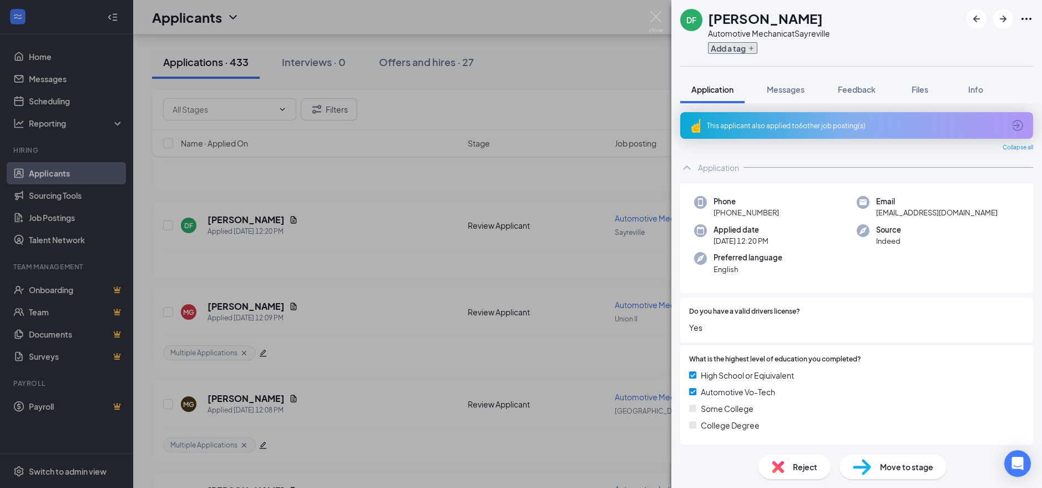
click at [725, 52] on button "Add a tag" at bounding box center [732, 48] width 49 height 12
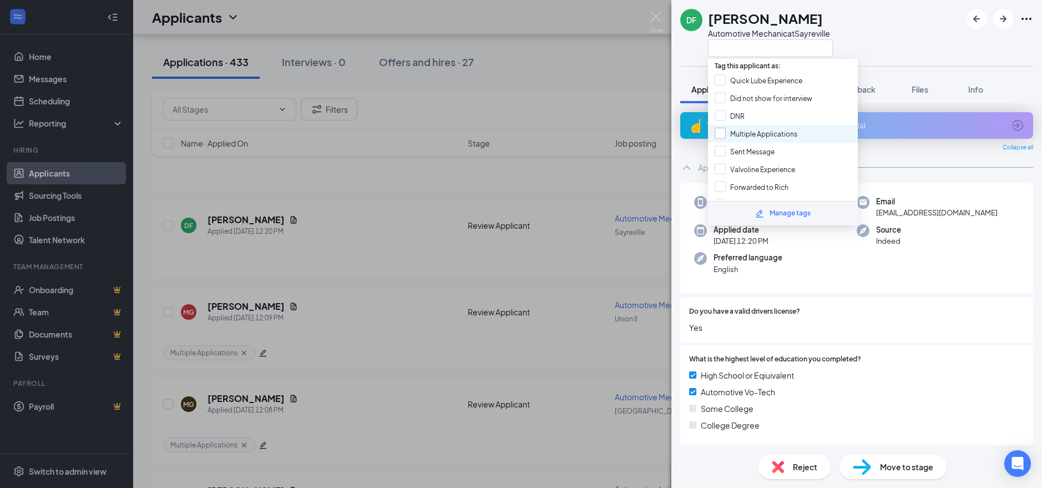
click at [722, 132] on input "Multiple Applications" at bounding box center [756, 134] width 83 height 12
checkbox input "true"
click at [469, 199] on div "DF [PERSON_NAME] Automotive Mechanic at Sayreville Application Messages Feedbac…" at bounding box center [521, 244] width 1042 height 488
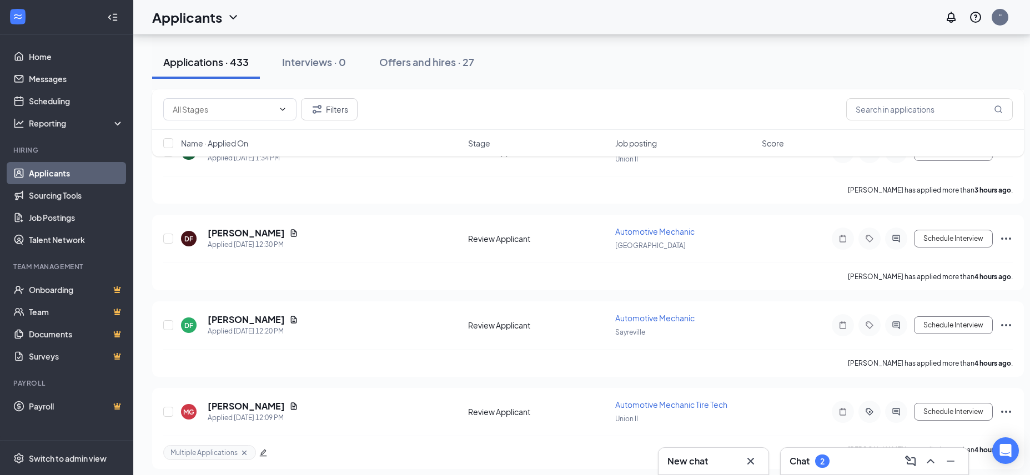
scroll to position [659, 0]
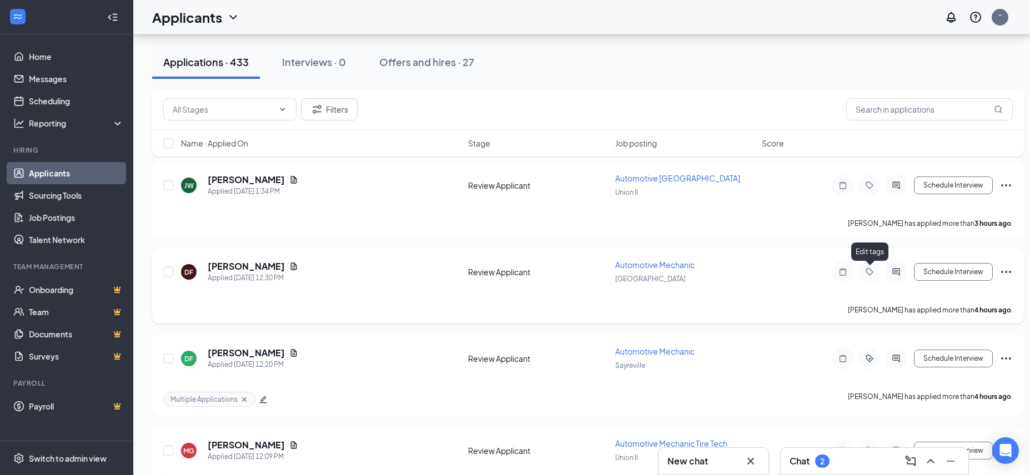
click at [871, 268] on icon "Tag" at bounding box center [868, 272] width 13 height 9
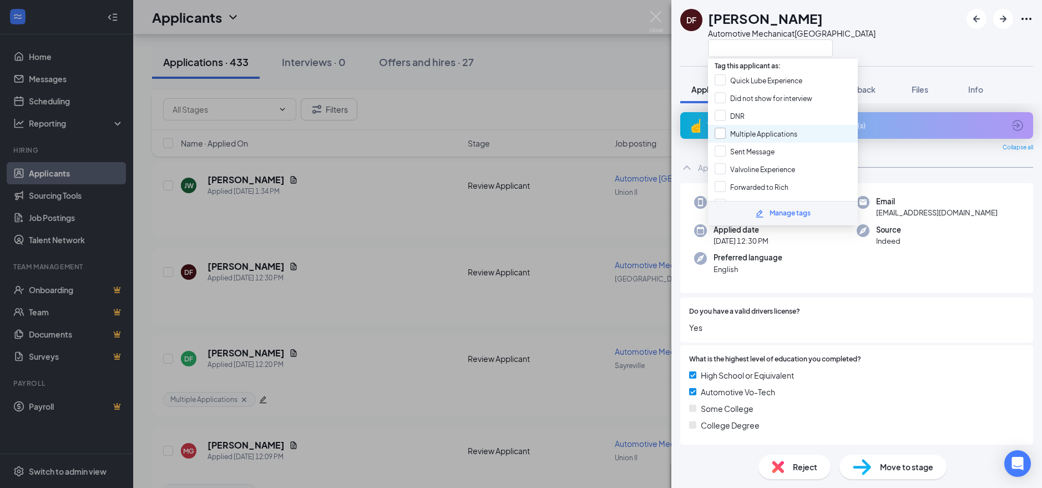
click at [717, 134] on input "Multiple Applications" at bounding box center [756, 134] width 83 height 12
checkbox input "true"
click at [471, 224] on div "DF [PERSON_NAME] Automotive Mechanic at [GEOGRAPHIC_DATA] Application Messages …" at bounding box center [521, 244] width 1042 height 488
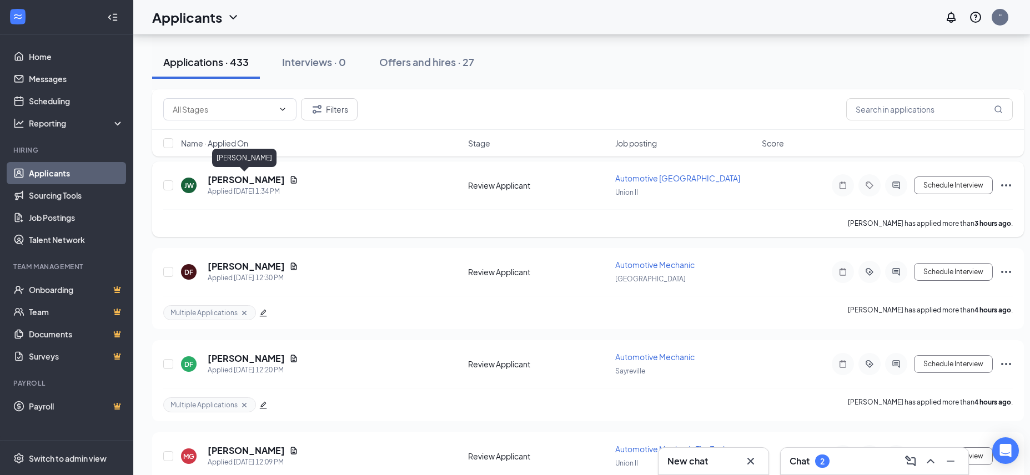
click at [241, 178] on h5 "[PERSON_NAME]" at bounding box center [246, 180] width 77 height 12
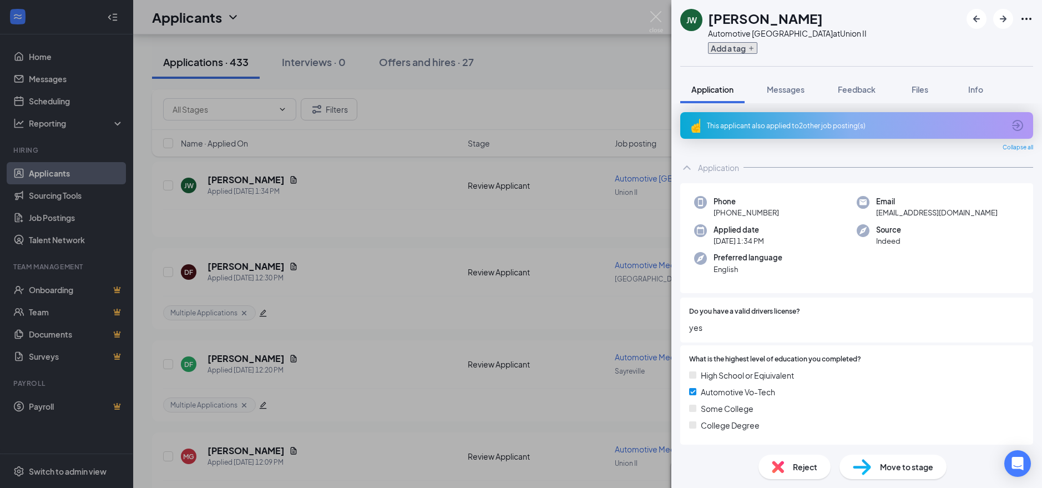
click at [729, 49] on button "Add a tag" at bounding box center [732, 48] width 49 height 12
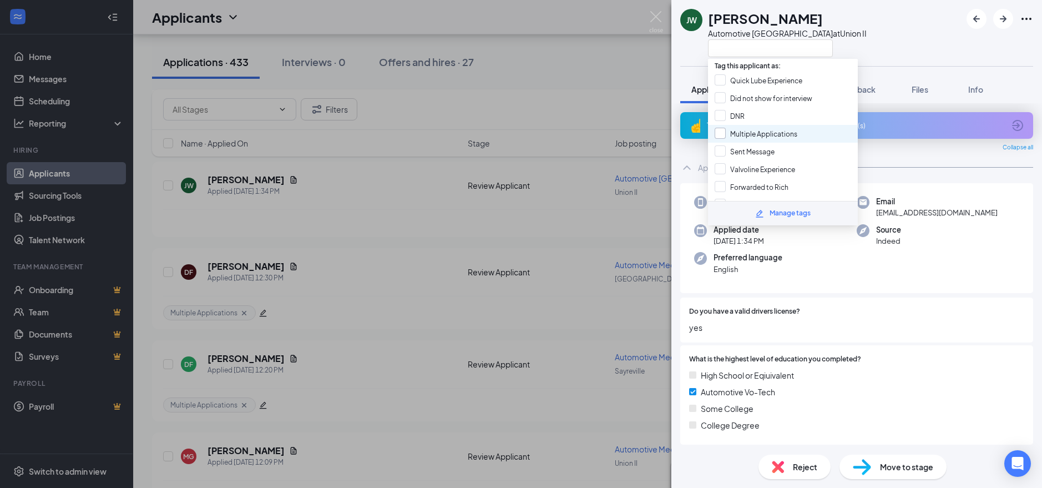
click at [721, 128] on input "Multiple Applications" at bounding box center [756, 134] width 83 height 12
checkbox input "true"
click at [561, 148] on div "[PERSON_NAME] Automotive Lower Bay Technician at Union II Application Messages …" at bounding box center [521, 244] width 1042 height 488
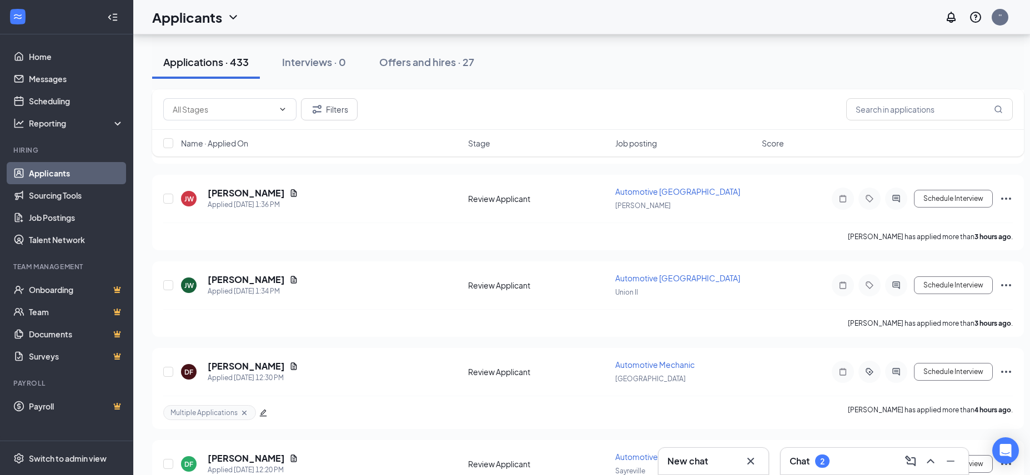
scroll to position [526, 0]
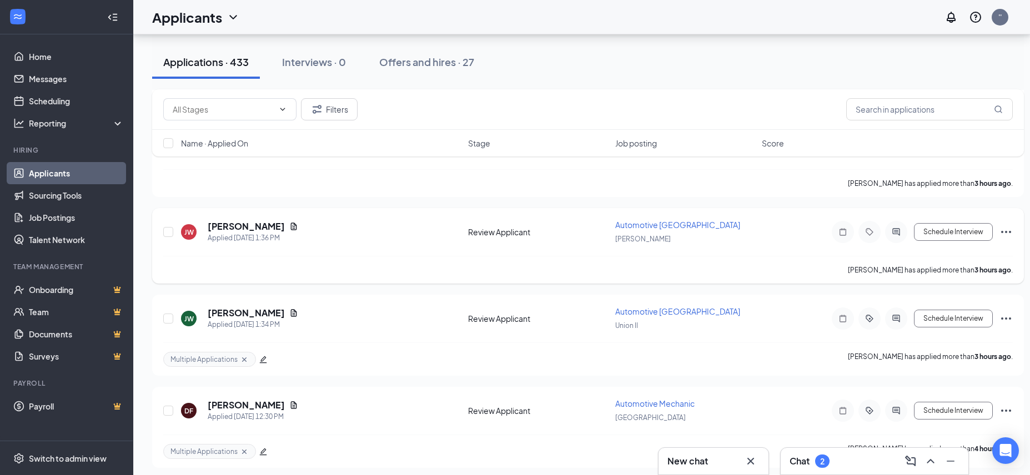
click at [870, 230] on icon "Tag" at bounding box center [868, 232] width 13 height 9
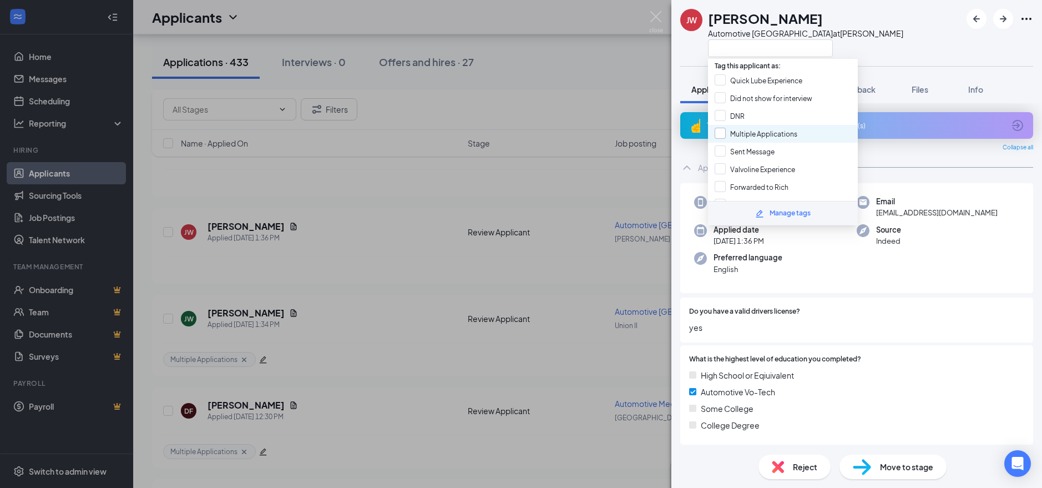
click at [721, 136] on input "Multiple Applications" at bounding box center [756, 134] width 83 height 12
checkbox input "true"
click at [503, 210] on div "[PERSON_NAME] Automotive Lower Bay Technician at [GEOGRAPHIC_DATA] Application …" at bounding box center [521, 244] width 1042 height 488
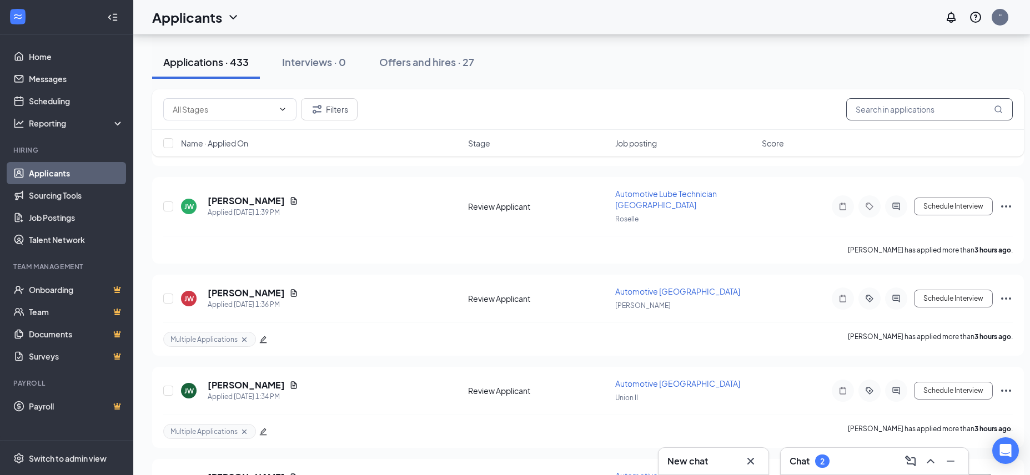
scroll to position [426, 0]
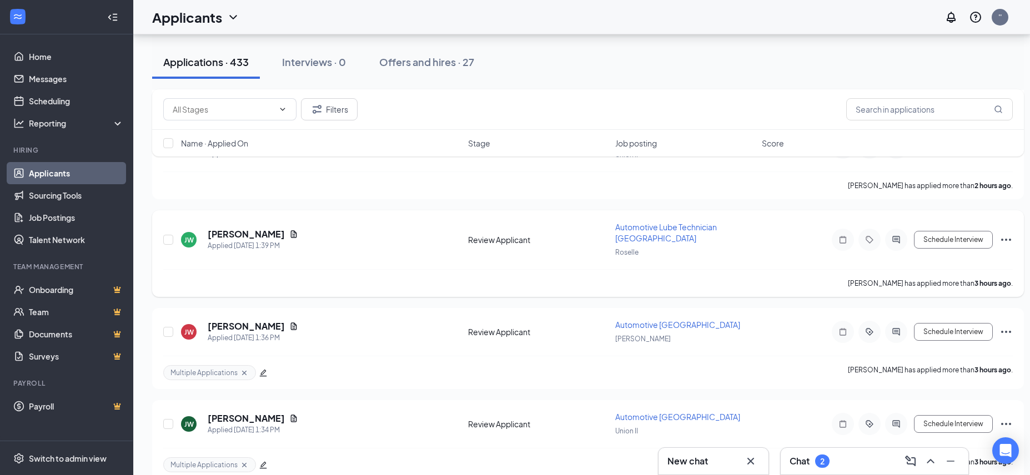
click at [868, 236] on icon "Tag" at bounding box center [868, 239] width 7 height 7
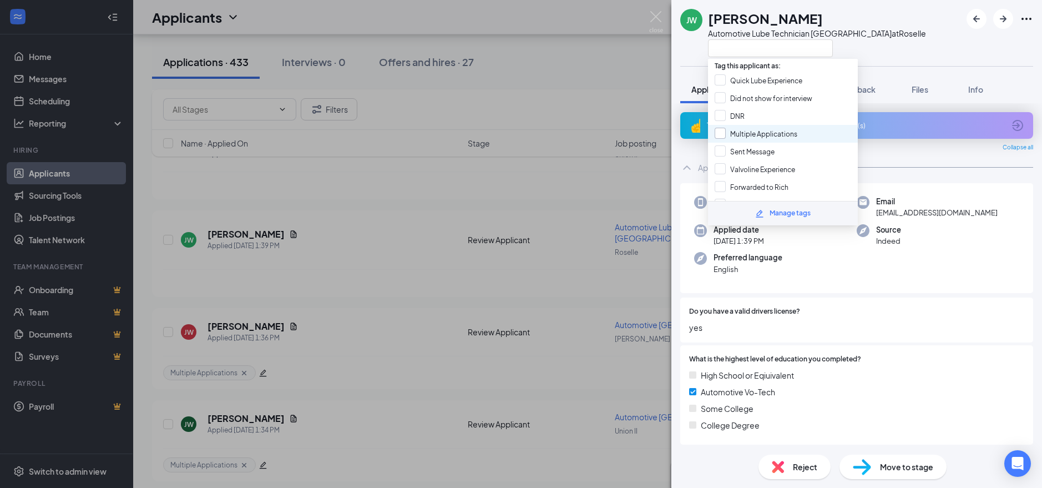
click at [718, 133] on input "Multiple Applications" at bounding box center [756, 134] width 83 height 12
checkbox input "true"
click at [553, 199] on div "[PERSON_NAME] Automotive Lube Technician [GEOGRAPHIC_DATA] at [GEOGRAPHIC_DATA]…" at bounding box center [521, 244] width 1042 height 488
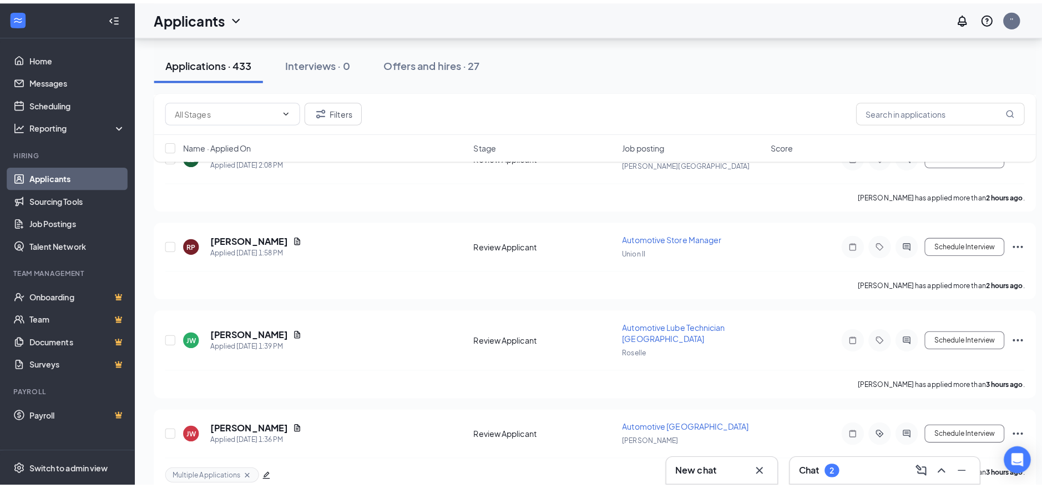
scroll to position [326, 0]
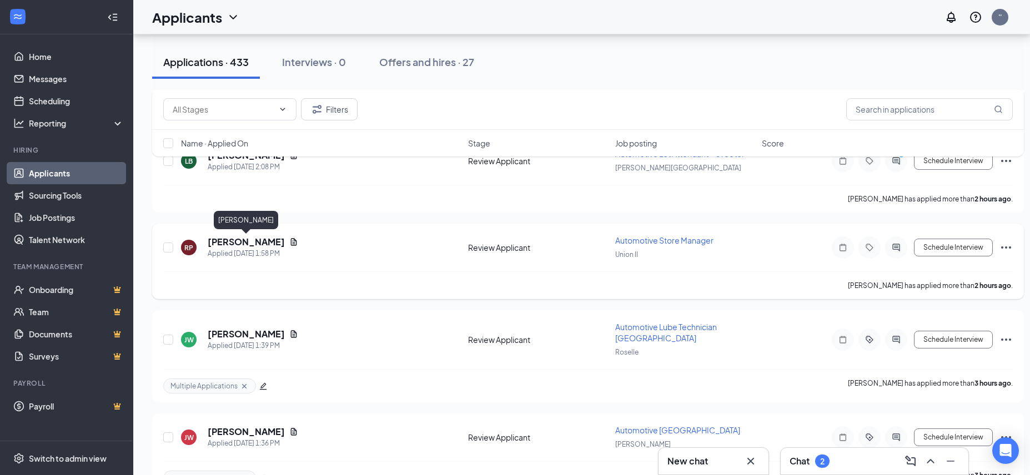
click at [254, 239] on h5 "[PERSON_NAME]" at bounding box center [246, 242] width 77 height 12
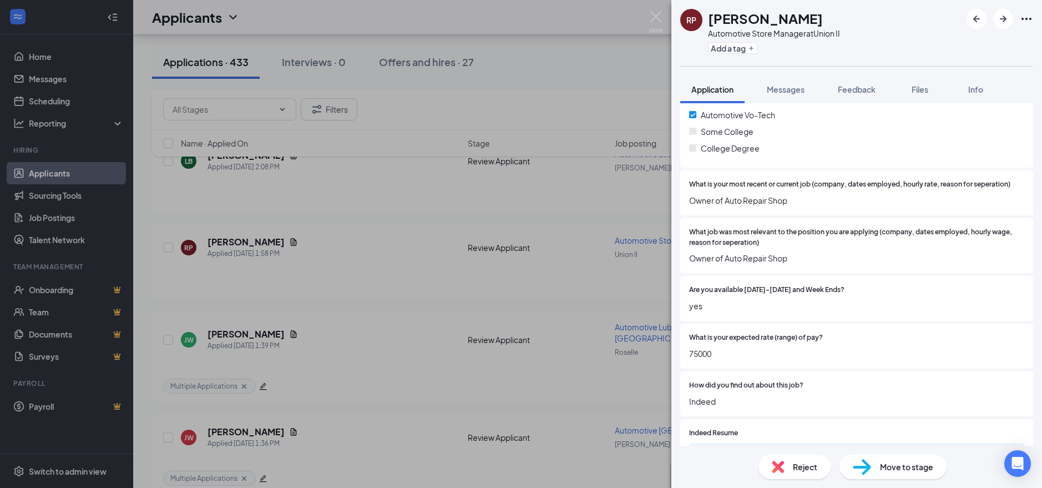
scroll to position [290, 0]
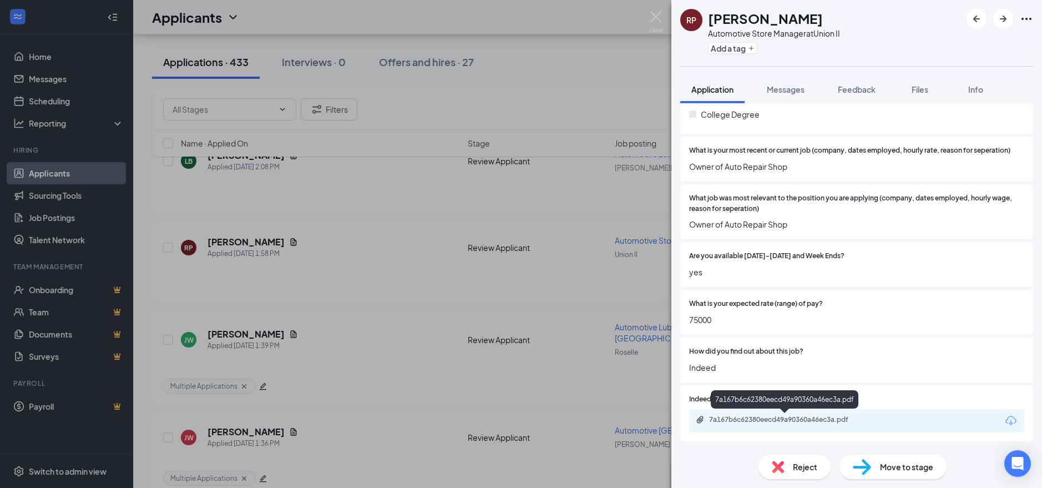
click at [772, 419] on div "7a167b6c62380eecd49a90360a46ec3a.pdf" at bounding box center [786, 419] width 155 height 9
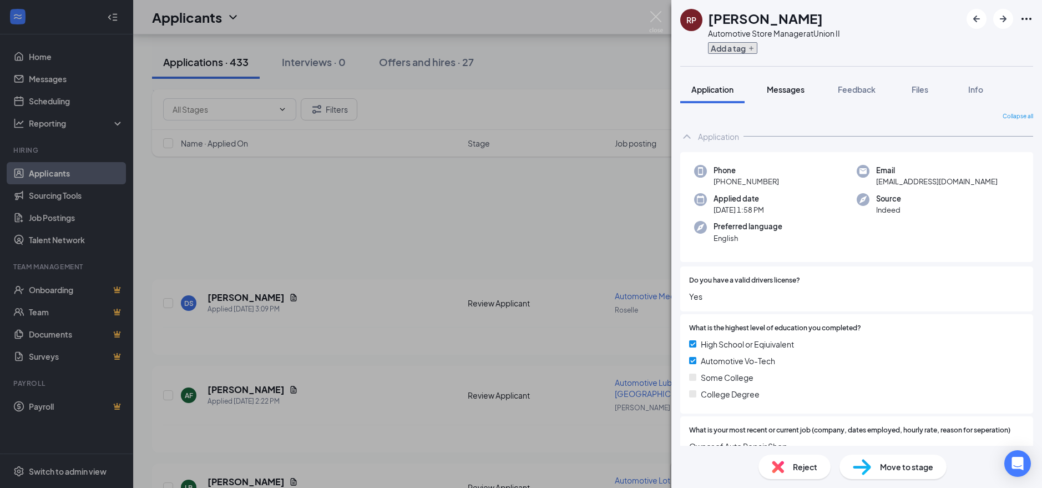
click at [740, 46] on button "Add a tag" at bounding box center [732, 48] width 49 height 12
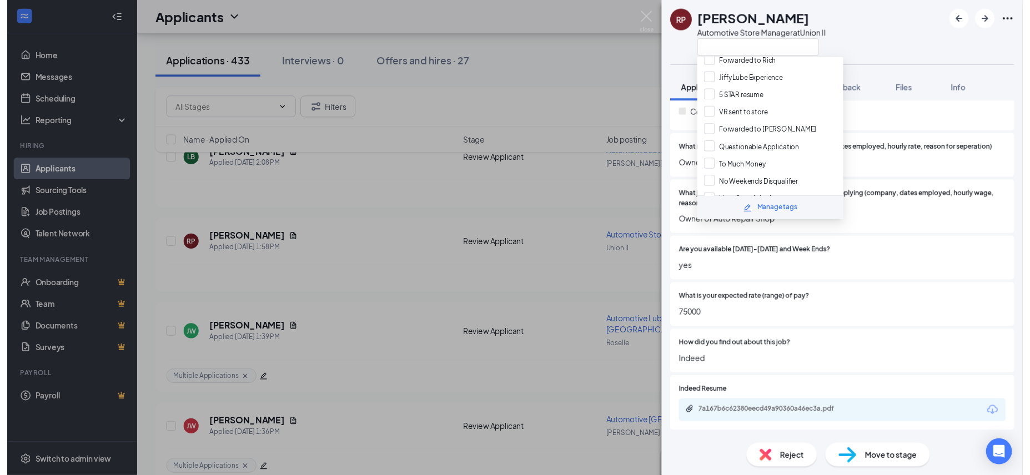
scroll to position [132, 0]
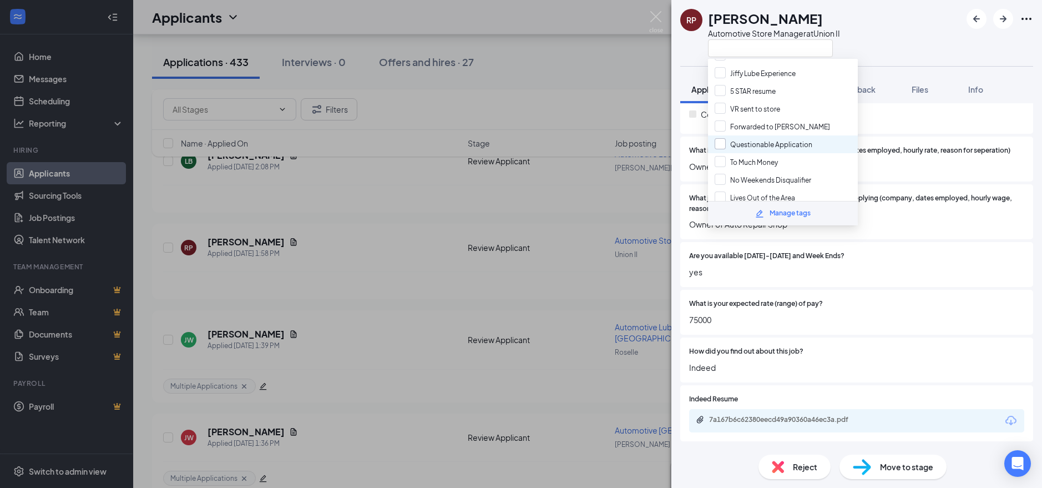
click at [723, 142] on input "Questionable Application" at bounding box center [764, 144] width 98 height 12
checkbox input "true"
click at [522, 168] on div "RP RYON PATTERSON Automotive Store Manager at Union II Application Messages Fee…" at bounding box center [521, 244] width 1042 height 488
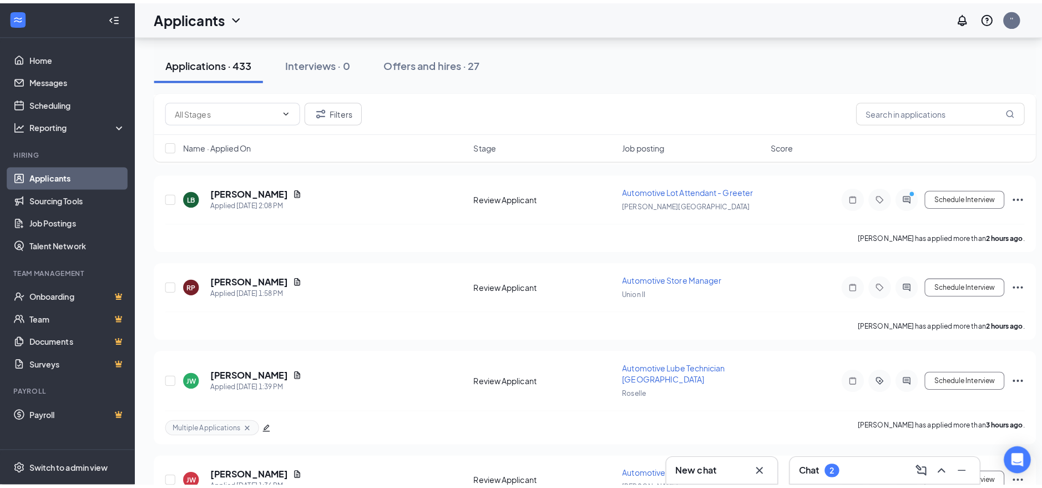
scroll to position [260, 0]
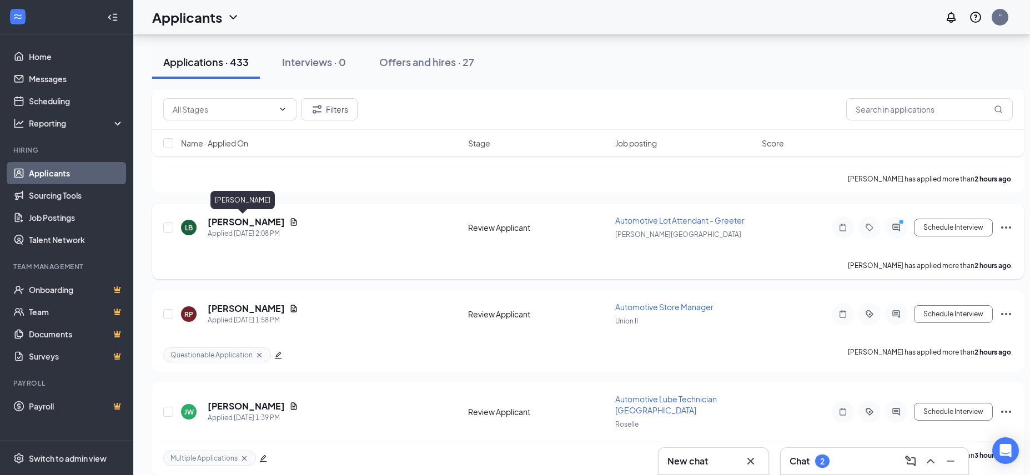
click at [246, 223] on h5 "[PERSON_NAME]" at bounding box center [246, 222] width 77 height 12
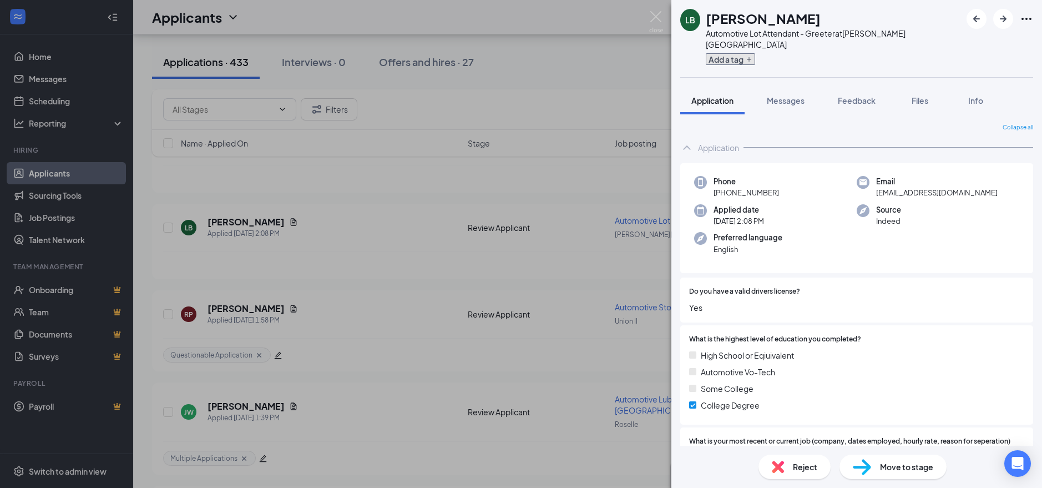
click at [735, 53] on button "Add a tag" at bounding box center [730, 59] width 49 height 12
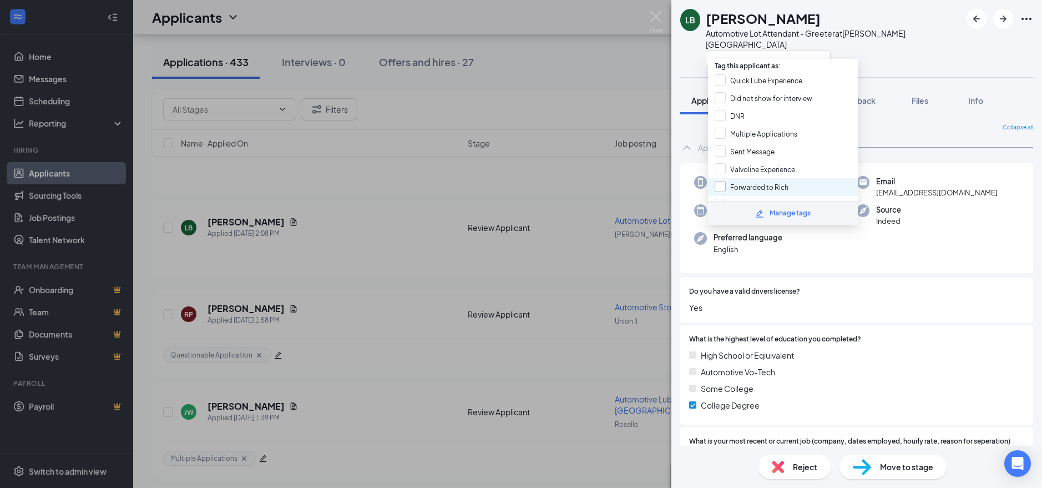
click at [719, 186] on input "Forwarded to Rich" at bounding box center [752, 187] width 74 height 12
checkbox input "true"
click at [596, 174] on div "LB Laszlo Balint Automotive Lot Attendant - Greeter at Morris Plains Applicatio…" at bounding box center [521, 244] width 1042 height 488
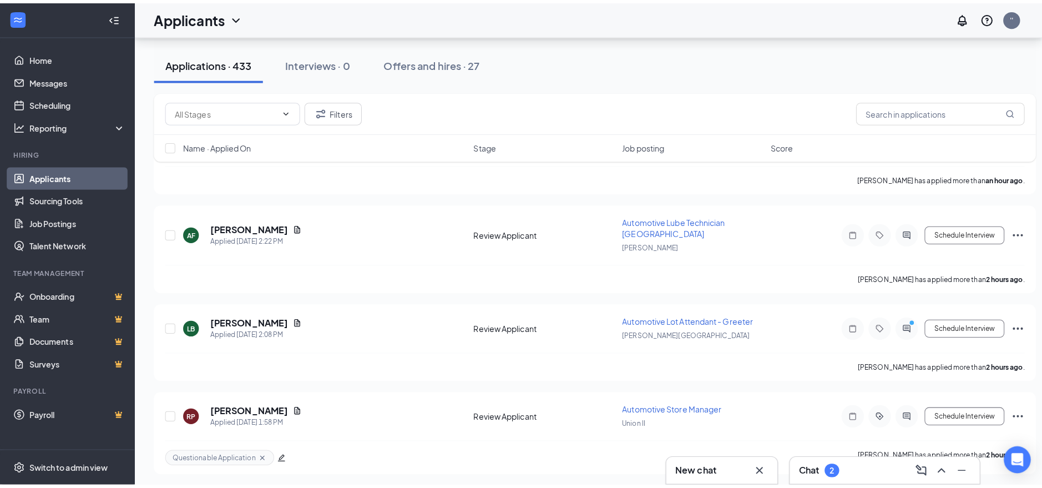
scroll to position [160, 0]
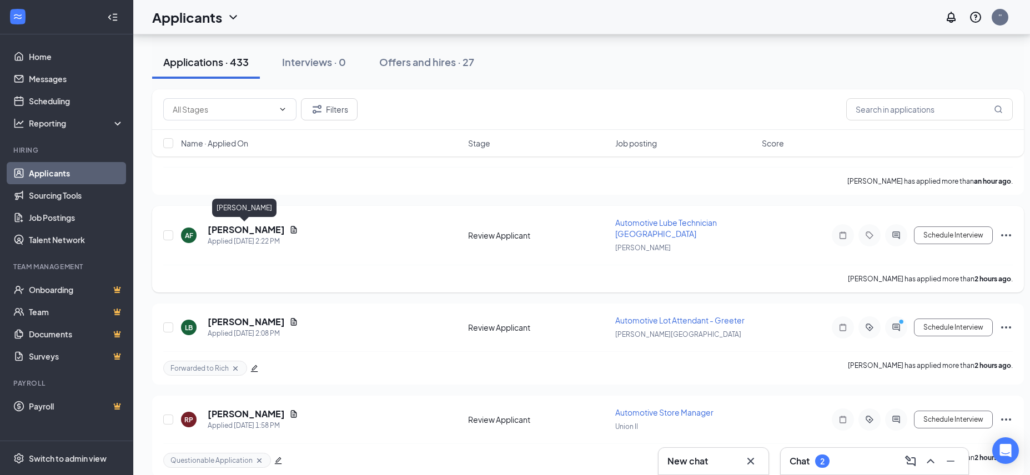
click at [248, 229] on h5 "[PERSON_NAME]" at bounding box center [246, 230] width 77 height 12
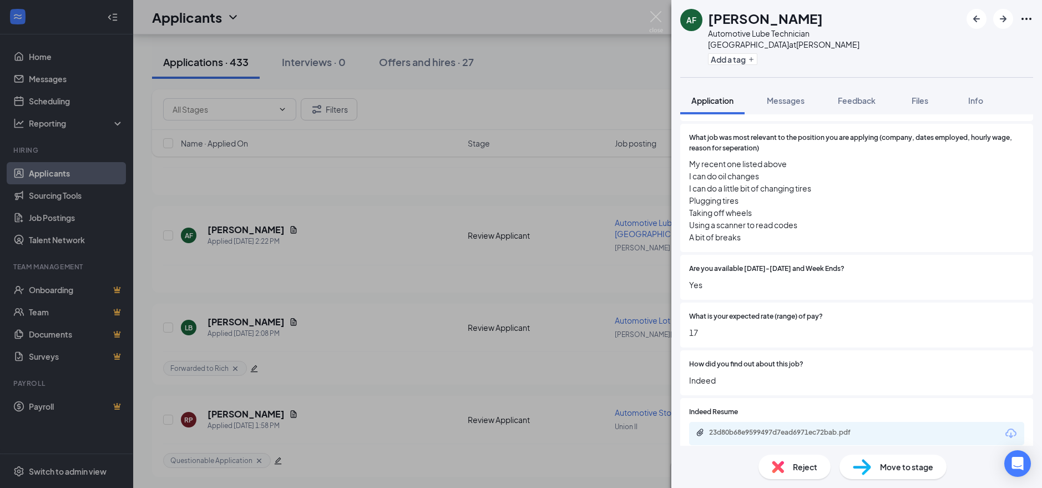
scroll to position [412, 0]
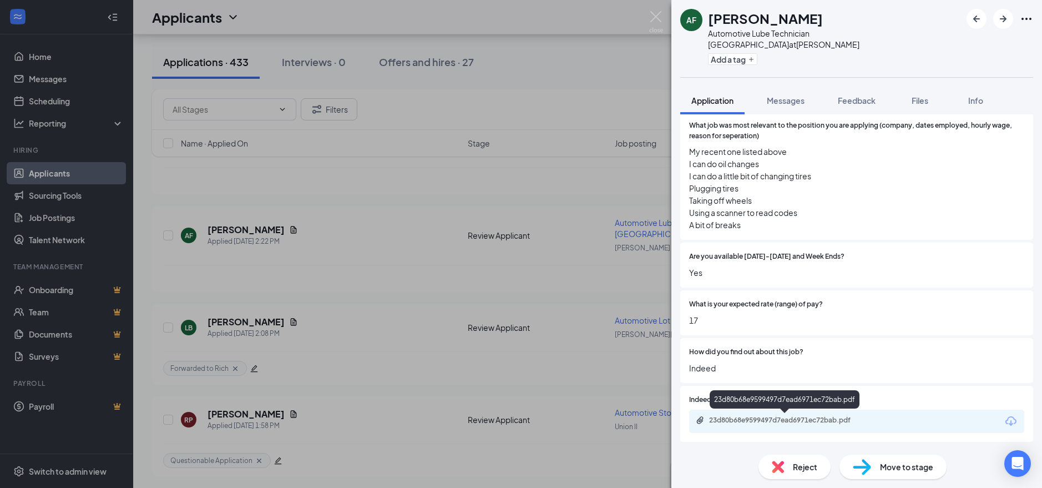
click at [775, 418] on div "23d80b68e9599497d7ead6971ec72bab.pdf" at bounding box center [786, 420] width 155 height 9
click at [722, 53] on button "Add a tag" at bounding box center [732, 59] width 49 height 12
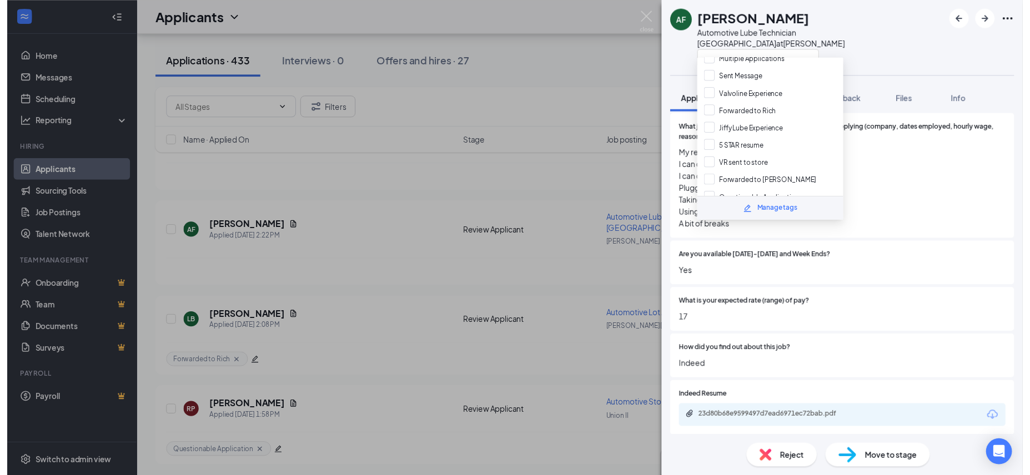
scroll to position [80, 0]
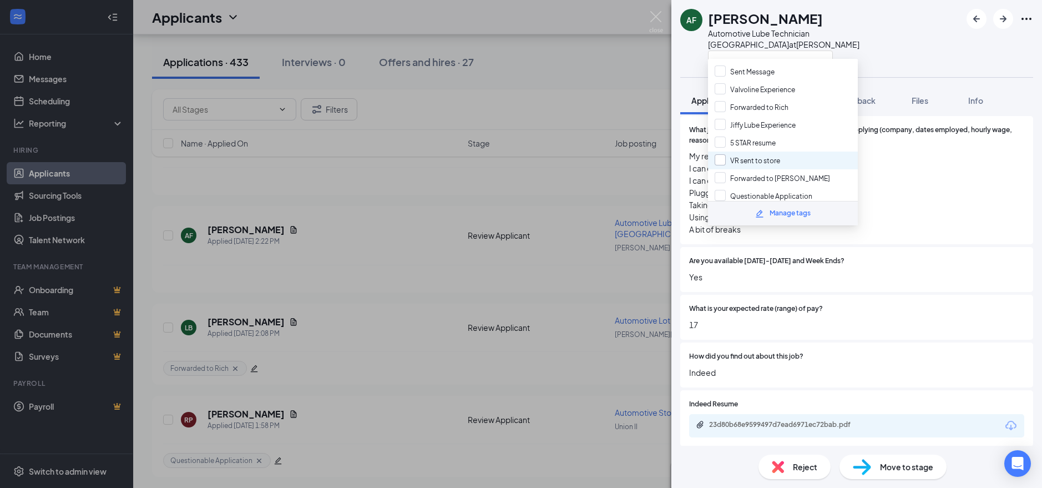
click at [722, 160] on input "VR sent to store" at bounding box center [747, 160] width 65 height 12
checkbox input "true"
click at [556, 183] on div "AF Anthony Fierro Automotive Lube Technician Upper Bay at Howell Application Me…" at bounding box center [521, 244] width 1042 height 488
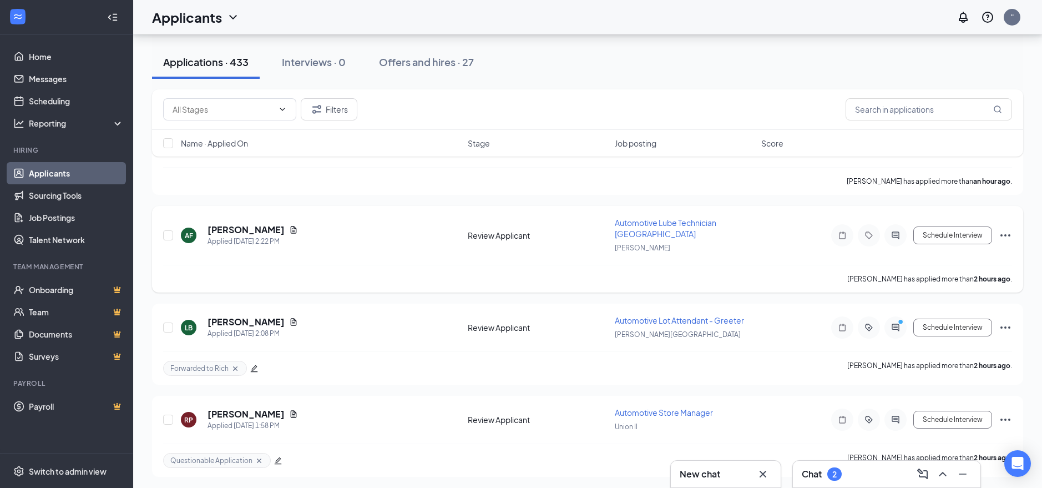
click at [1006, 234] on icon "Ellipses" at bounding box center [1006, 235] width 10 height 2
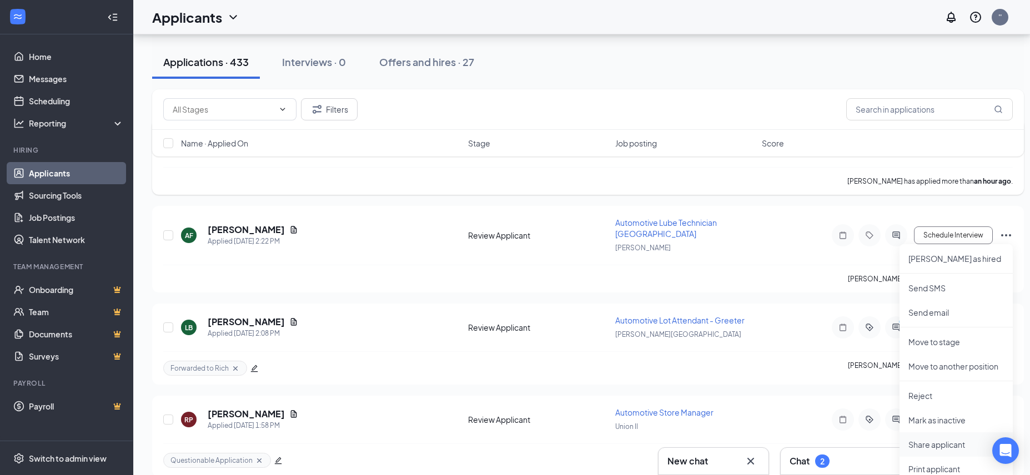
click at [927, 441] on p "Share applicant" at bounding box center [955, 444] width 95 height 11
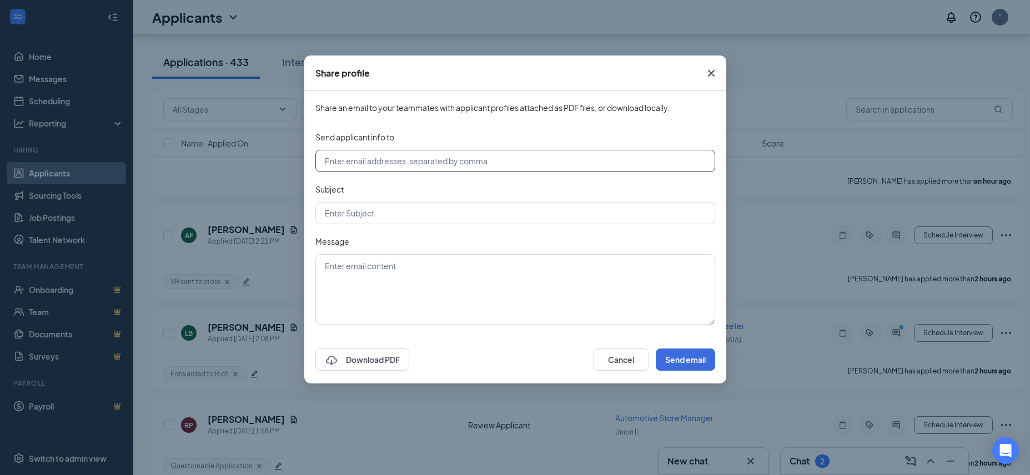
click at [391, 159] on input "text" at bounding box center [515, 161] width 400 height 22
click at [368, 160] on input "[EMAIL_ADDRESS][DOMAIN_NAME]" at bounding box center [515, 161] width 400 height 22
type input "store02912@jiffylube.com"
click at [365, 205] on input "text" at bounding box center [515, 213] width 400 height 22
type input "Applicant"
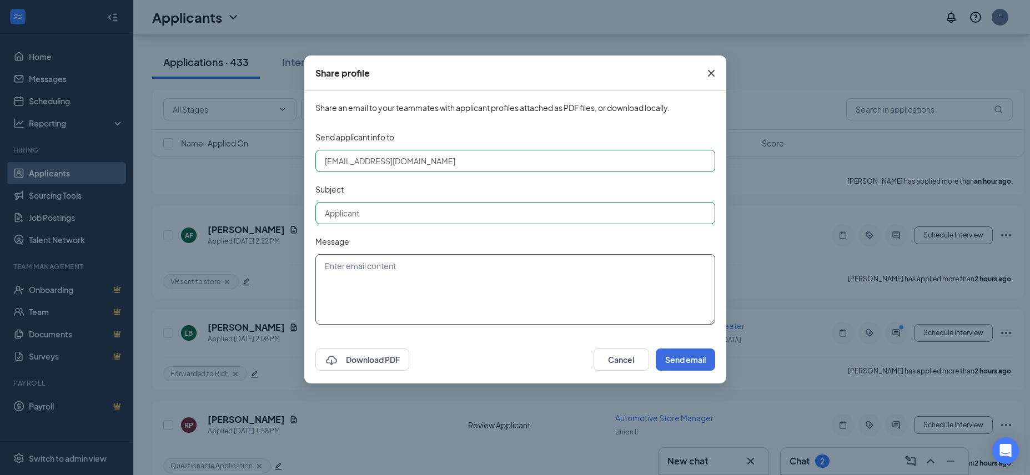
click at [390, 268] on textarea at bounding box center [515, 289] width 400 height 70
type textarea "Lube Tech"
click at [687, 366] on button "Send email" at bounding box center [684, 360] width 59 height 22
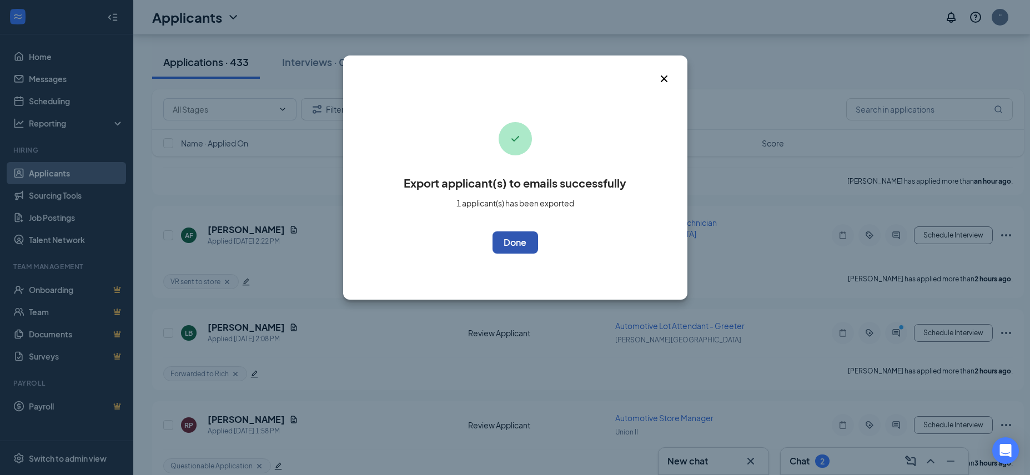
click at [518, 248] on button "OK" at bounding box center [515, 242] width 46 height 22
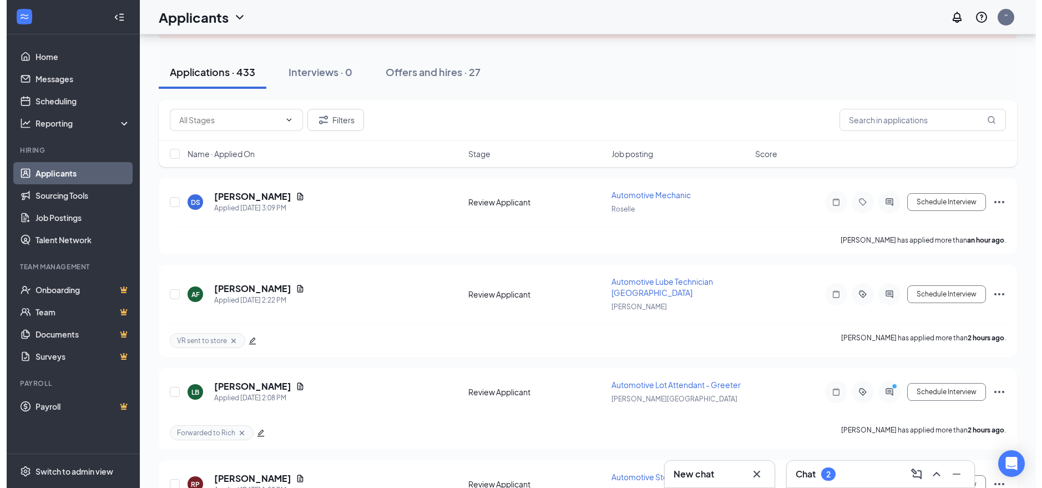
scroll to position [85, 0]
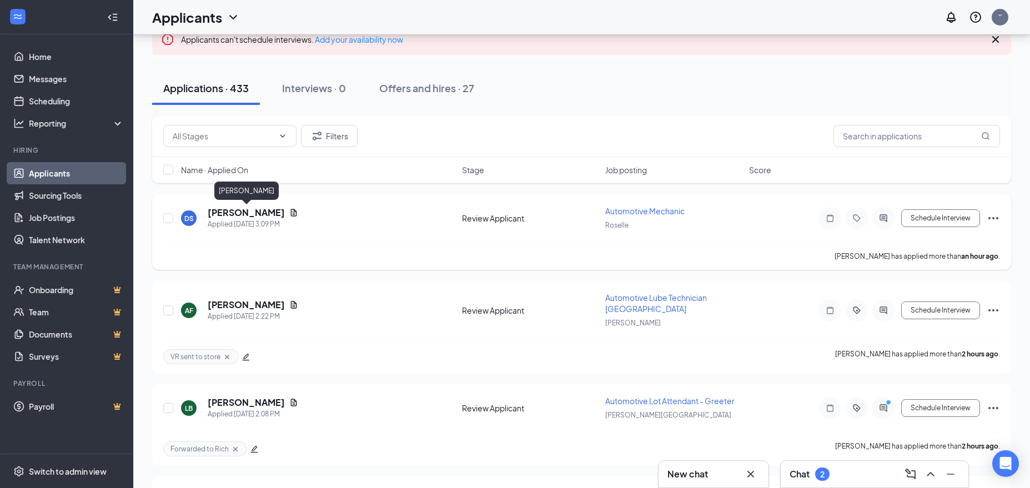
click at [249, 213] on h5 "[PERSON_NAME]" at bounding box center [246, 212] width 77 height 12
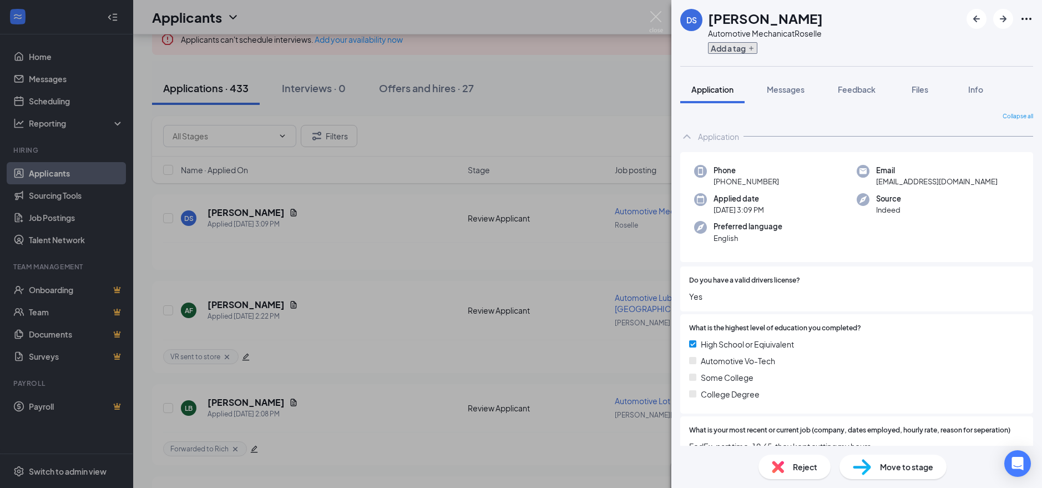
click at [737, 51] on button "Add a tag" at bounding box center [732, 48] width 49 height 12
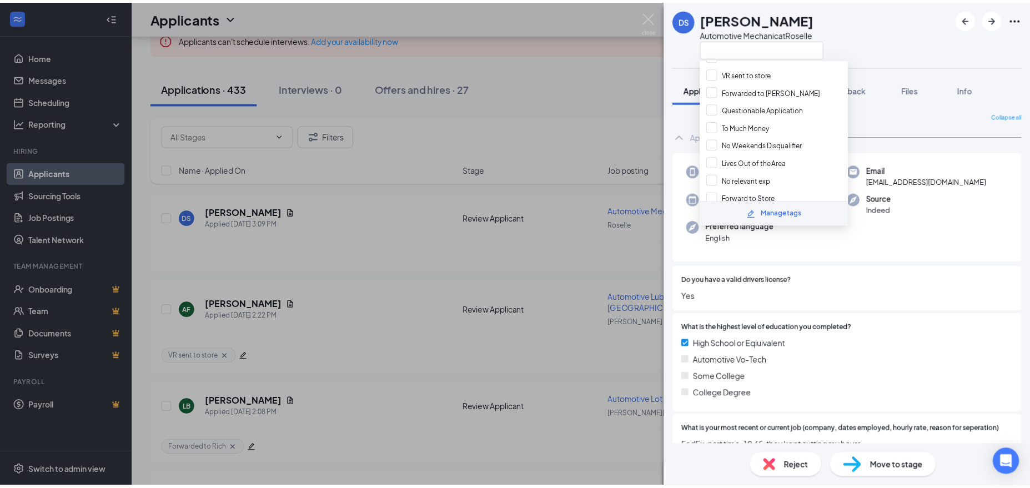
scroll to position [173, 0]
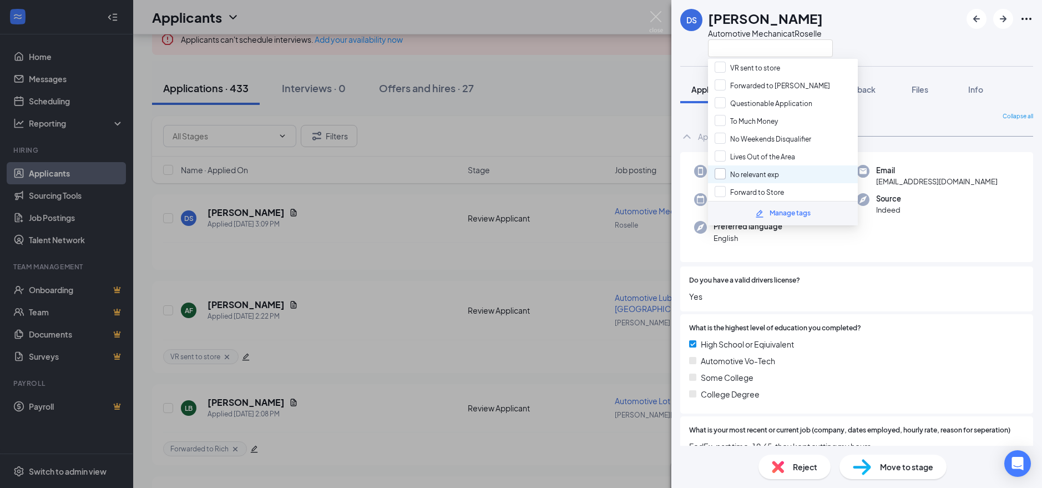
click at [719, 175] on input "No relevant exp" at bounding box center [747, 174] width 64 height 12
checkbox input "true"
click at [484, 205] on div "DS Dominick Stewart Automotive Mechanic at Roselle Application Messages Feedbac…" at bounding box center [521, 244] width 1042 height 488
